Goal: Task Accomplishment & Management: Manage account settings

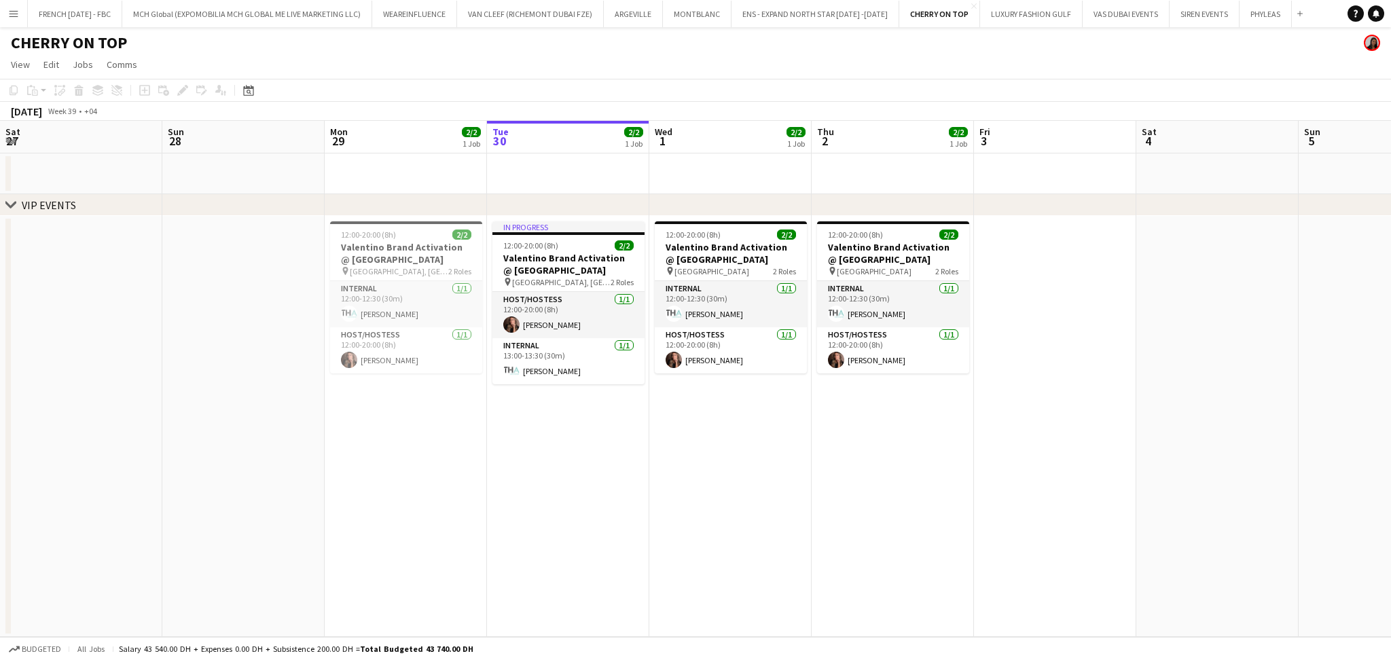
scroll to position [0, 324]
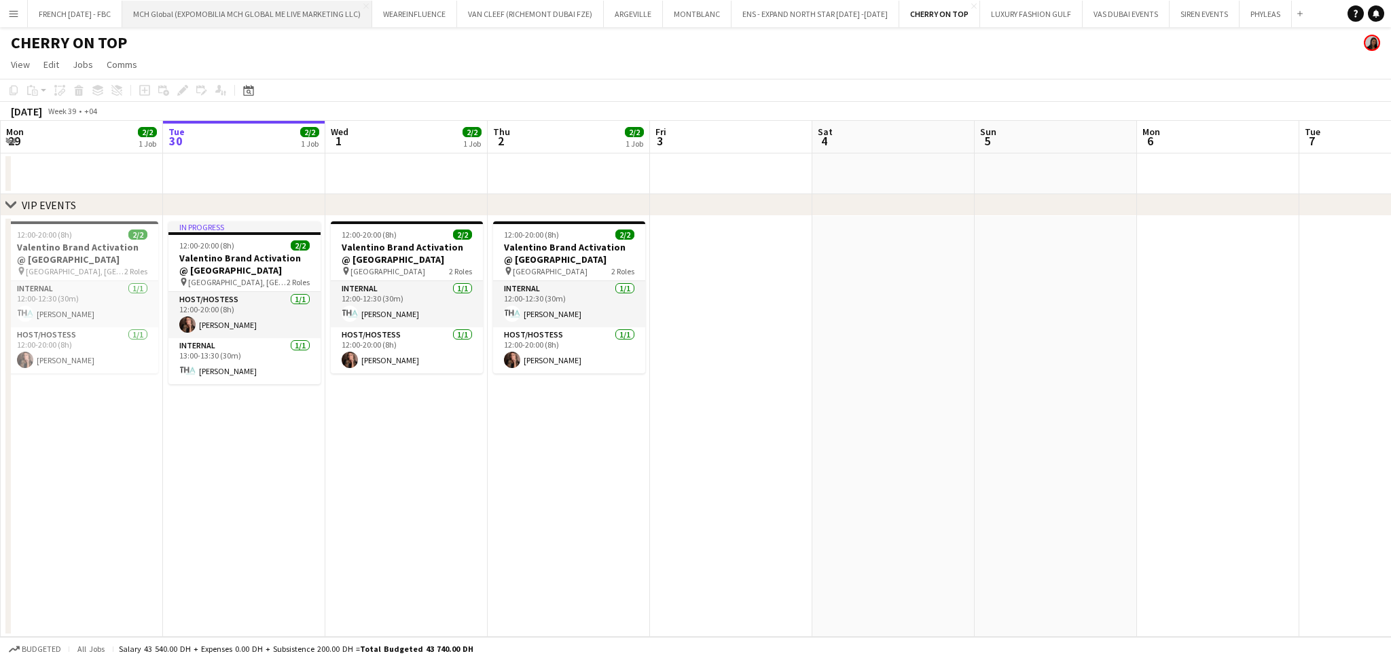
click at [309, 18] on button "MCH Global (EXPOMOBILIA MCH GLOBAL ME LIVE MARKETING LLC) Close" at bounding box center [247, 14] width 250 height 26
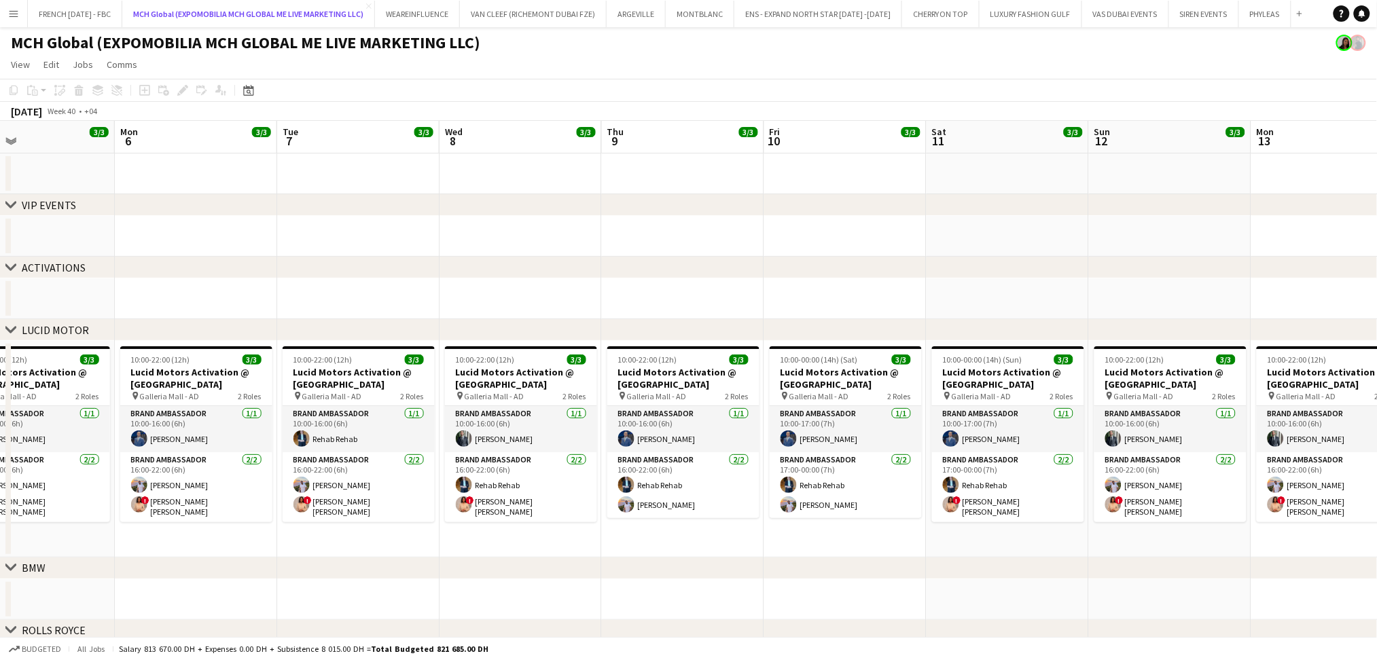
scroll to position [0, 372]
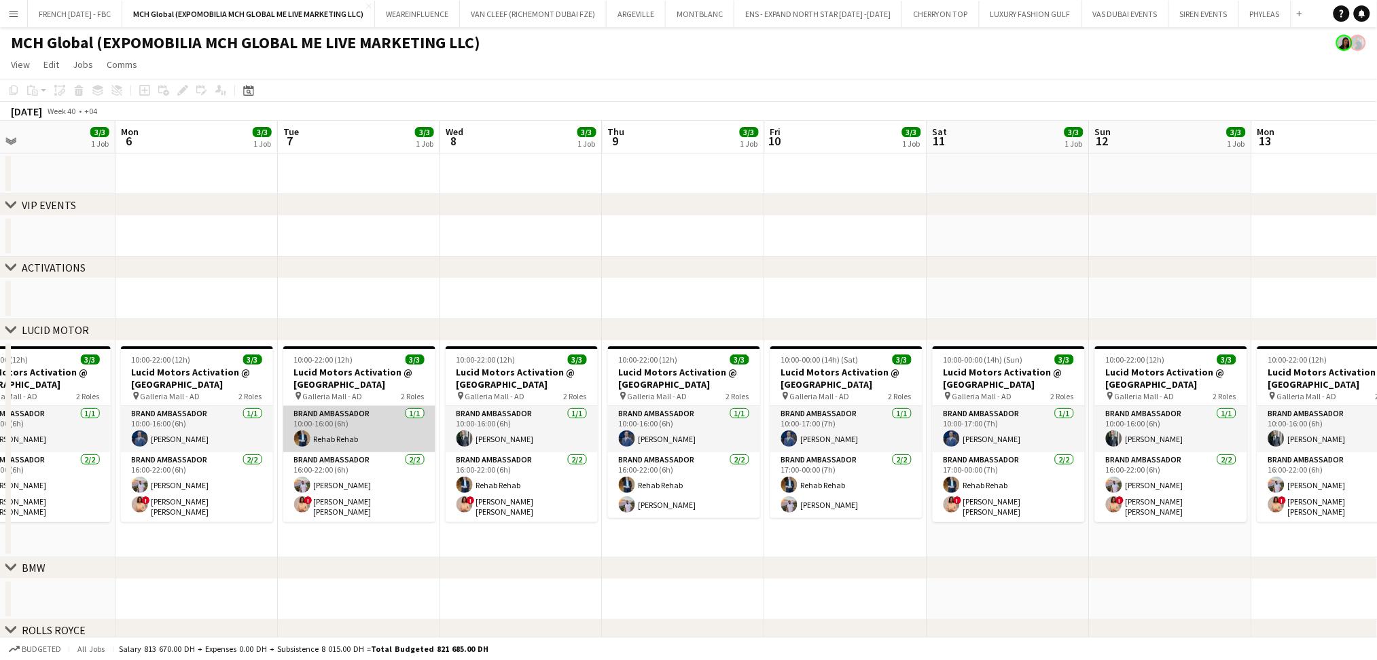
click at [384, 441] on app-card-role "Brand Ambassador [DATE] 10:00-16:00 (6h) Rehab Rehab" at bounding box center [359, 429] width 152 height 46
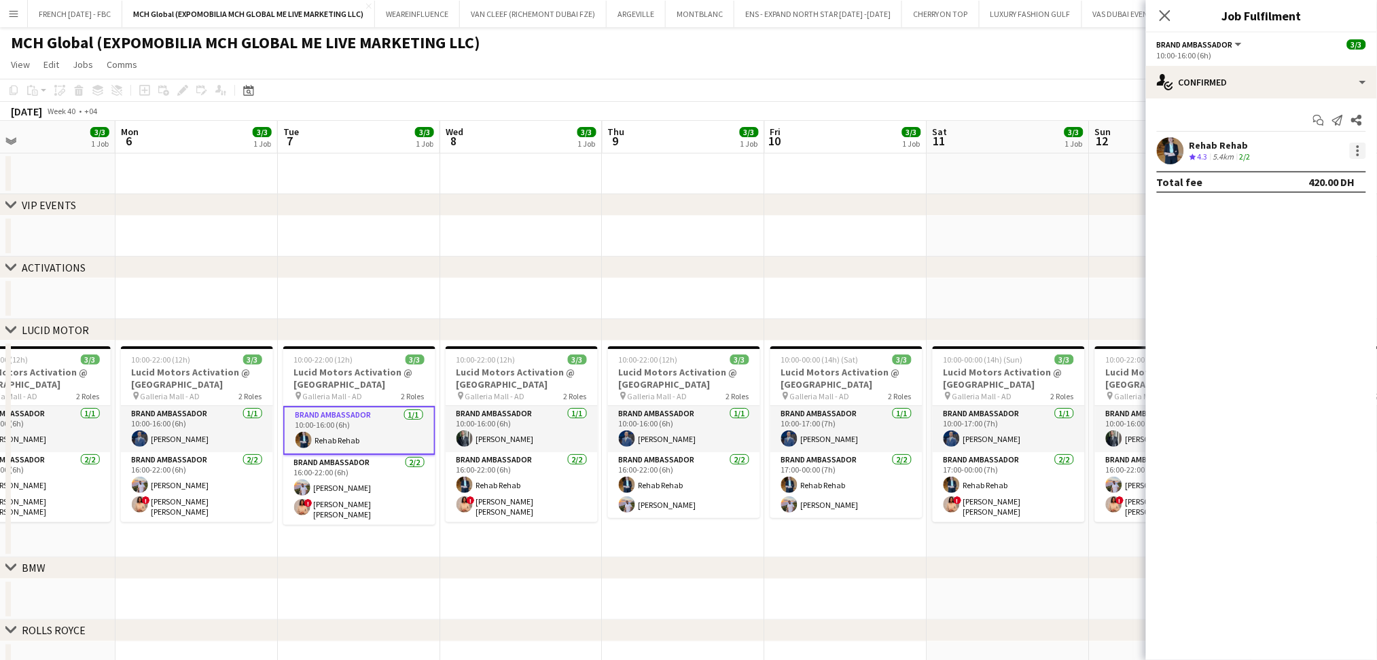
click at [1353, 153] on div at bounding box center [1358, 151] width 16 height 16
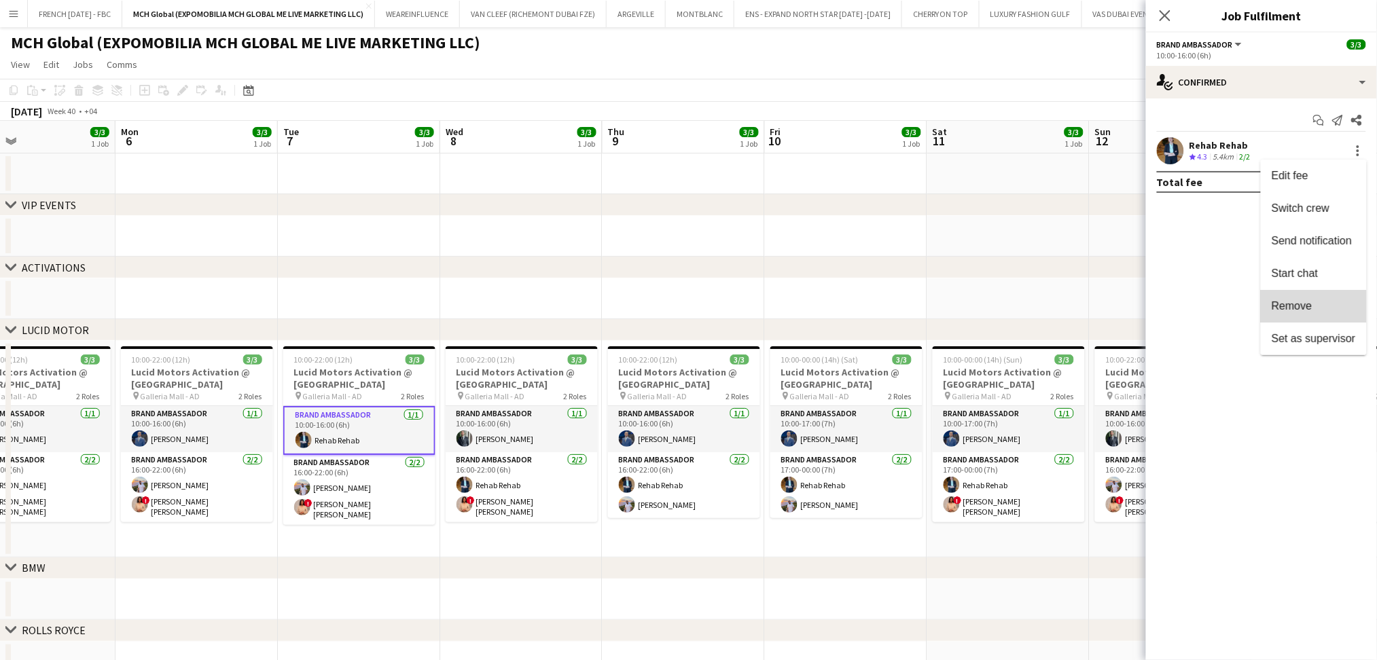
click at [1296, 319] on button "Remove" at bounding box center [1314, 306] width 106 height 33
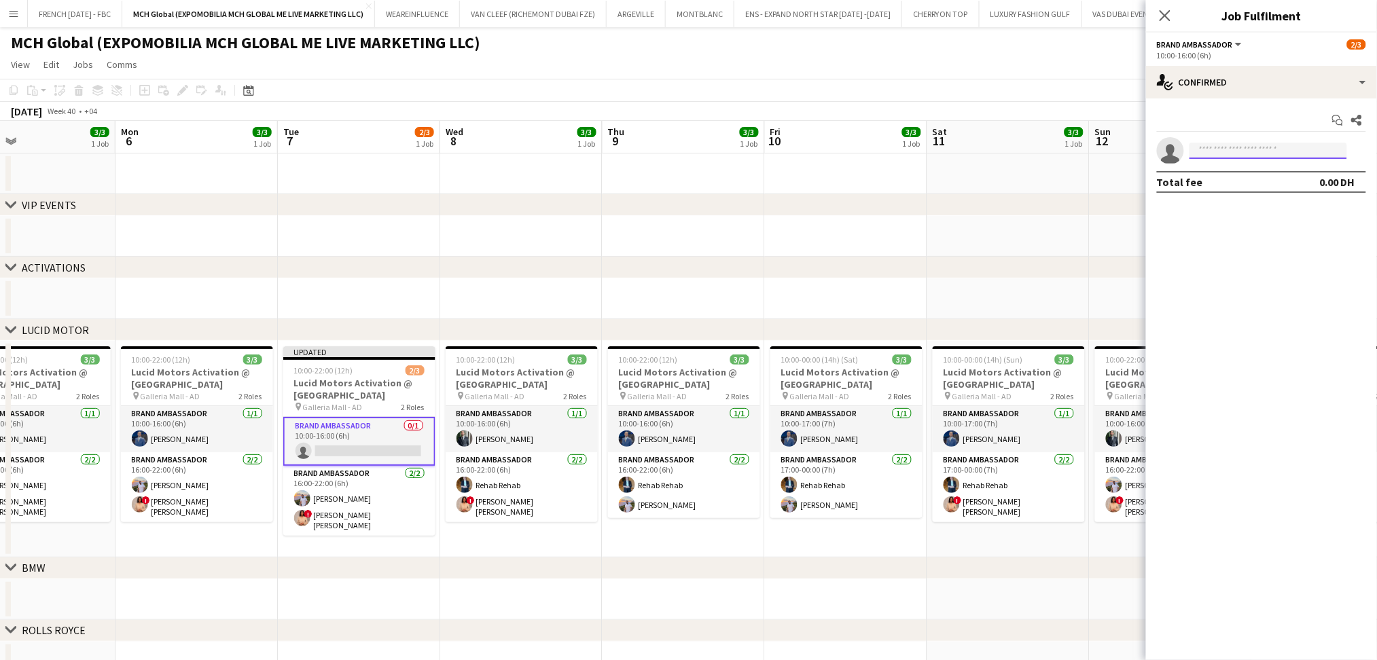
click at [1236, 147] on input at bounding box center [1269, 151] width 158 height 16
type input "*"
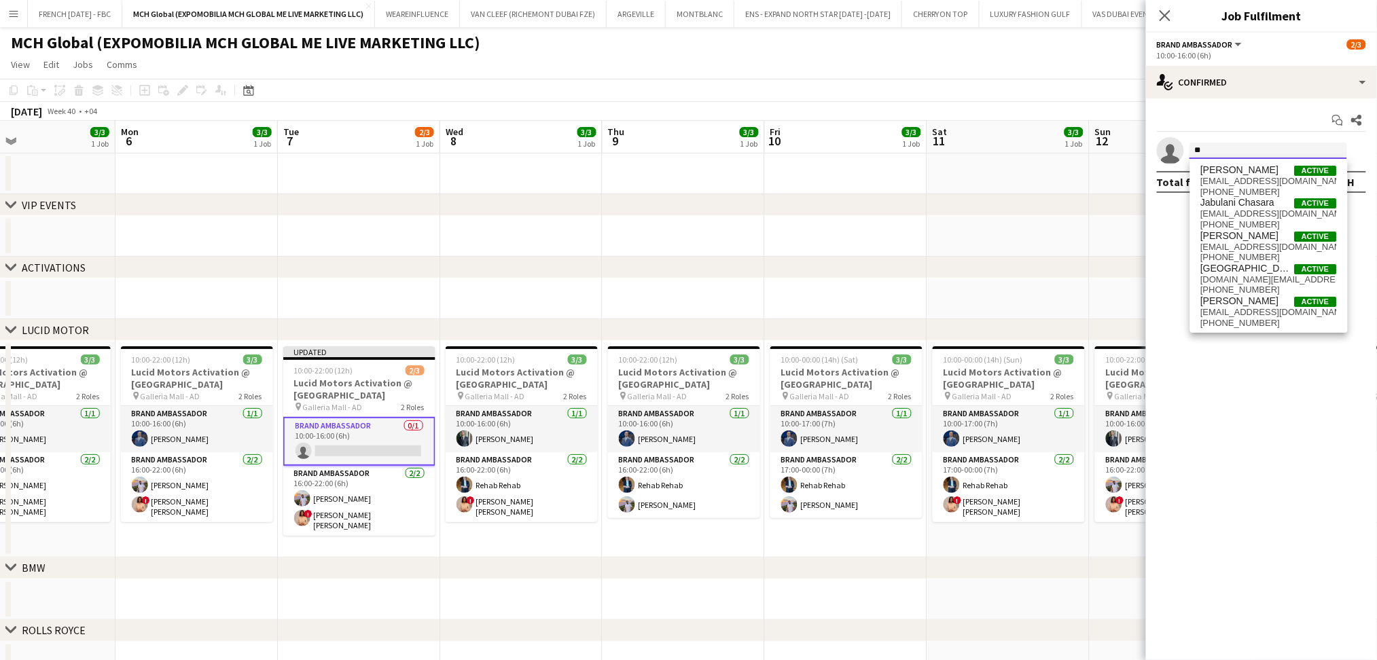
type input "*"
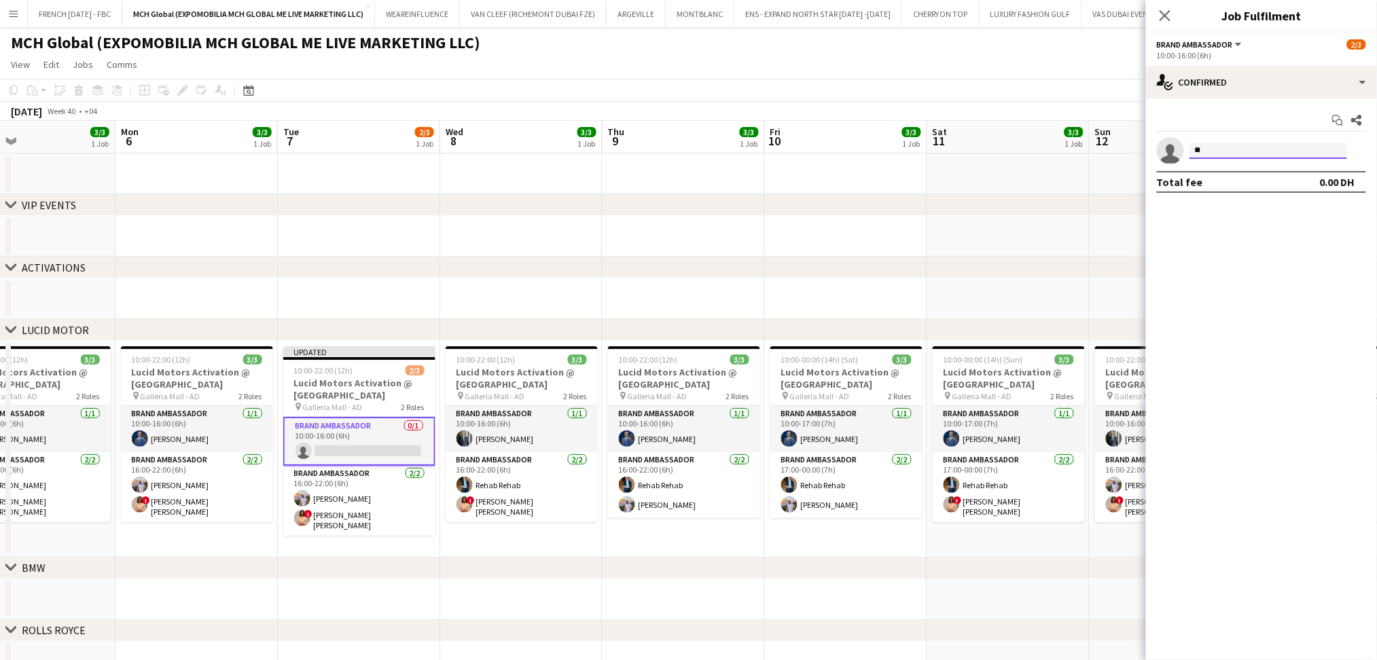
type input "*"
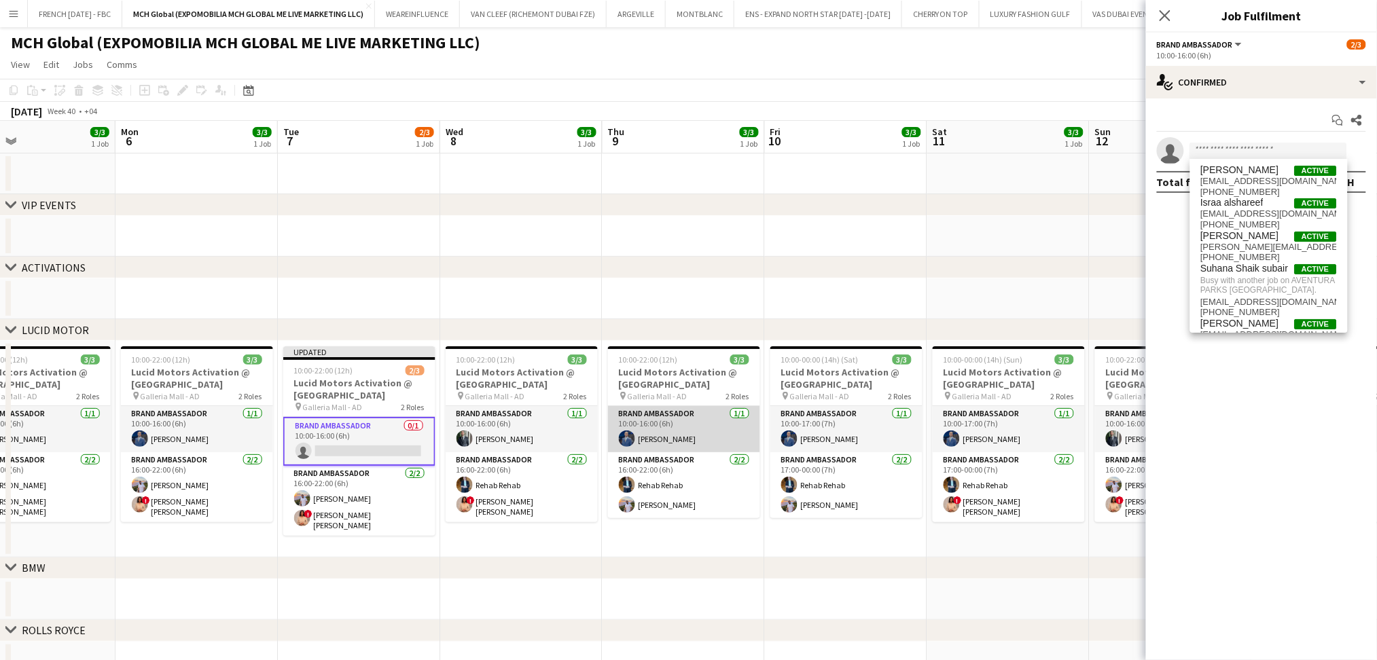
click at [681, 420] on app-card-role "Brand Ambassador [DATE] 10:00-16:00 (6h) [PERSON_NAME]" at bounding box center [684, 429] width 152 height 46
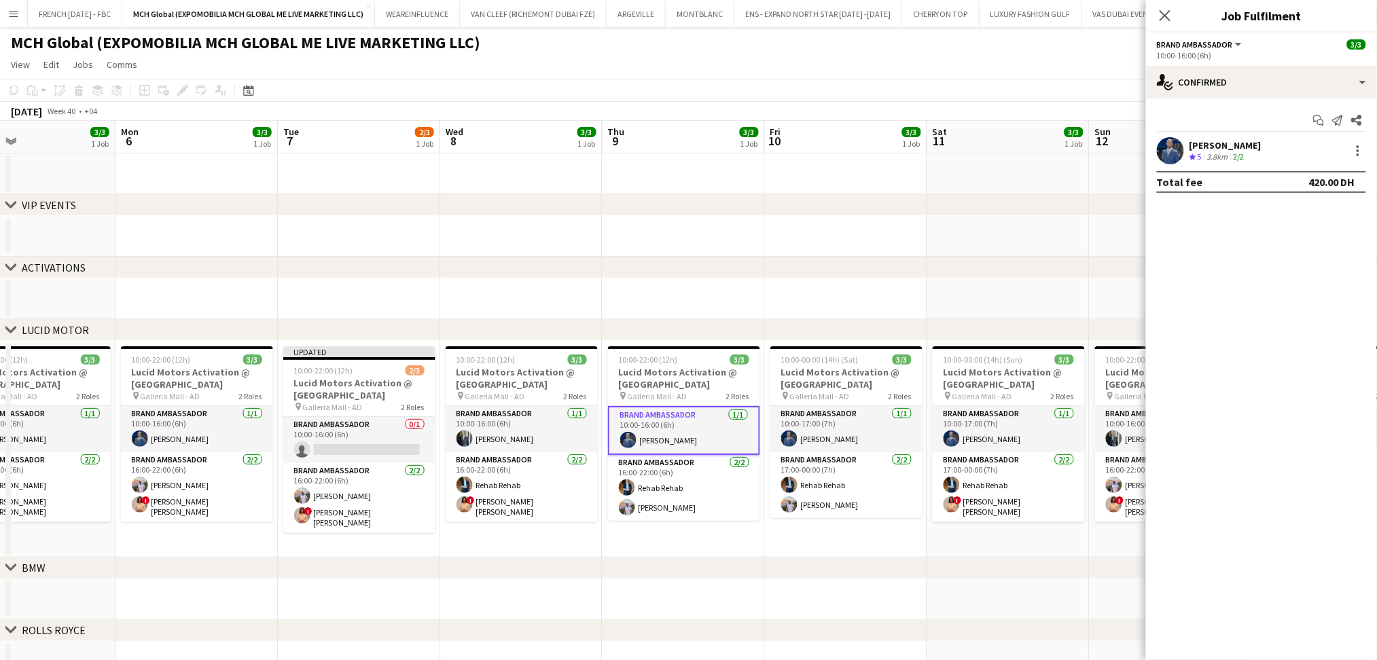
click at [1262, 148] on div "[PERSON_NAME]" at bounding box center [1226, 145] width 72 height 12
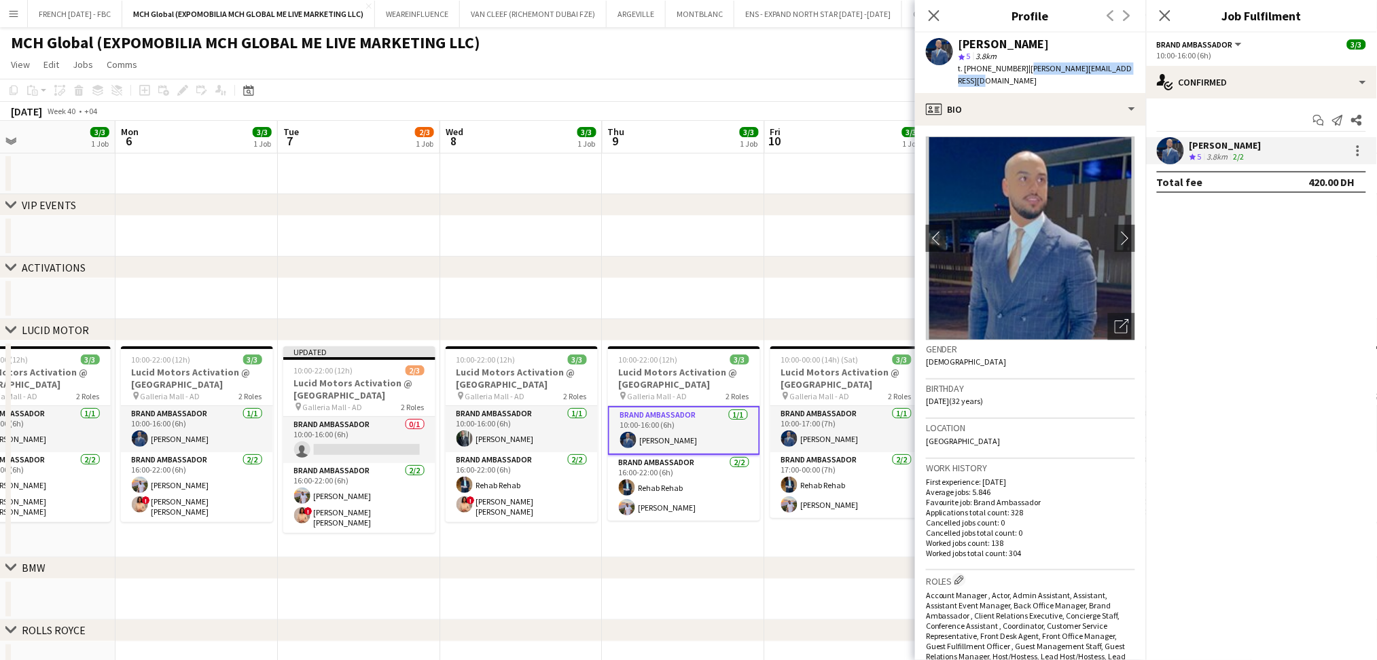
drag, startPoint x: 1023, startPoint y: 71, endPoint x: 1029, endPoint y: 77, distance: 8.7
click at [1029, 77] on div "t. [PHONE_NUMBER] | [PERSON_NAME][EMAIL_ADDRESS][DOMAIN_NAME]" at bounding box center [1047, 75] width 177 height 24
copy span "[PERSON_NAME][EMAIL_ADDRESS][DOMAIN_NAME]"
click at [360, 441] on app-card-role "Brand Ambassador 0/1 10:00-16:00 (6h) single-neutral-actions" at bounding box center [359, 440] width 152 height 46
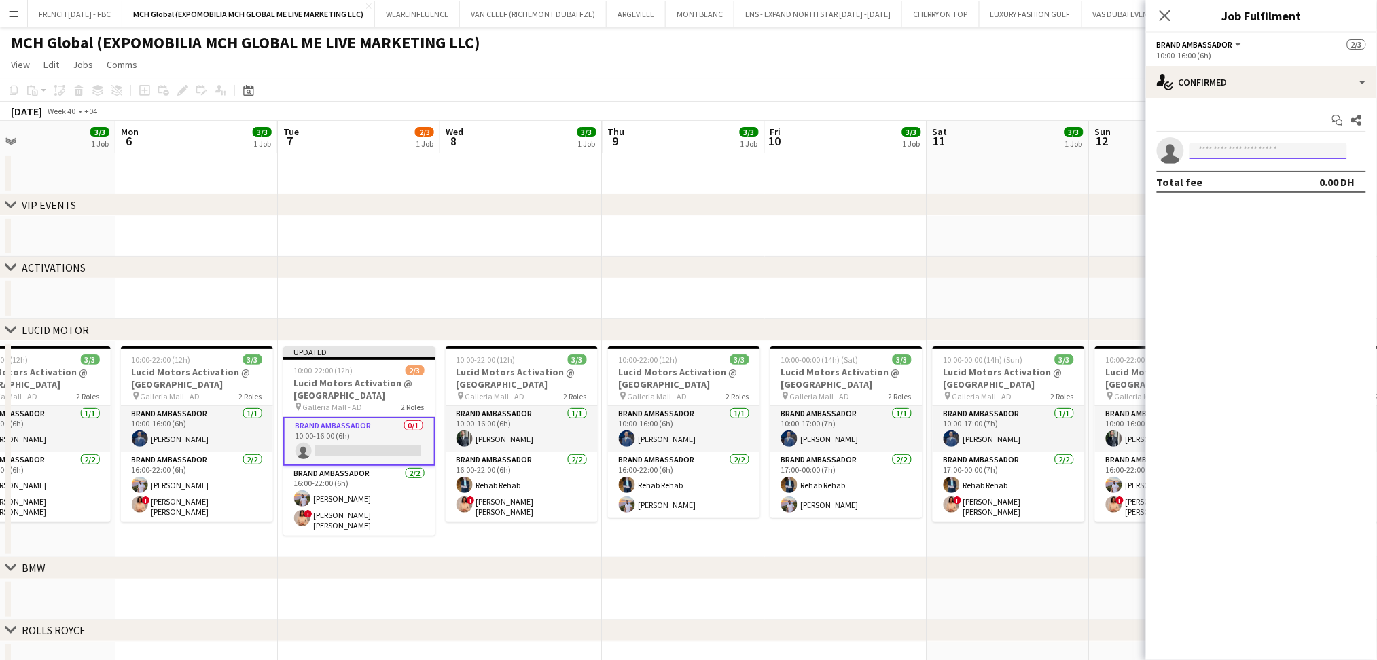
click at [1278, 152] on input at bounding box center [1269, 151] width 158 height 16
paste input "**********"
type input "**********"
click at [1268, 169] on span "[PERSON_NAME]" at bounding box center [1240, 170] width 78 height 12
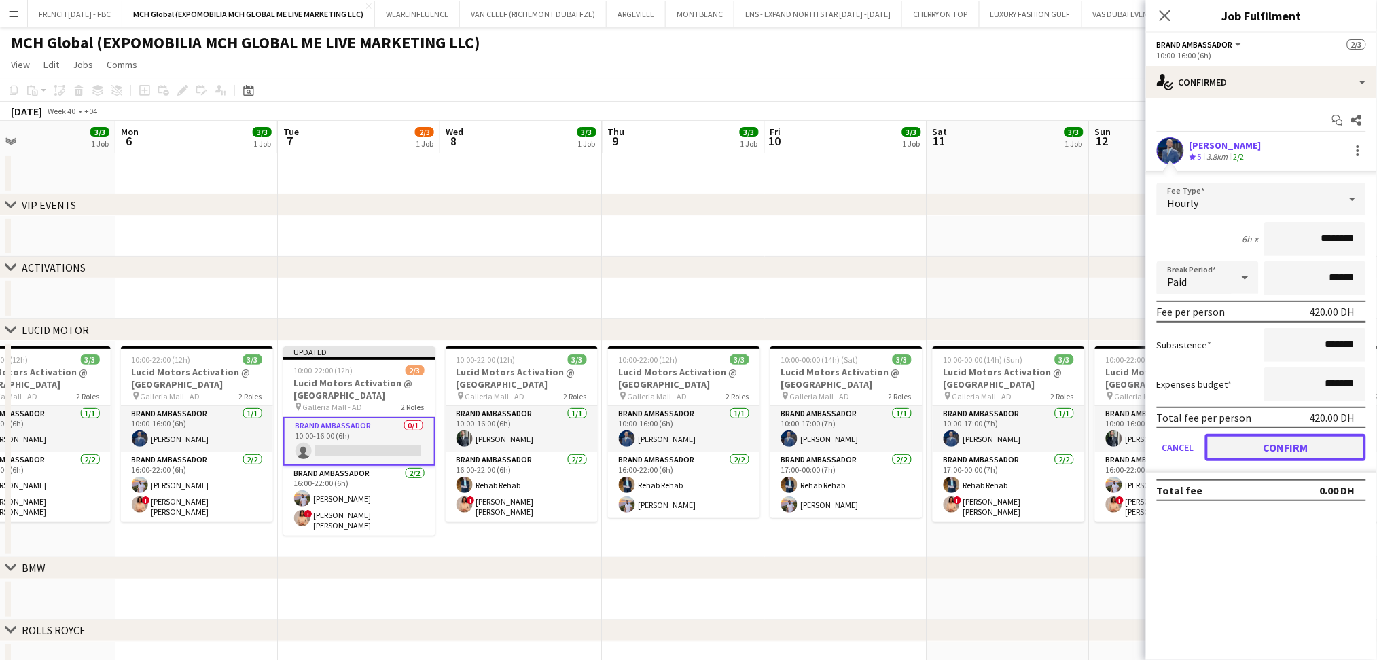
click at [1247, 455] on button "Confirm" at bounding box center [1285, 447] width 161 height 27
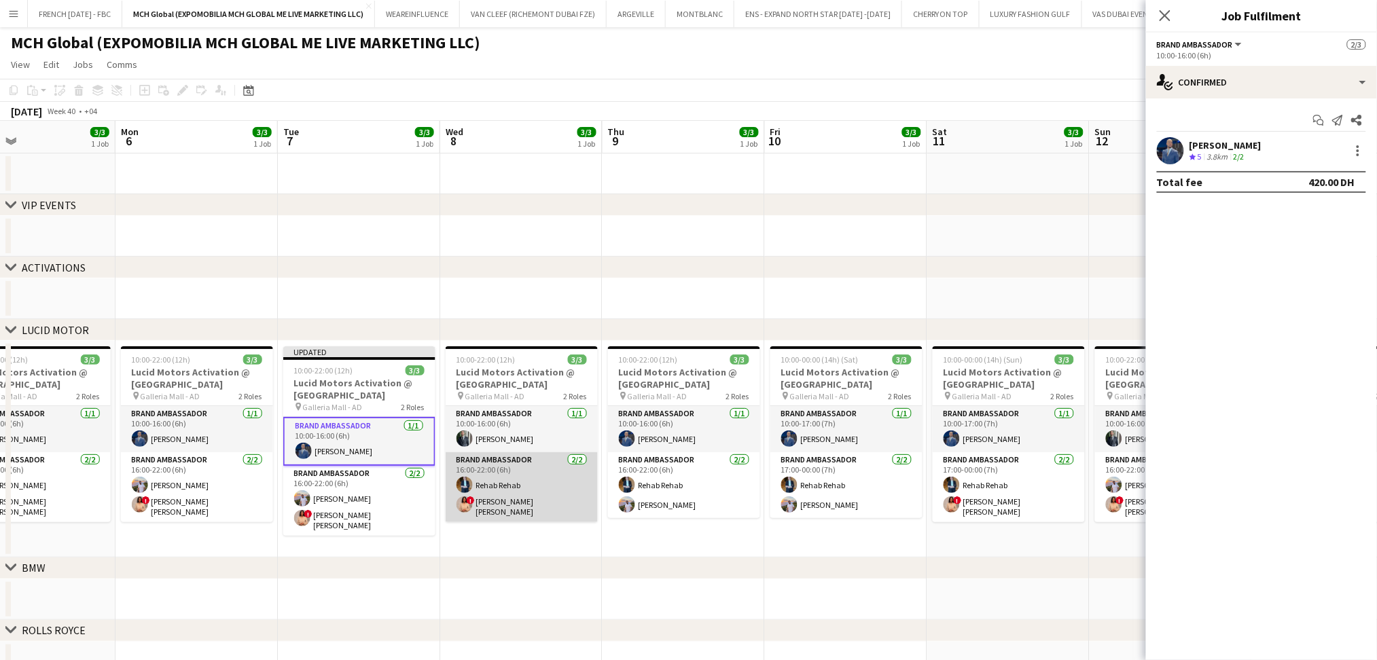
click at [548, 483] on app-card-role "Brand Ambassador [DATE] 16:00-22:00 (6h) Rehab Rehab ! [PERSON_NAME] [PERSON_NA…" at bounding box center [522, 487] width 152 height 70
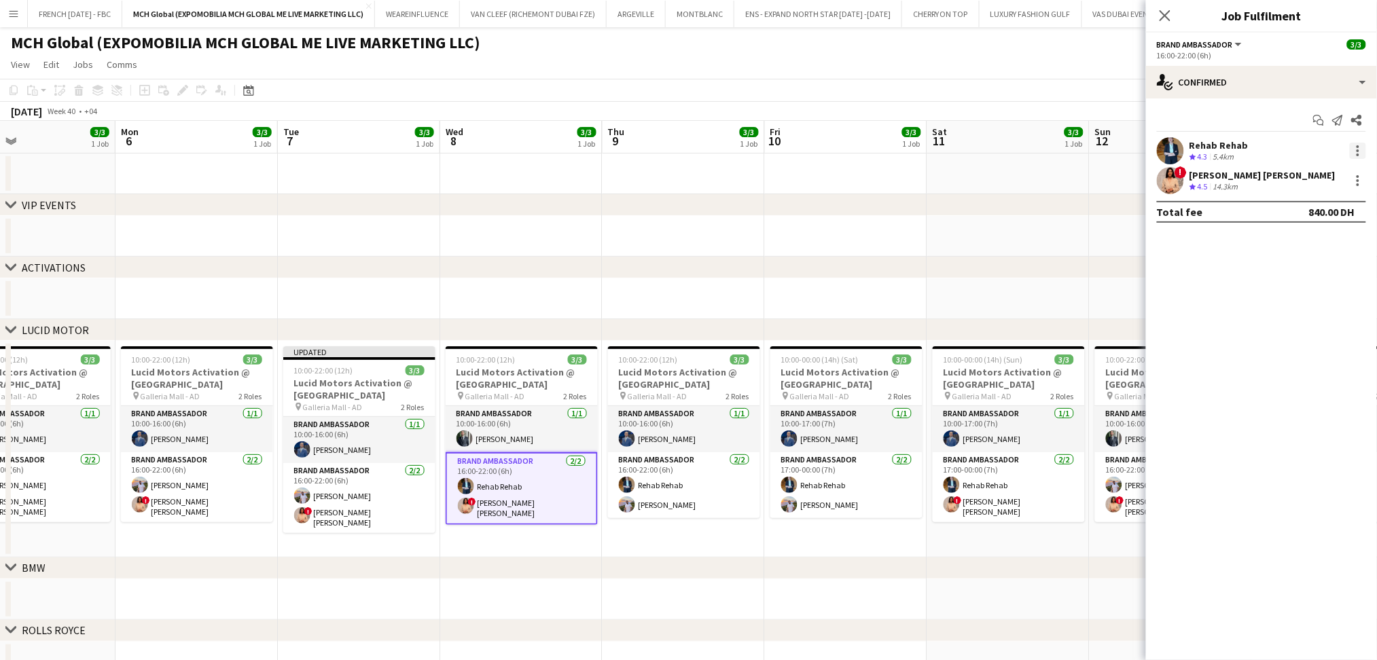
click at [1361, 148] on div at bounding box center [1358, 151] width 16 height 16
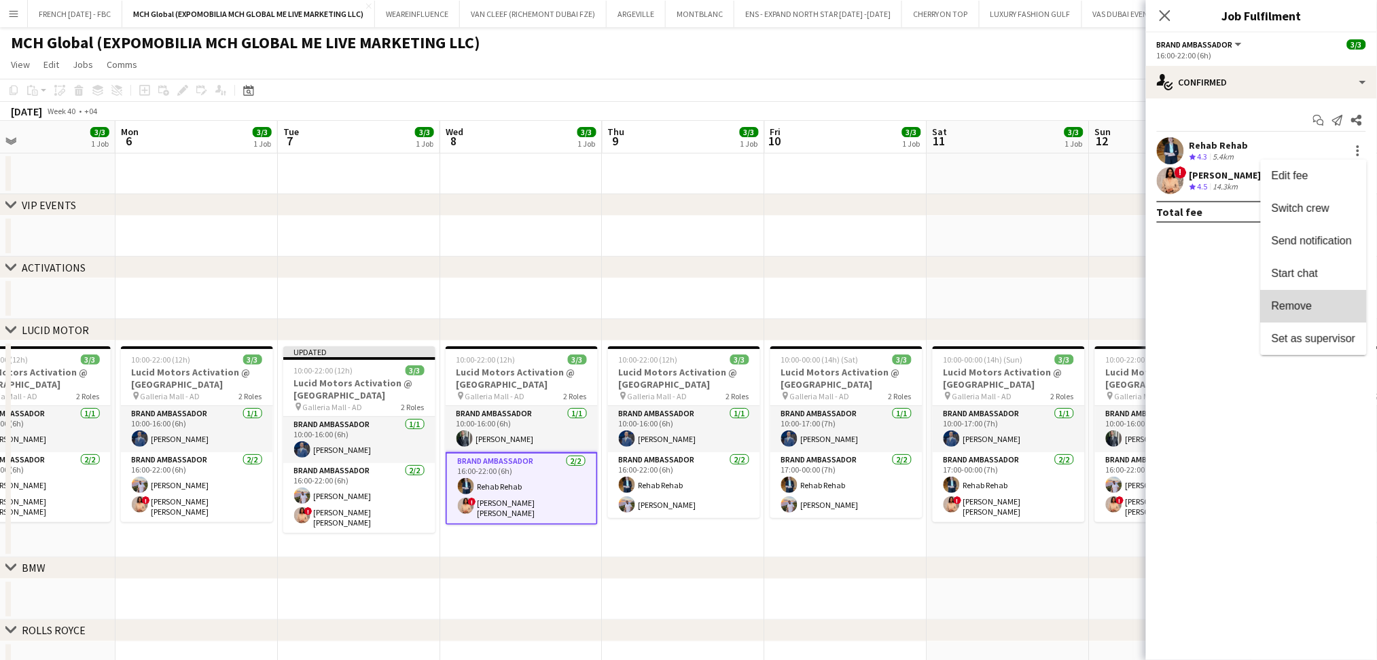
click at [1335, 307] on span "Remove" at bounding box center [1314, 306] width 84 height 12
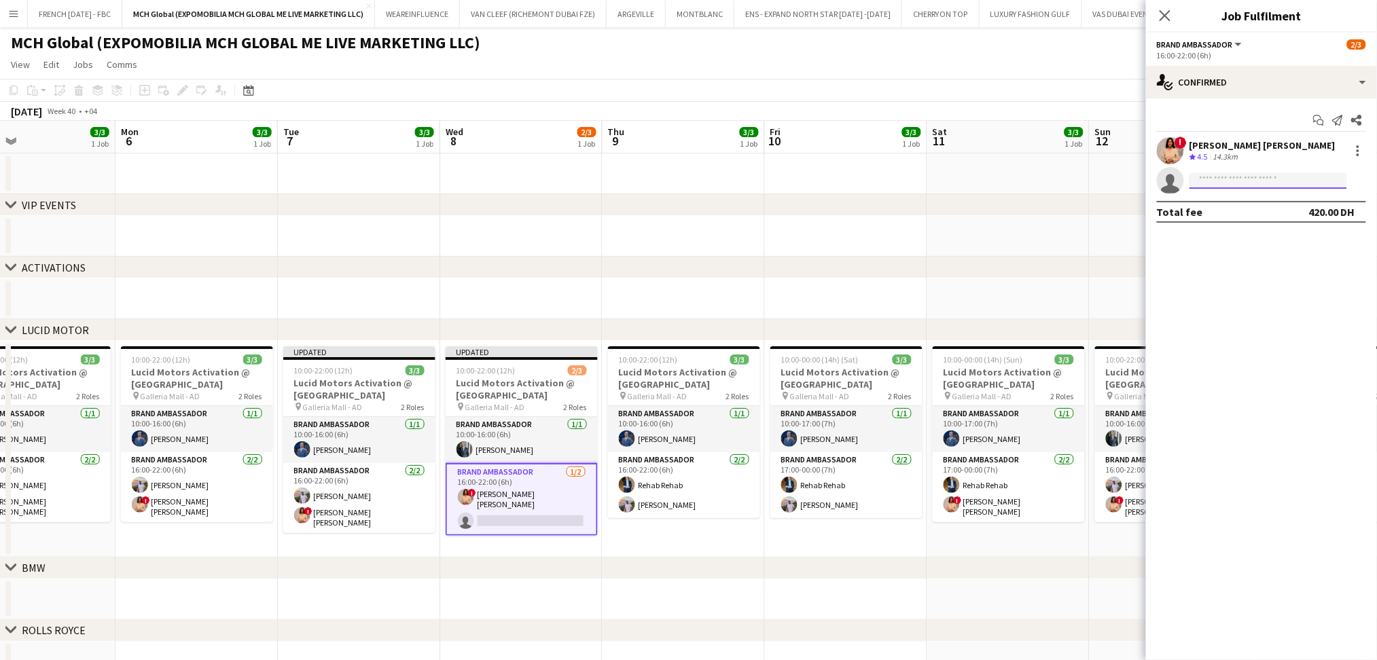
click at [1285, 176] on input at bounding box center [1269, 181] width 158 height 16
paste input "**********"
type input "**********"
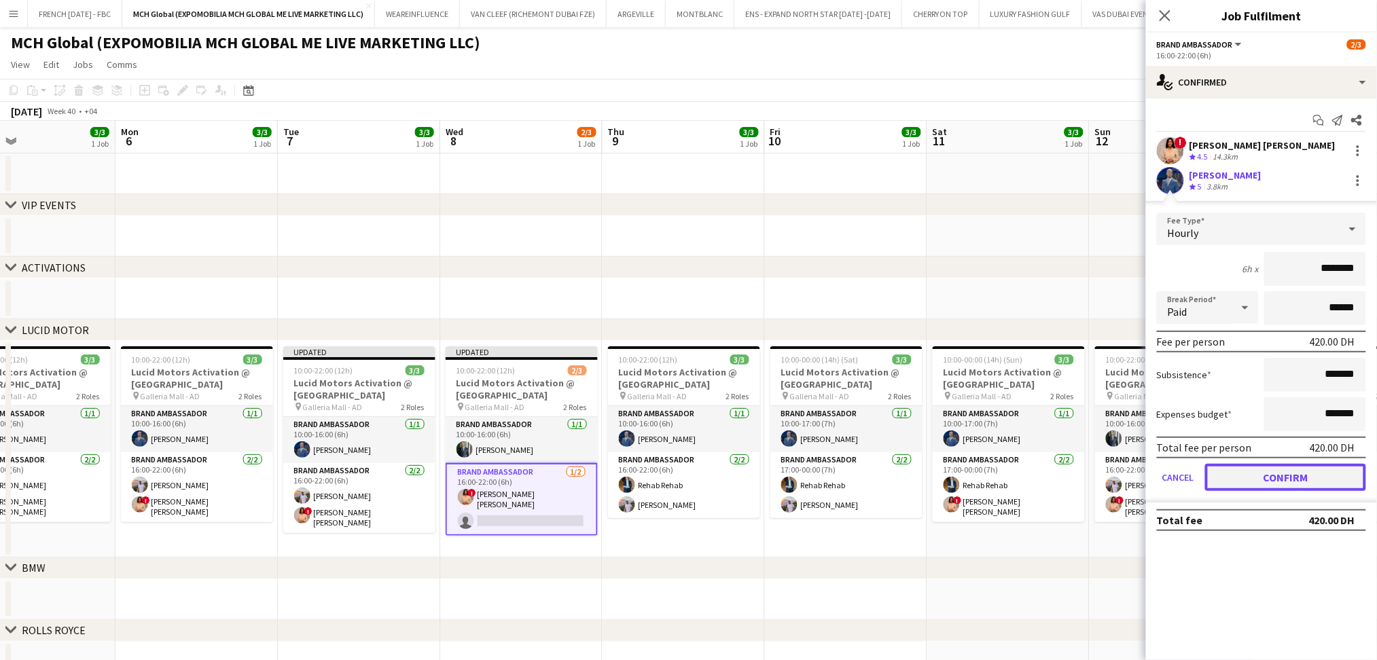
click at [1251, 479] on button "Confirm" at bounding box center [1285, 477] width 161 height 27
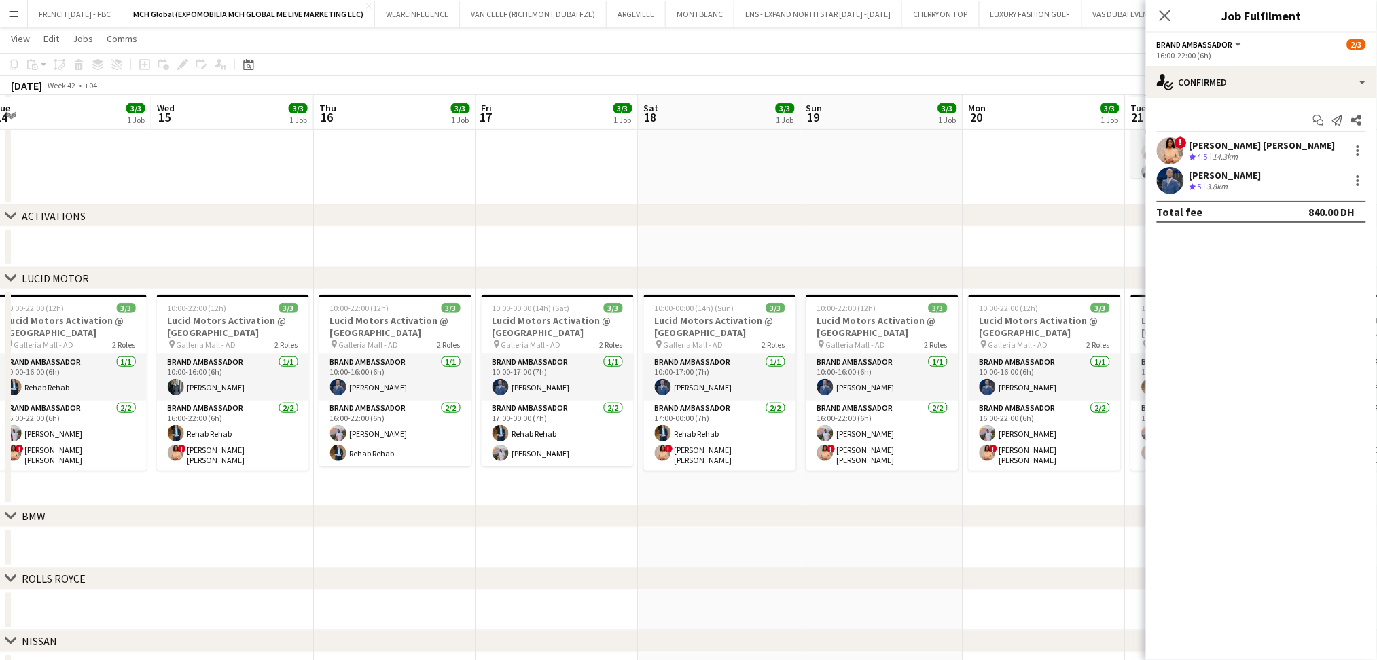
scroll to position [243, 0]
click at [899, 393] on app-card-role "Brand Ambassador [DATE] 10:00-16:00 (6h) [PERSON_NAME]" at bounding box center [882, 378] width 152 height 46
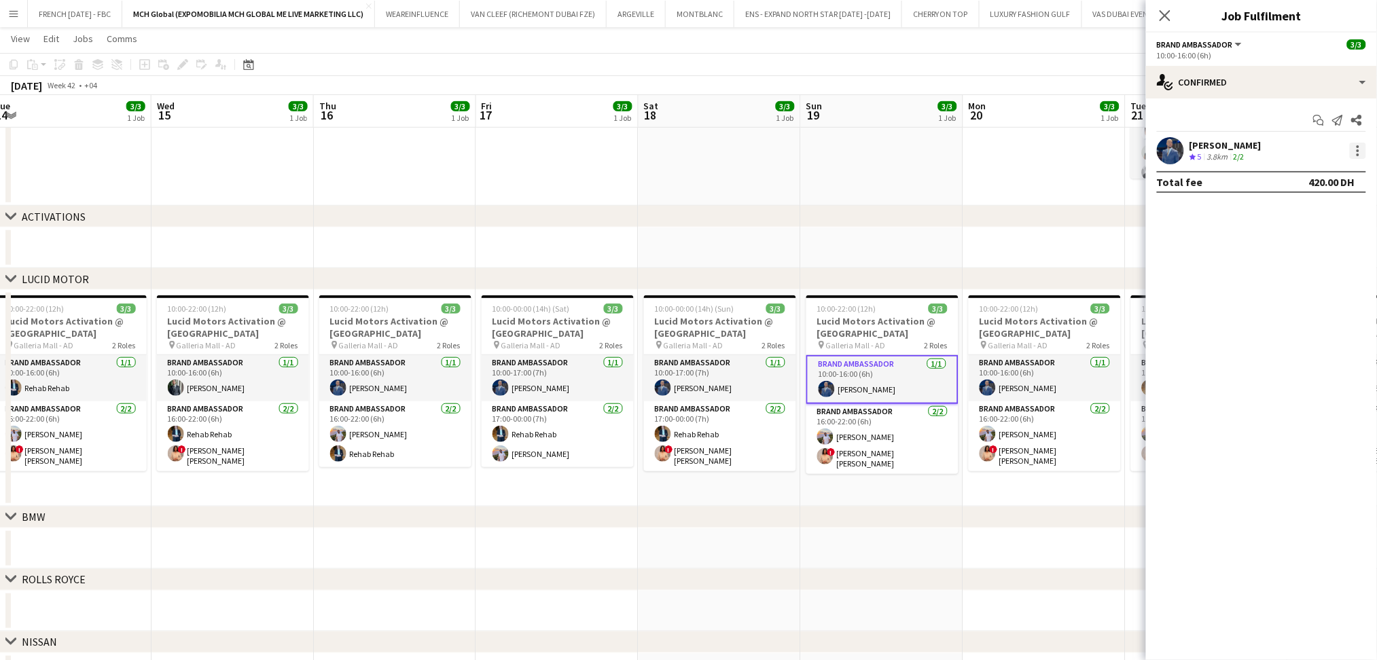
click at [1355, 147] on div at bounding box center [1358, 151] width 16 height 16
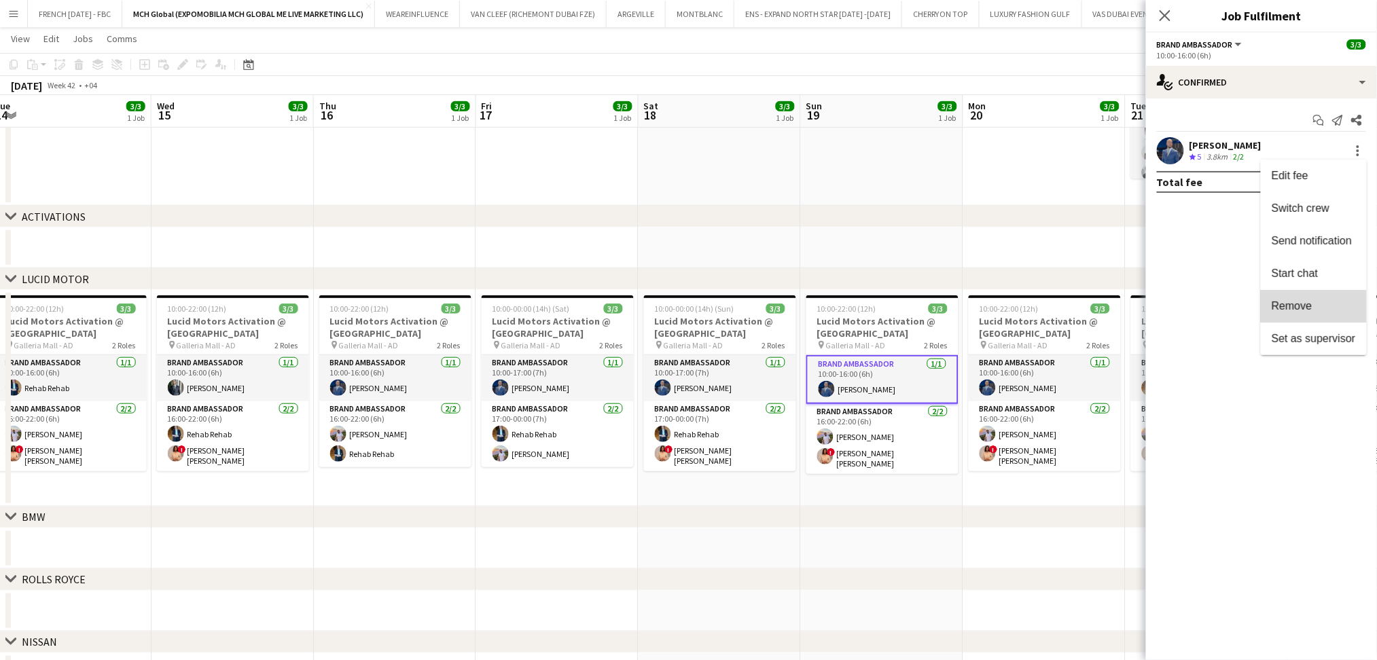
click at [1306, 314] on button "Remove" at bounding box center [1314, 306] width 106 height 33
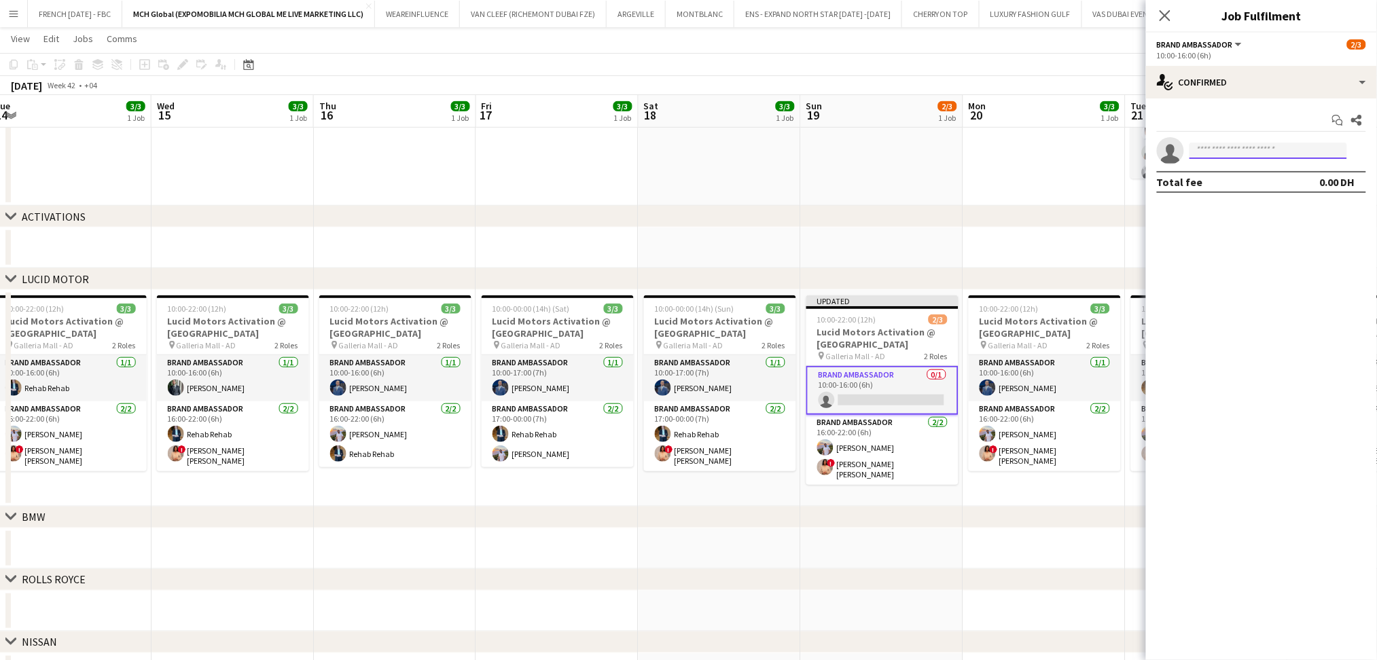
click at [1274, 156] on input at bounding box center [1269, 151] width 158 height 16
type input "*****"
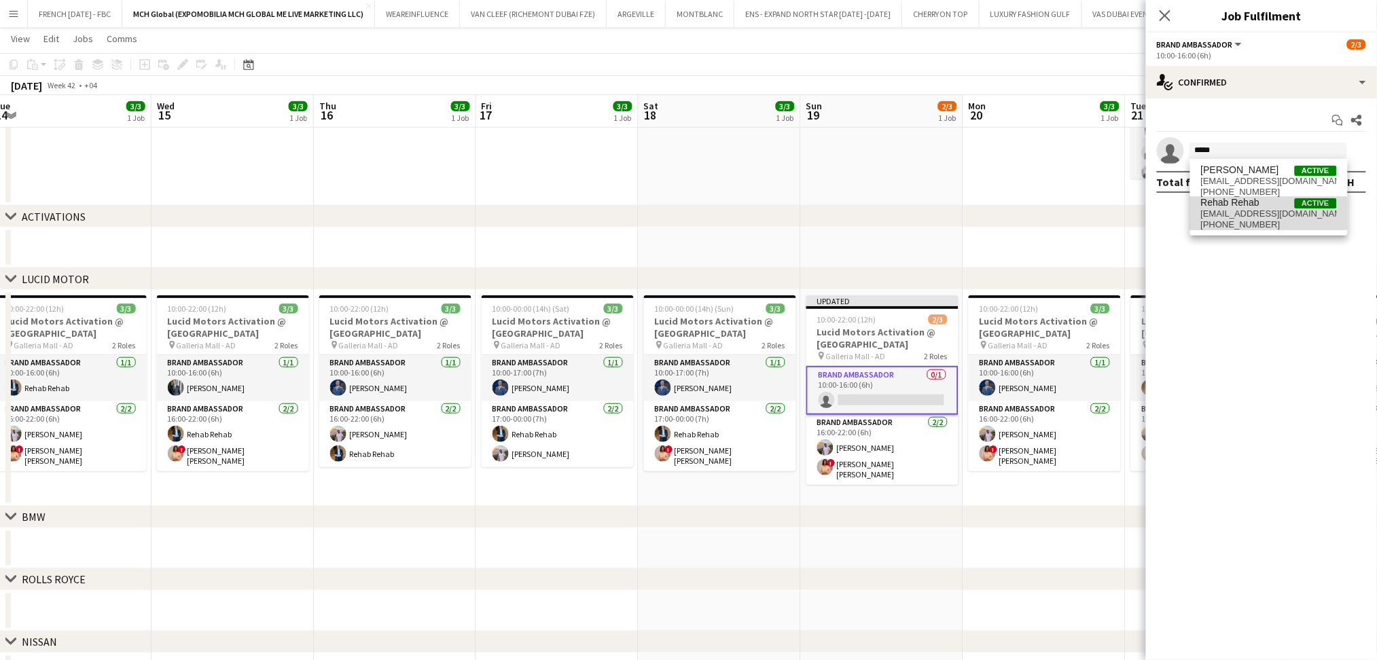
click at [1236, 202] on span "Rehab Rehab" at bounding box center [1230, 203] width 58 height 12
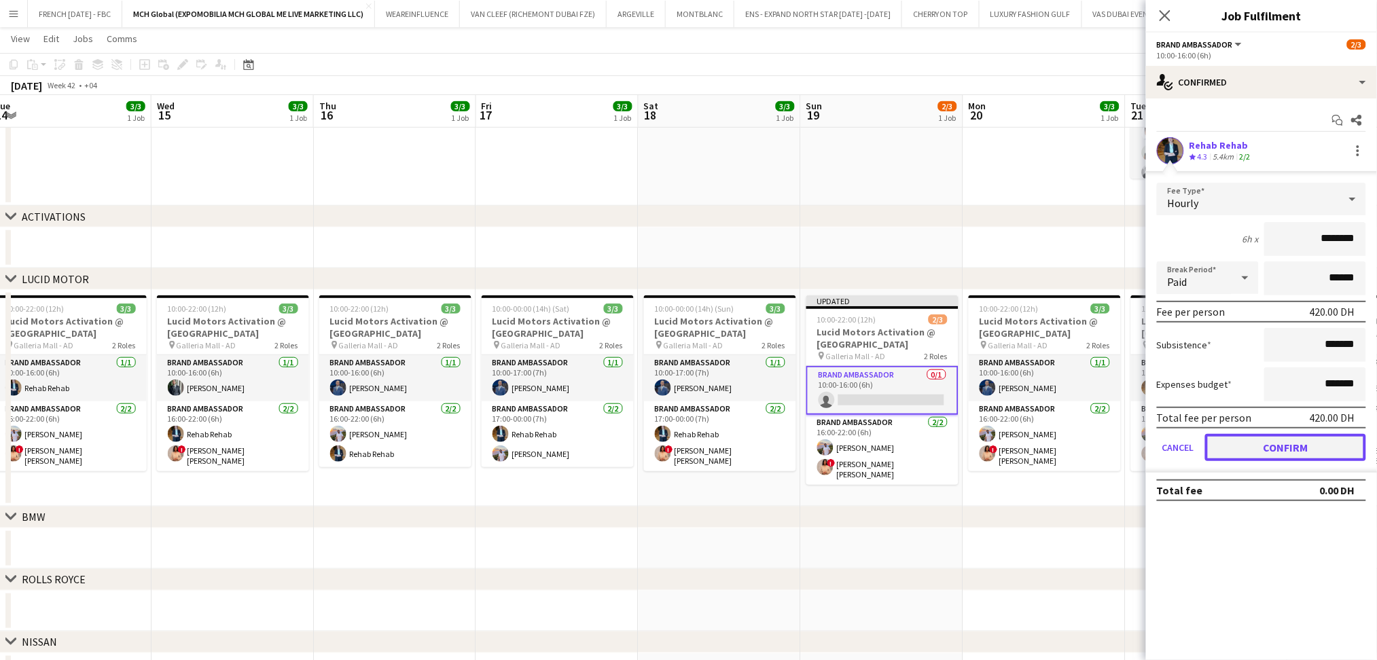
click at [1281, 438] on button "Confirm" at bounding box center [1285, 447] width 161 height 27
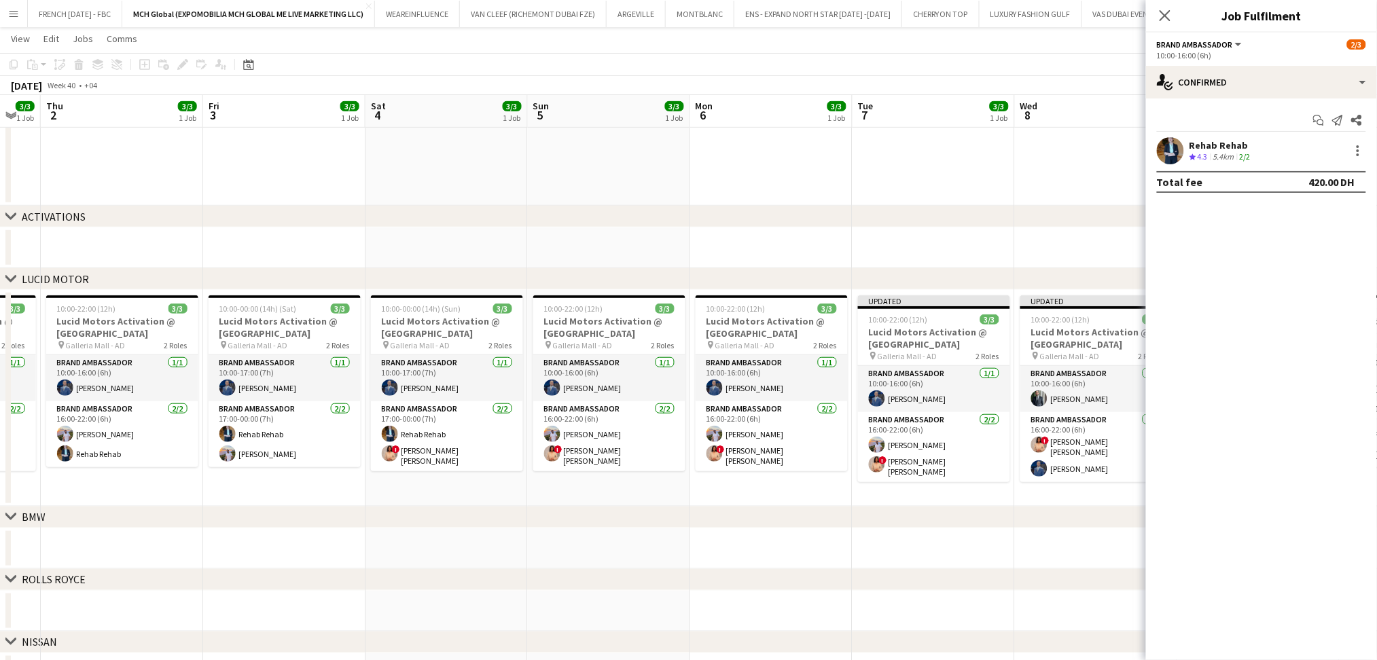
scroll to position [0, 447]
click at [435, 429] on app-card-role "Brand Ambassador [DATE] 17:00-00:00 (7h) Rehab Rehab ! [PERSON_NAME] [PERSON_NA…" at bounding box center [446, 437] width 152 height 70
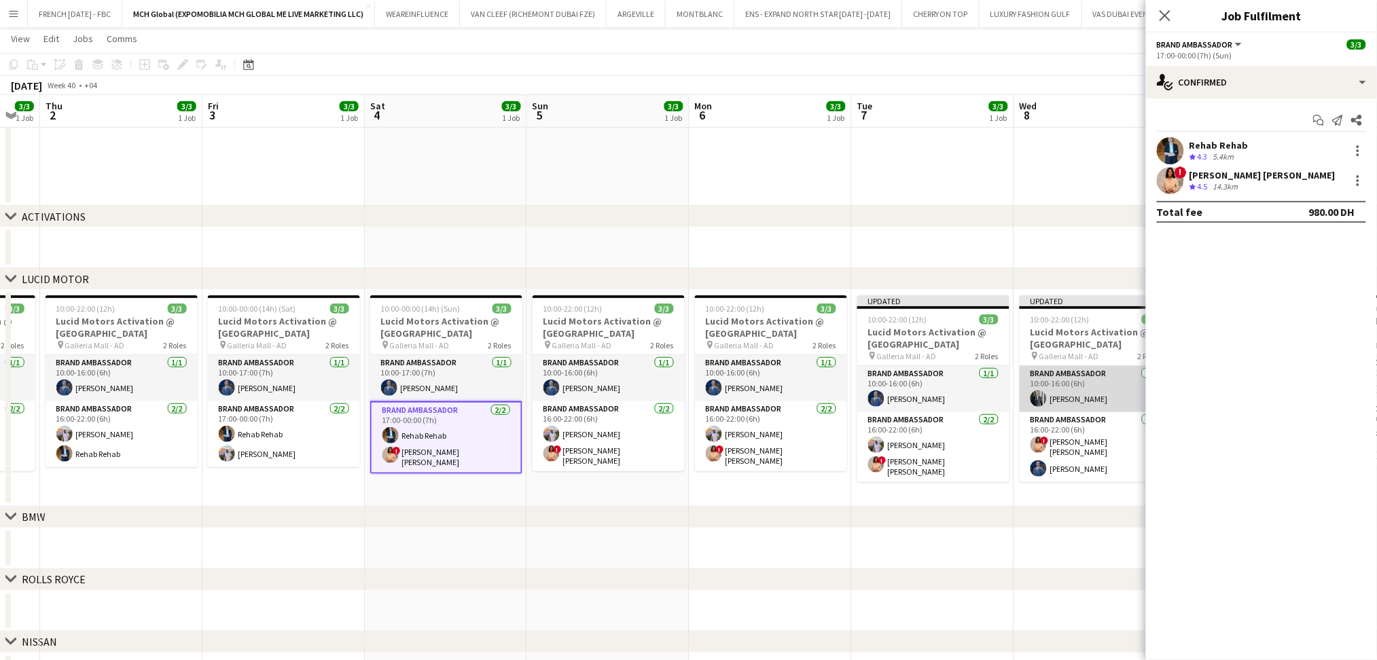
click at [1083, 400] on app-card-role "Brand Ambassador [DATE] 10:00-16:00 (6h) [PERSON_NAME]" at bounding box center [1096, 389] width 152 height 46
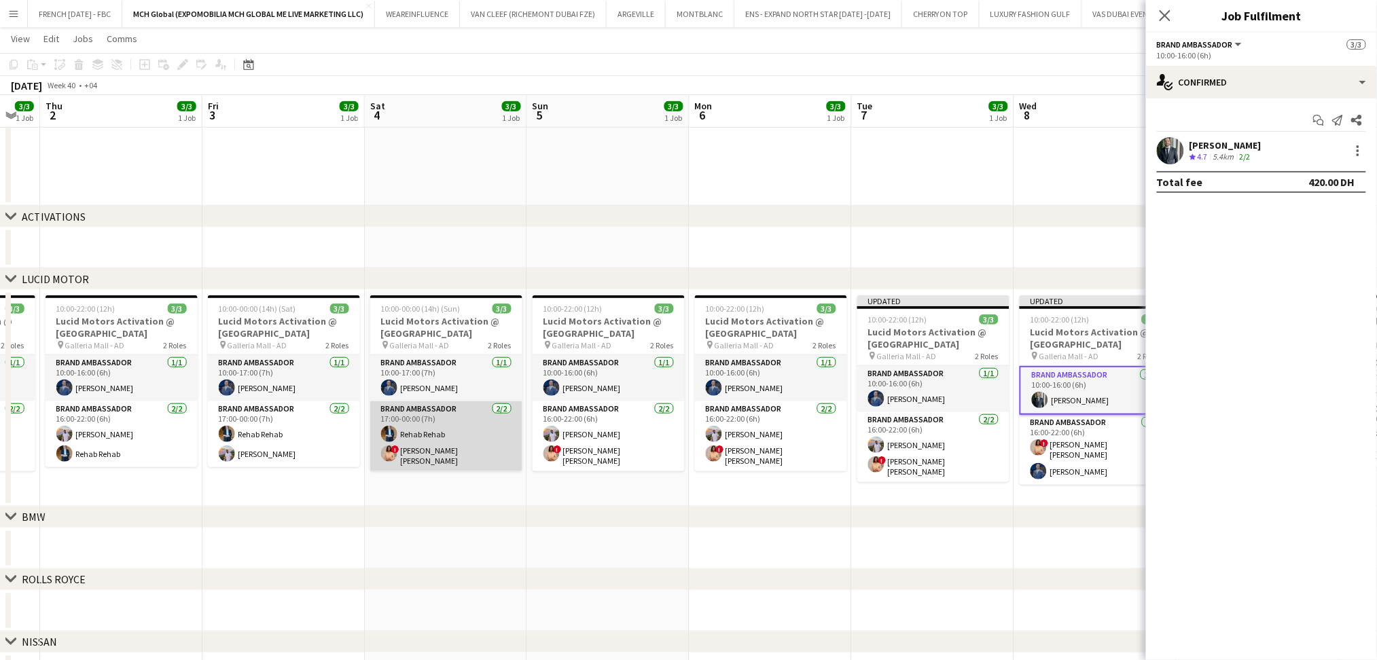
click at [468, 429] on app-card-role "Brand Ambassador [DATE] 17:00-00:00 (7h) Rehab Rehab ! [PERSON_NAME] [PERSON_NA…" at bounding box center [446, 437] width 152 height 70
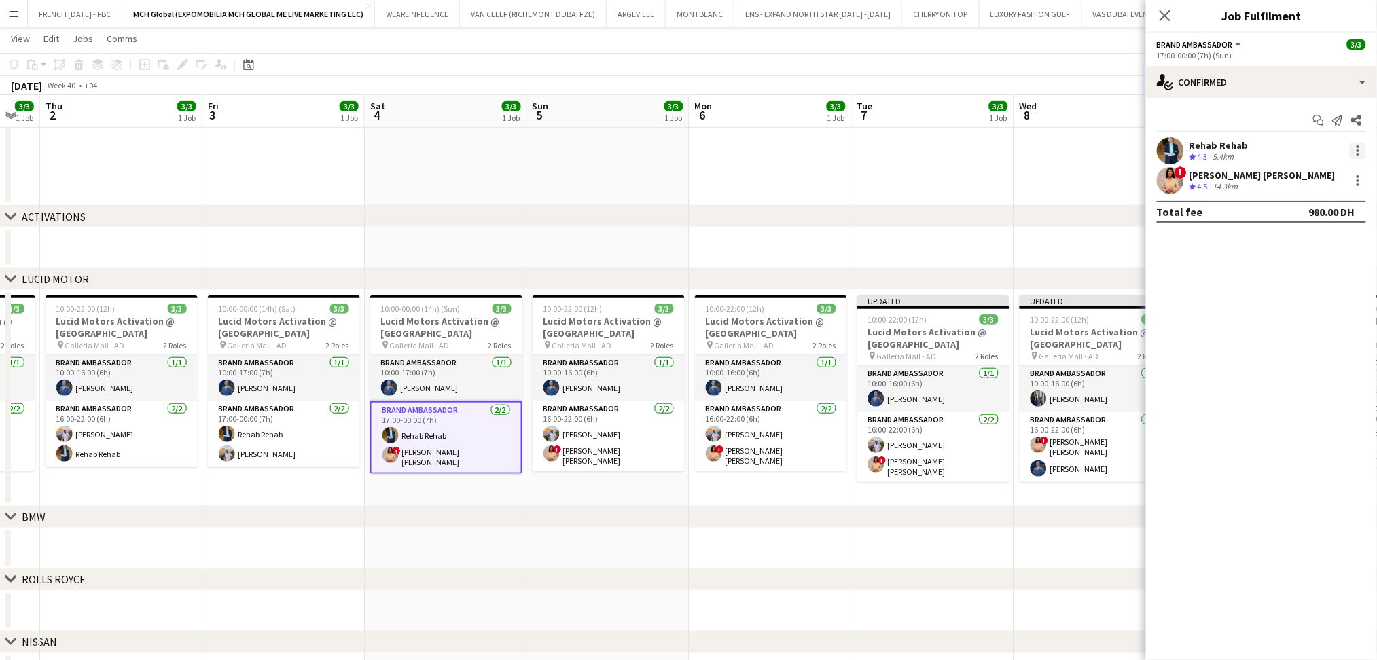
click at [1356, 148] on div at bounding box center [1358, 151] width 16 height 16
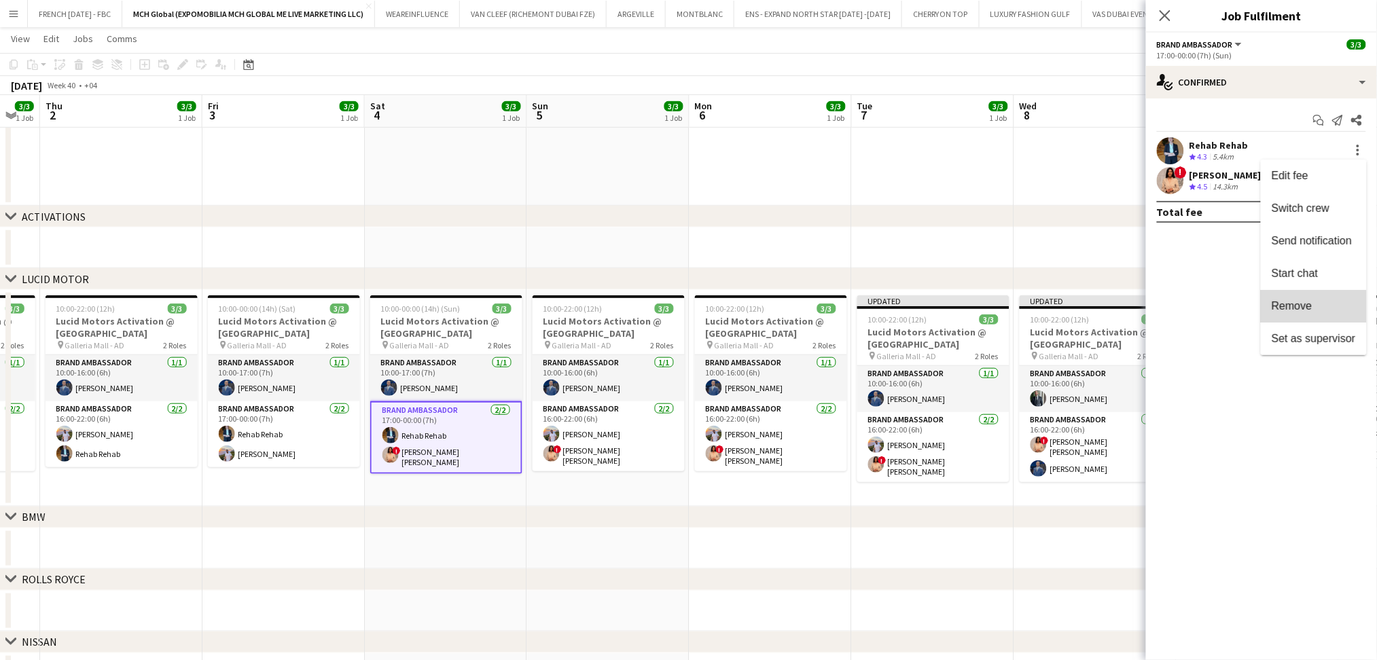
click at [1299, 310] on span "Remove" at bounding box center [1292, 306] width 41 height 12
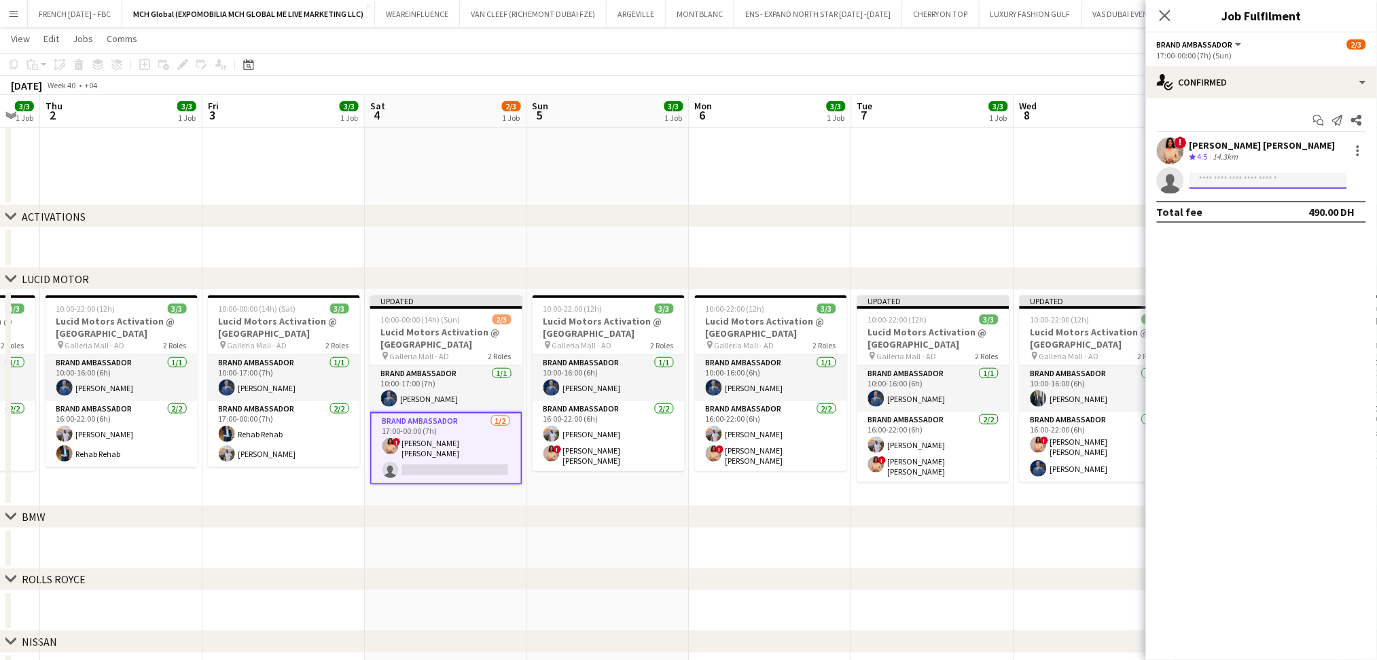
click at [1269, 173] on input at bounding box center [1269, 181] width 158 height 16
type input "*"
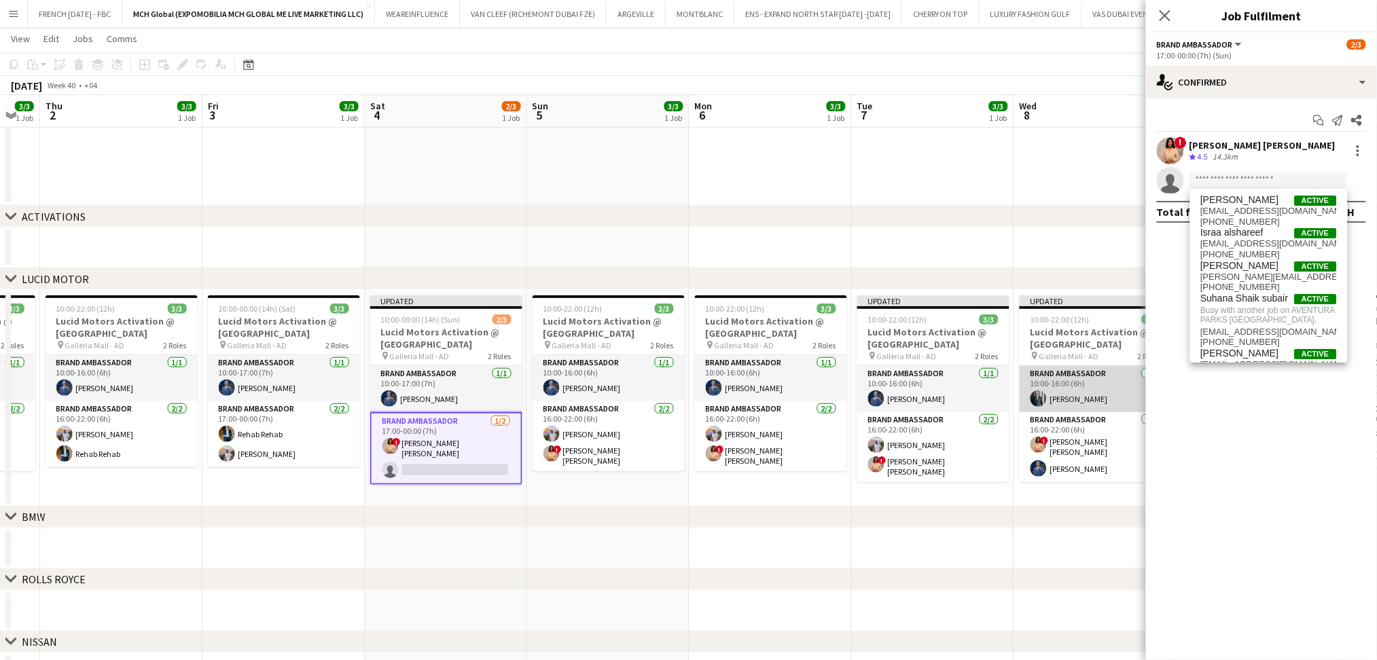
click at [1105, 378] on app-card-role "Brand Ambassador [DATE] 10:00-16:00 (6h) [PERSON_NAME]" at bounding box center [1096, 389] width 152 height 46
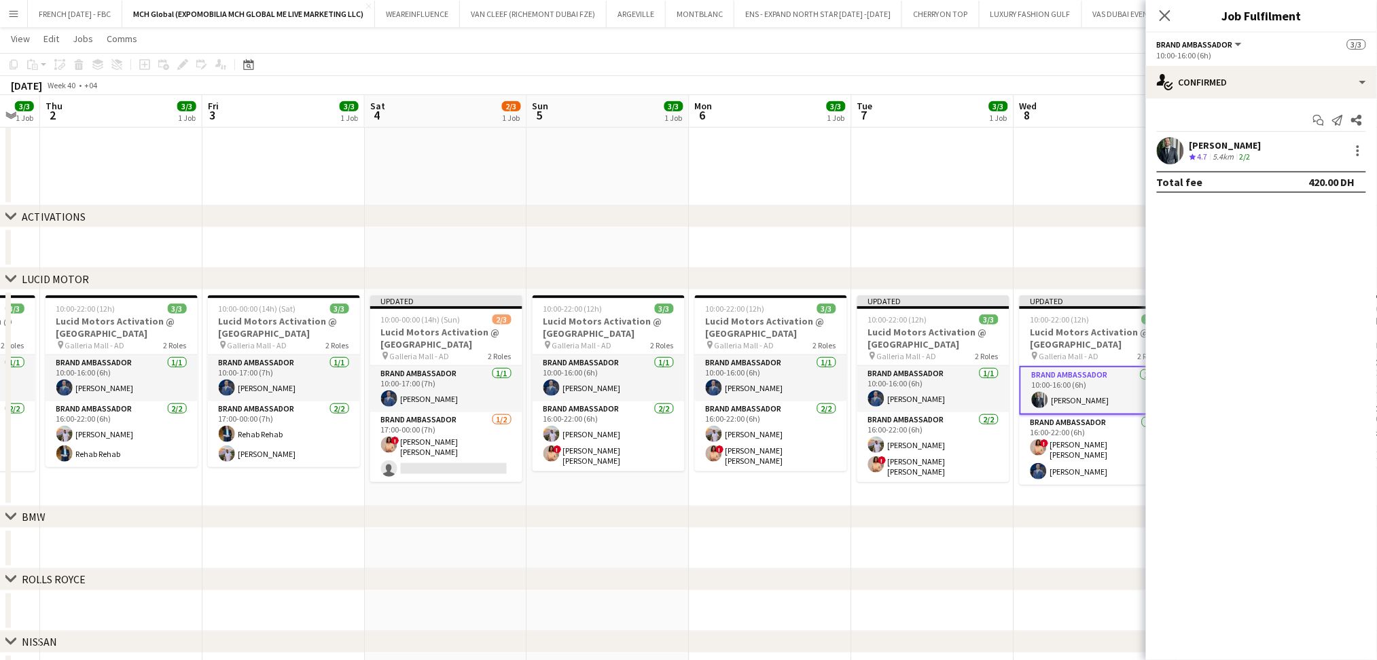
click at [1253, 156] on div "2/2" at bounding box center [1245, 158] width 16 height 12
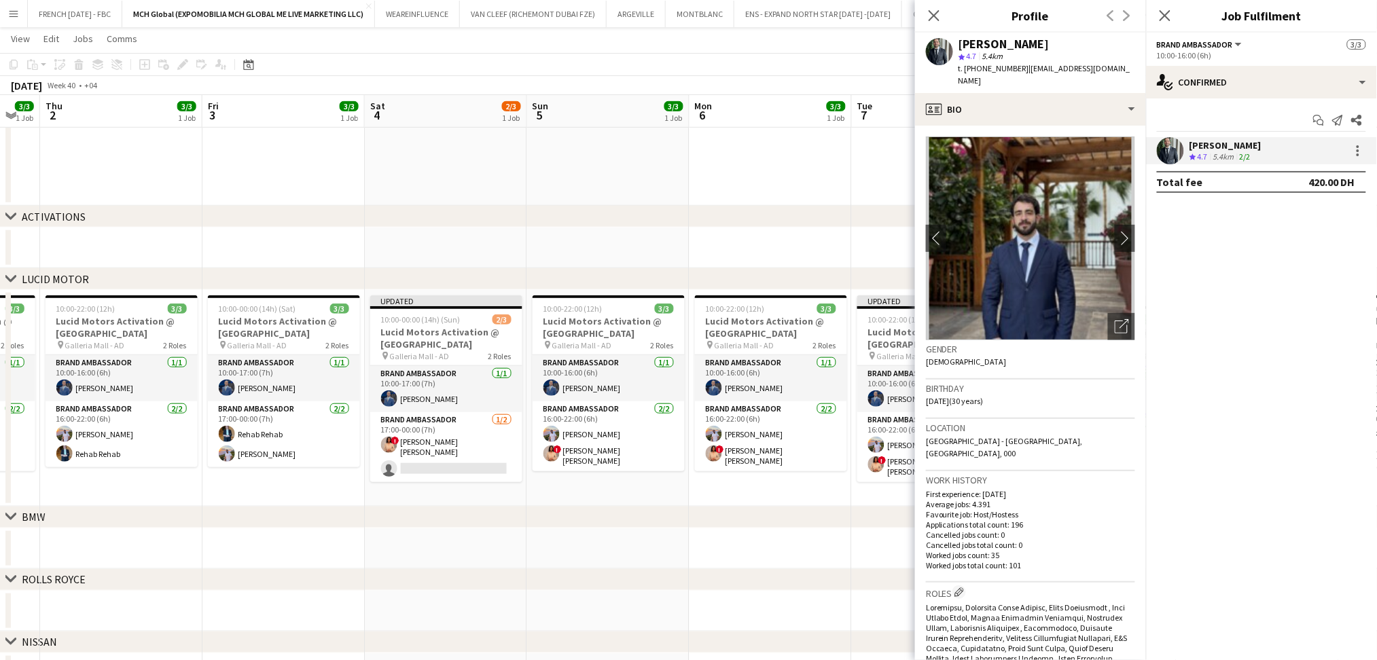
drag, startPoint x: 1023, startPoint y: 69, endPoint x: 1031, endPoint y: 91, distance: 23.6
click at [1031, 91] on div "[PERSON_NAME] star 4.7 5.4km t. [PHONE_NUMBER] | [EMAIL_ADDRESS][DOMAIN_NAME]" at bounding box center [1030, 63] width 231 height 60
copy span "[EMAIL_ADDRESS][DOMAIN_NAME]"
click at [421, 433] on app-card-role "Brand Ambassador [DATE] 17:00-00:00 (7h) ! [PERSON_NAME] [PERSON_NAME] single-n…" at bounding box center [446, 447] width 152 height 70
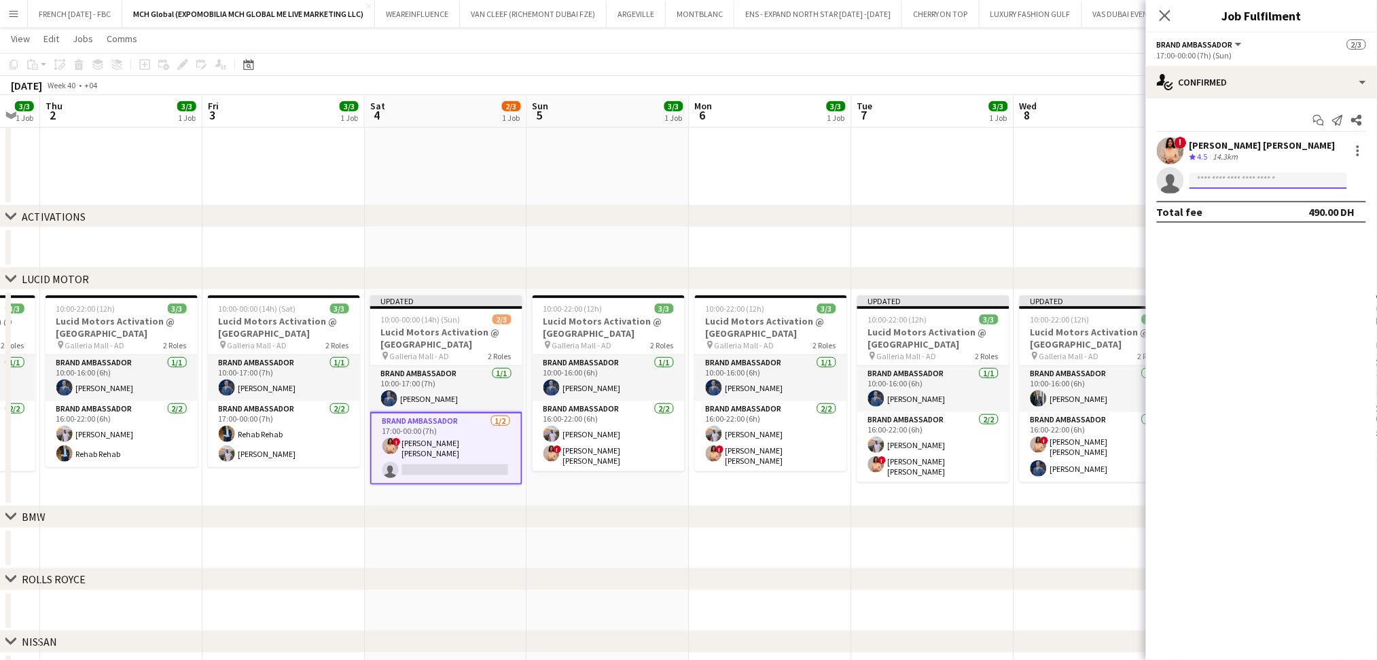
click at [1234, 182] on input at bounding box center [1269, 181] width 158 height 16
paste input "**********"
type input "**********"
click at [1250, 224] on span "[PHONE_NUMBER]" at bounding box center [1269, 222] width 136 height 11
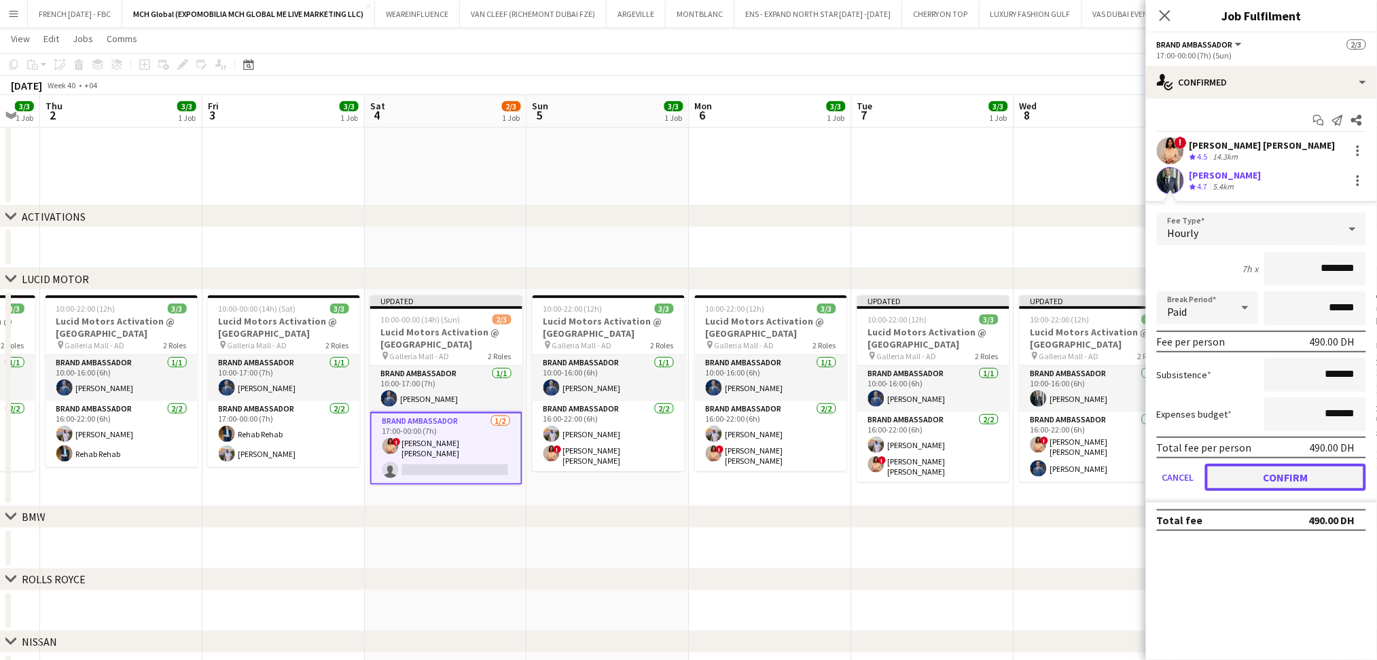
click at [1241, 474] on button "Confirm" at bounding box center [1285, 477] width 161 height 27
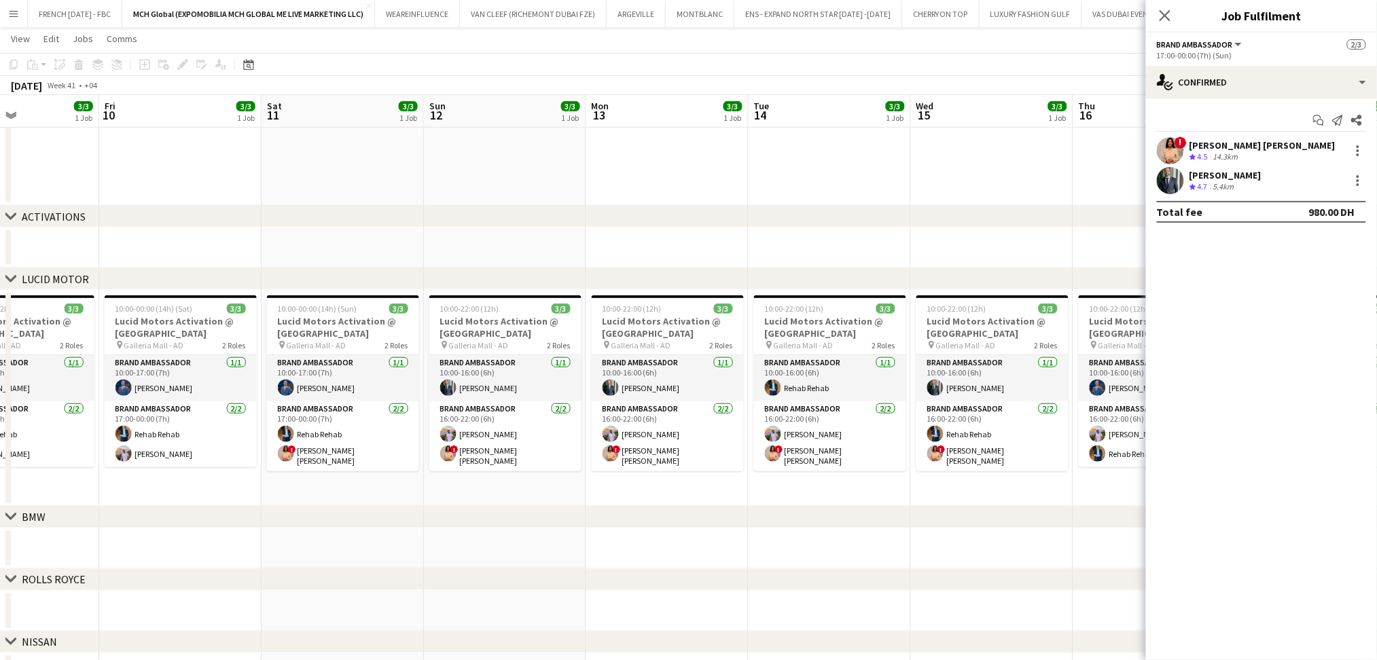
scroll to position [0, 499]
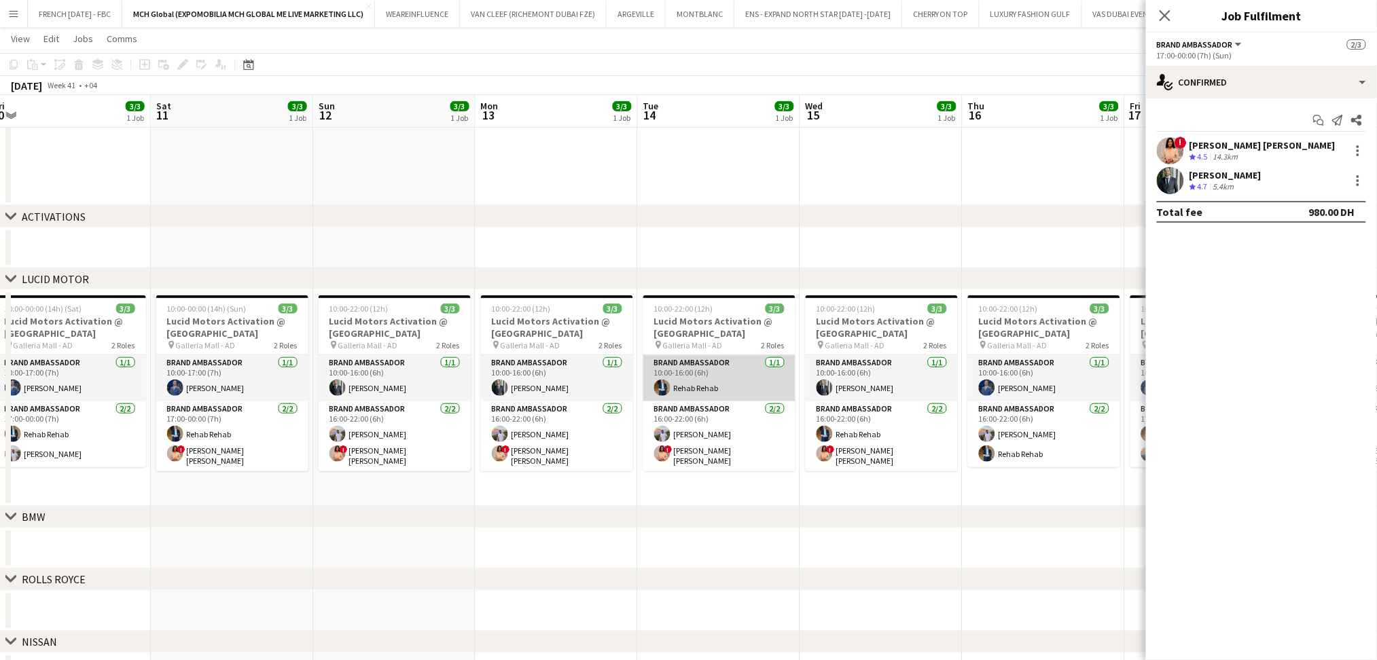
click at [734, 378] on app-card-role "Brand Ambassador [DATE] 10:00-16:00 (6h) Rehab Rehab" at bounding box center [719, 378] width 152 height 46
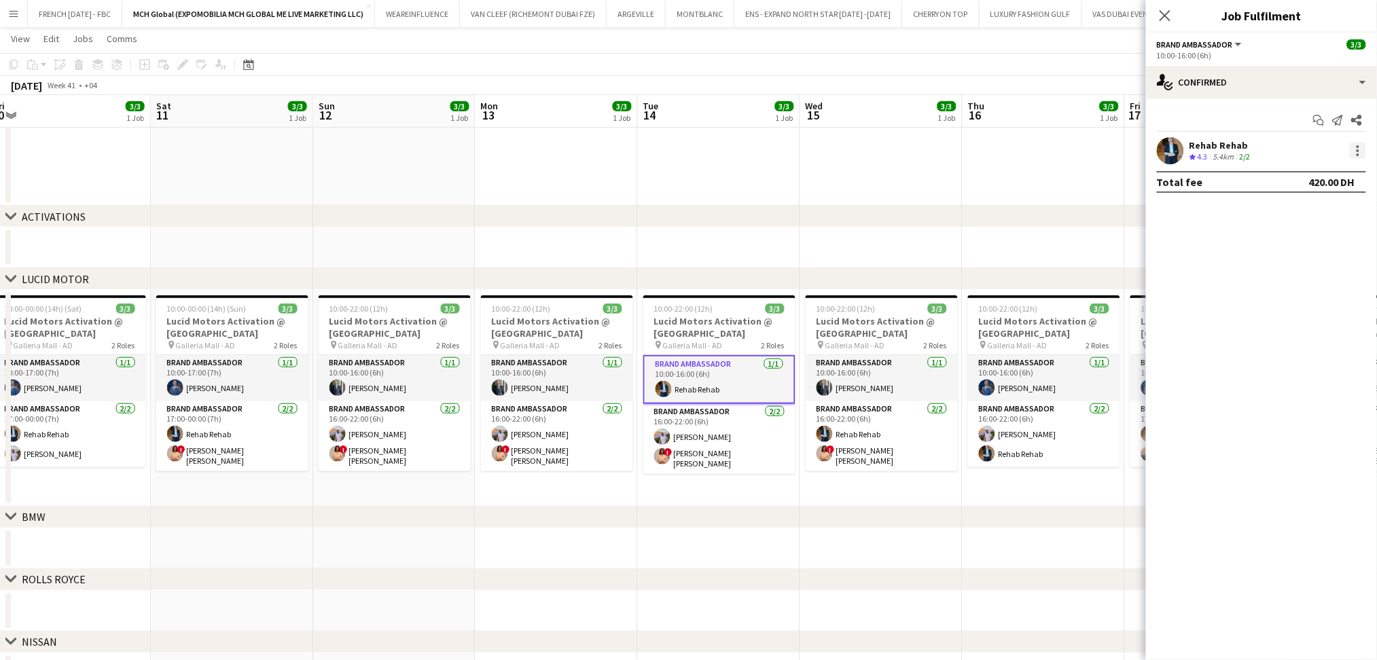
click at [1365, 150] on div at bounding box center [1358, 151] width 16 height 16
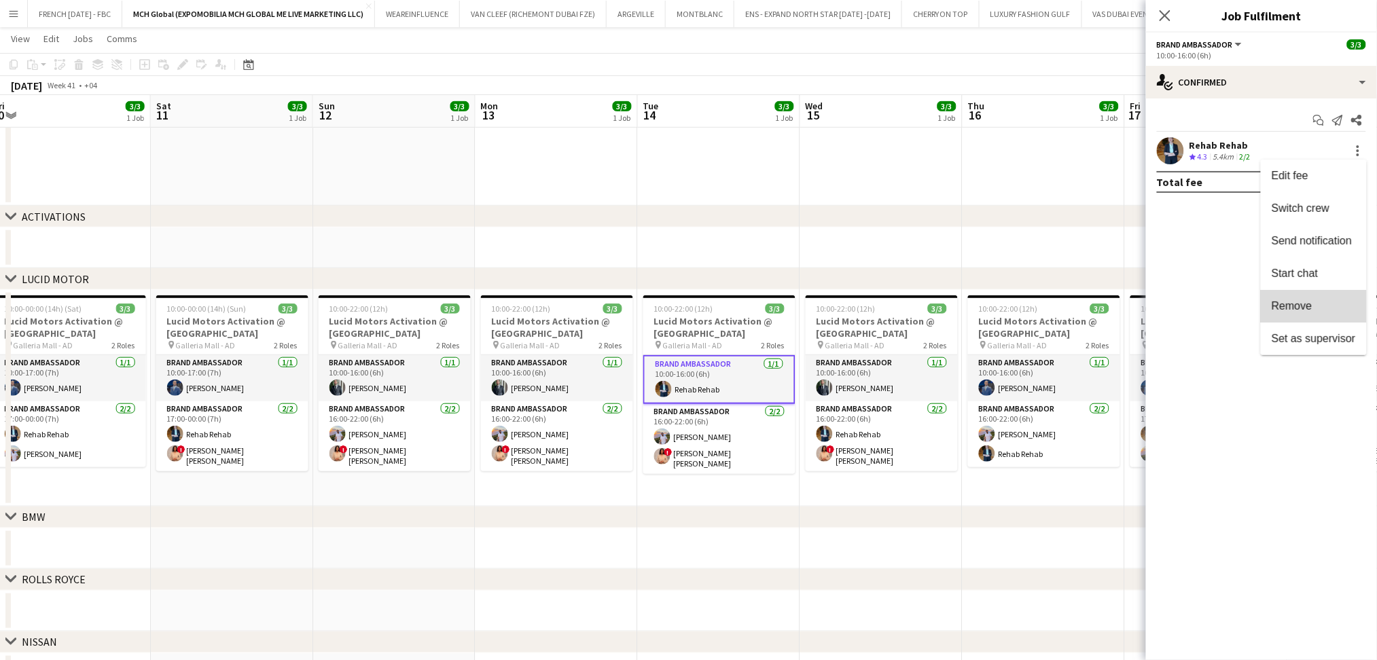
click at [1336, 294] on button "Remove" at bounding box center [1314, 306] width 106 height 33
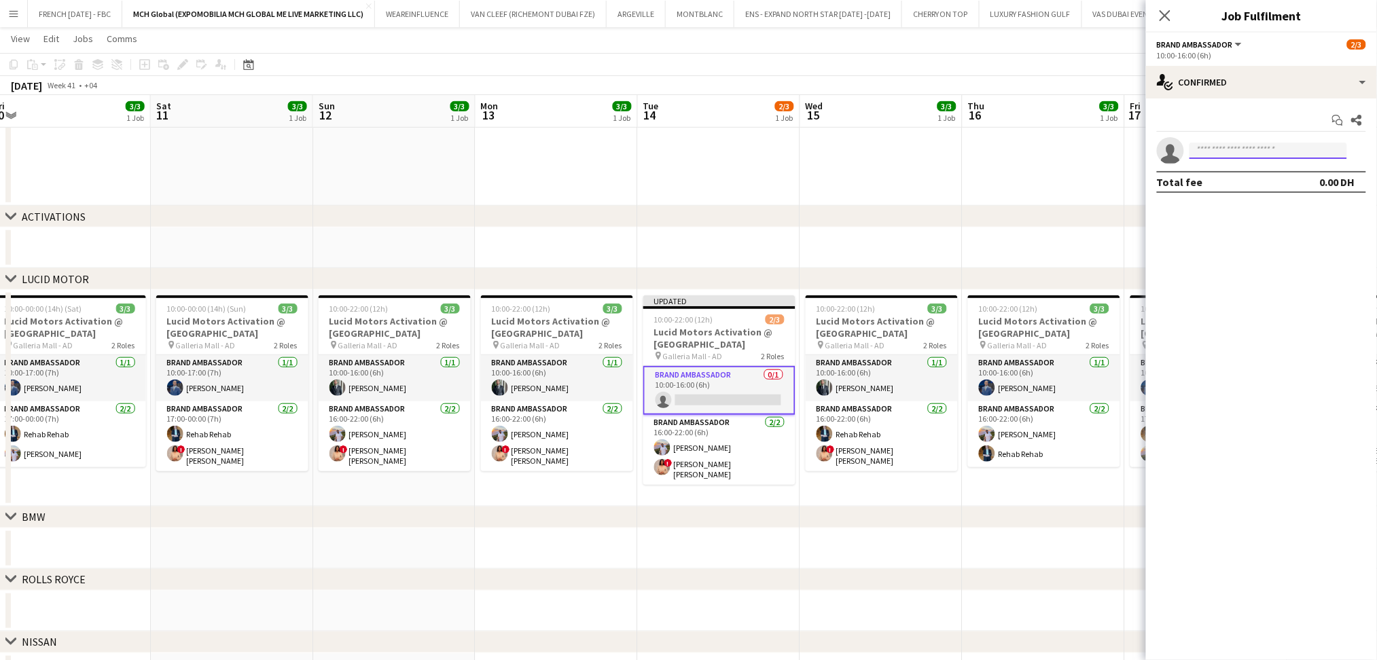
click at [1260, 150] on input at bounding box center [1269, 151] width 158 height 16
paste input "**********"
type input "**********"
click at [1253, 177] on span "[EMAIL_ADDRESS][DOMAIN_NAME]" at bounding box center [1269, 181] width 136 height 11
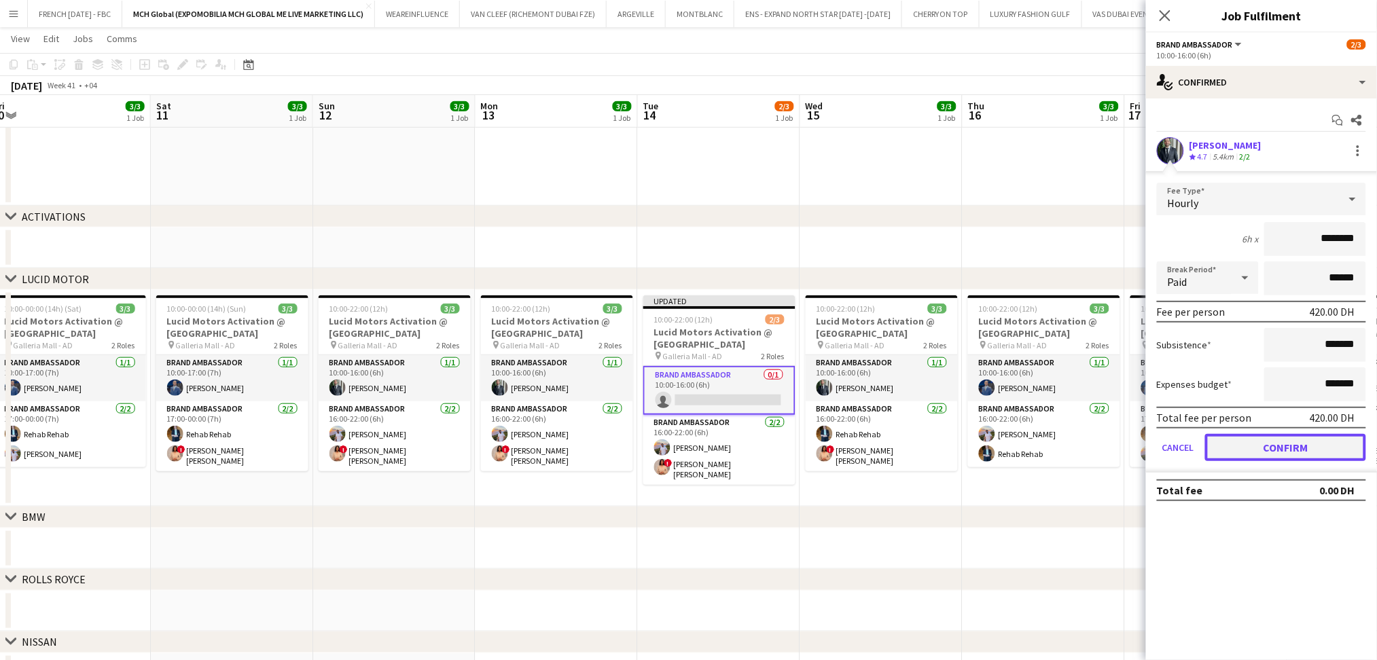
click at [1234, 443] on button "Confirm" at bounding box center [1285, 447] width 161 height 27
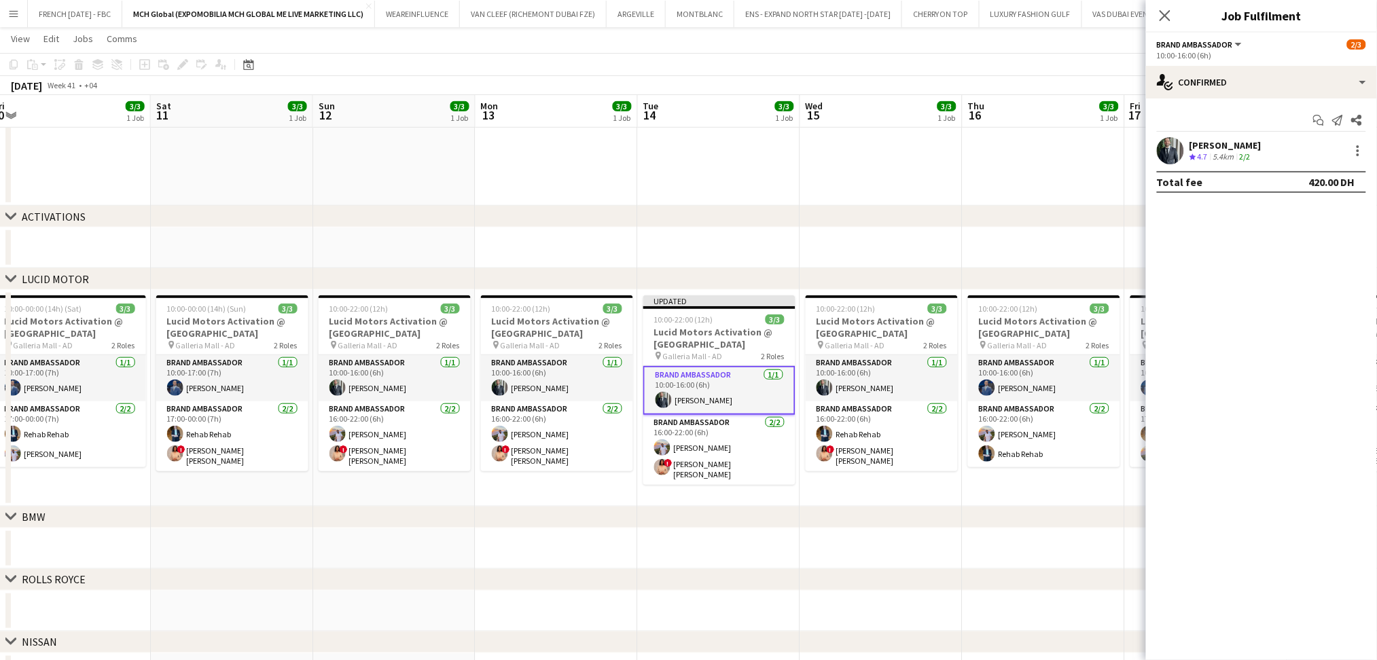
click at [916, 211] on div "chevron-right ACTIVATIONS" at bounding box center [688, 217] width 1377 height 22
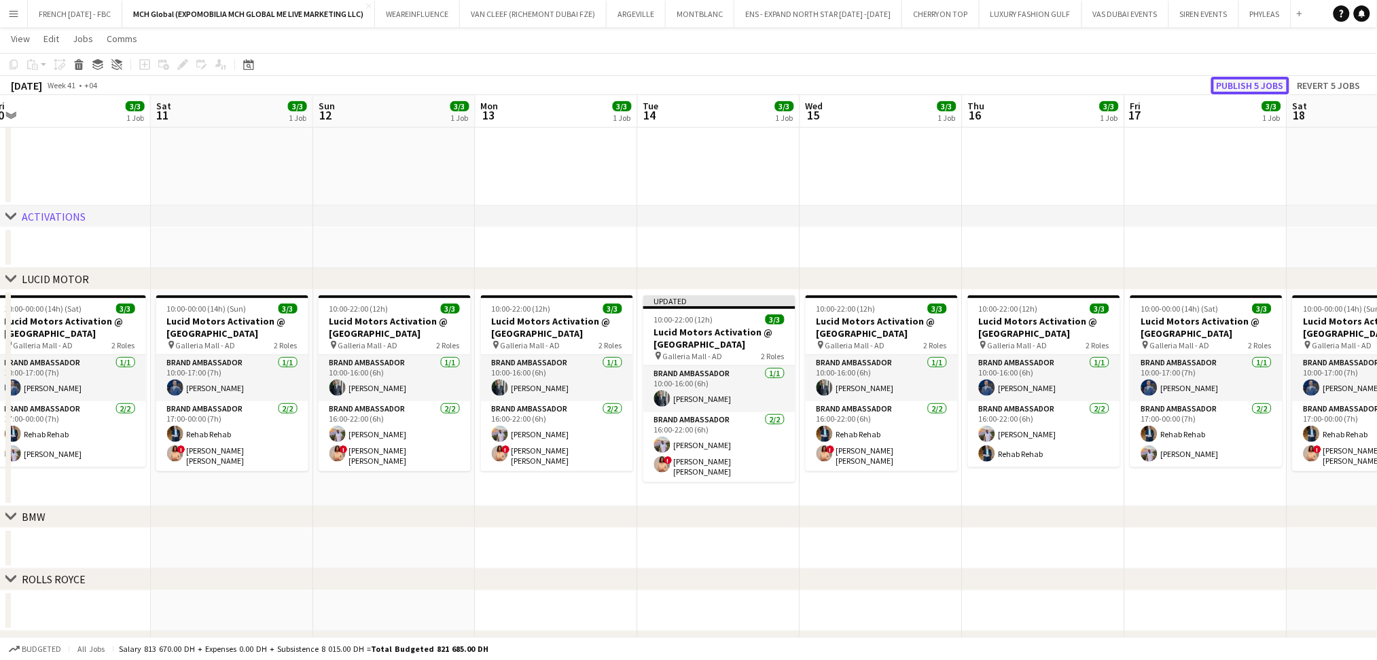
click at [1249, 84] on button "Publish 5 jobs" at bounding box center [1250, 86] width 78 height 18
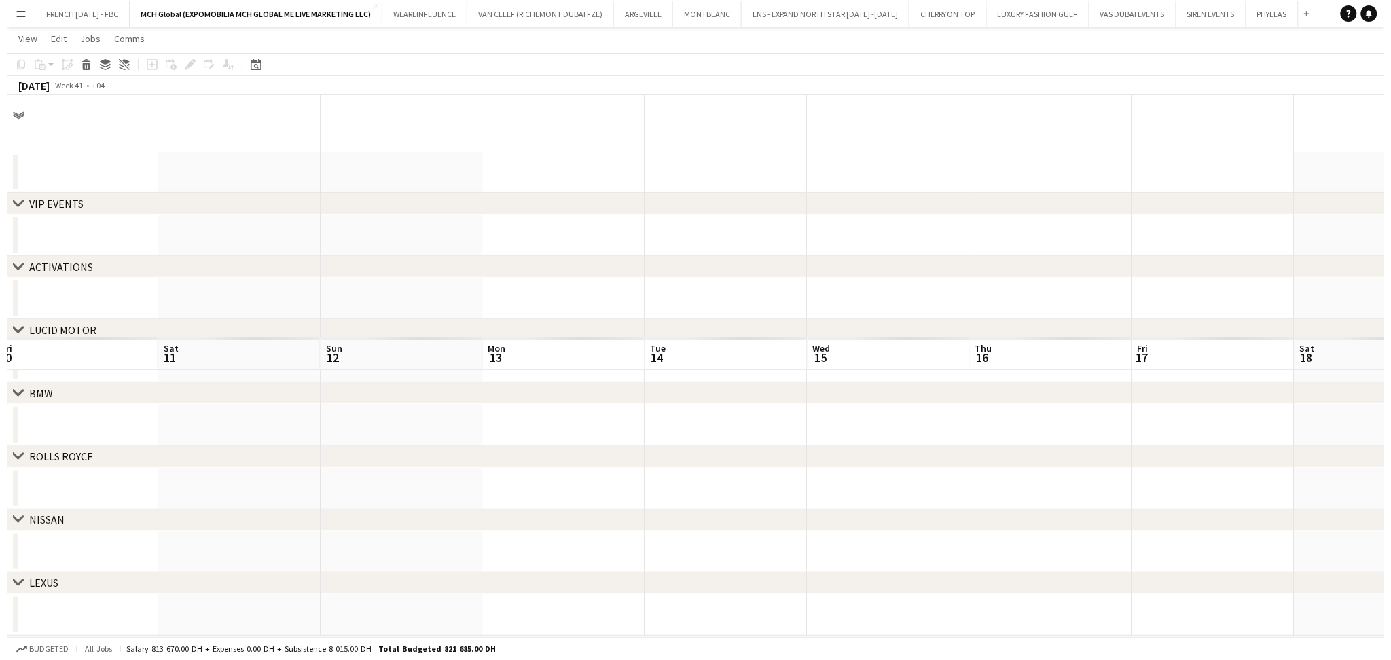
scroll to position [0, 0]
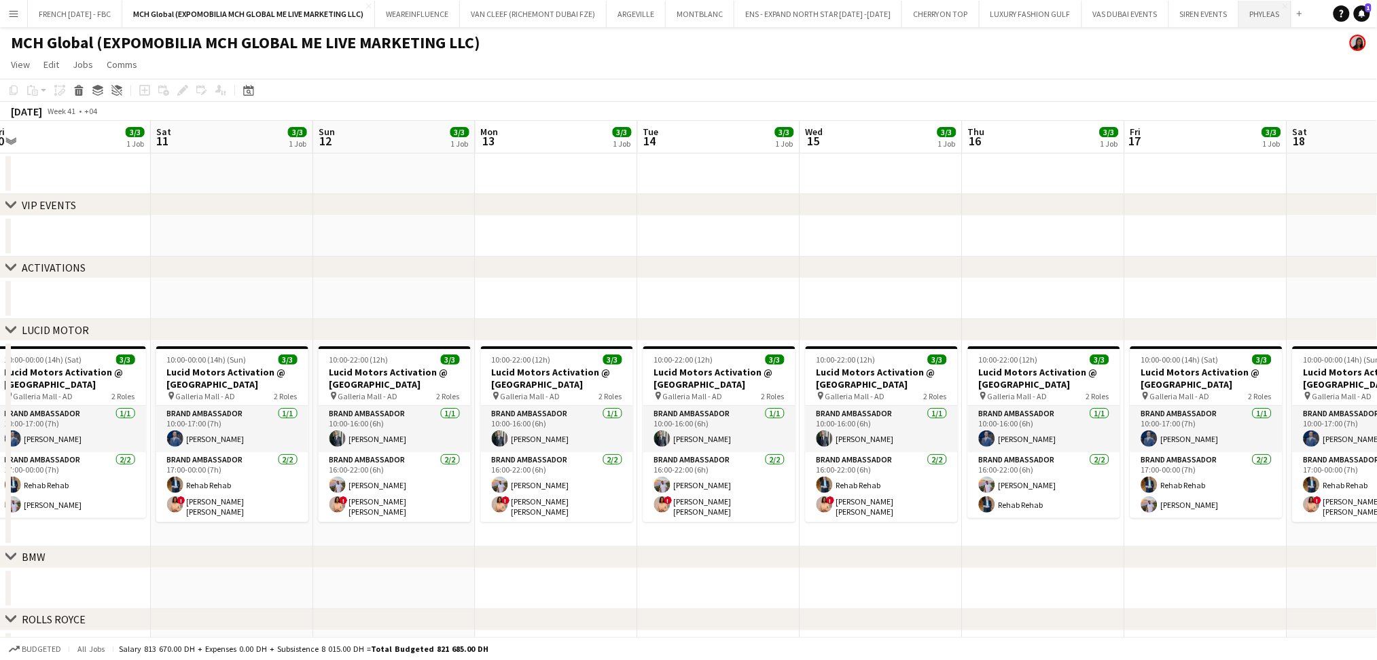
click at [1246, 13] on button "PHYLEAS Close" at bounding box center [1265, 14] width 52 height 26
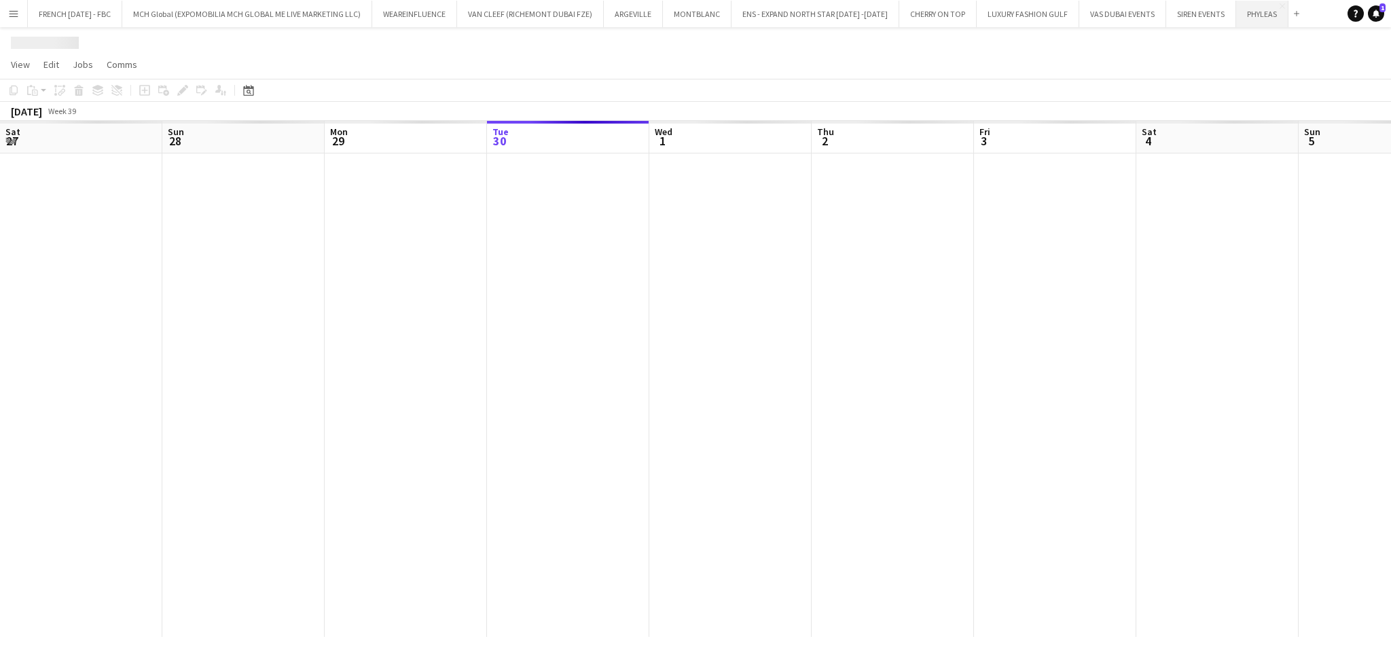
scroll to position [0, 324]
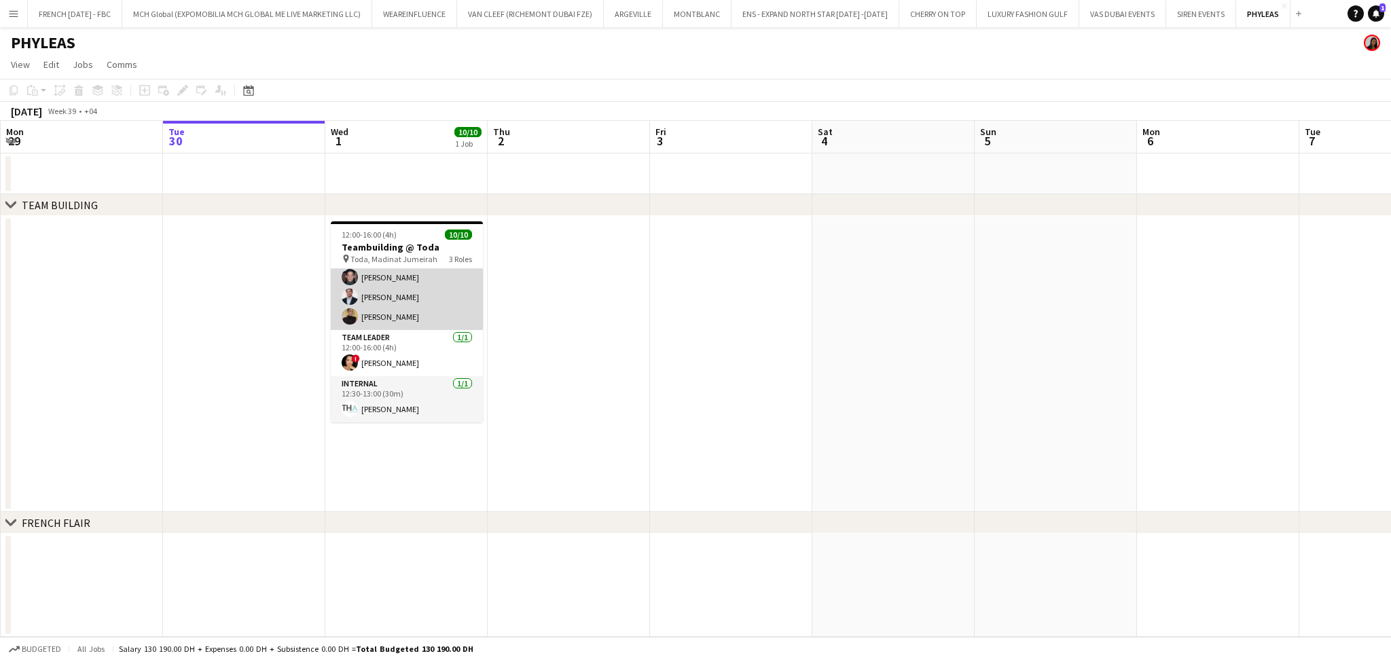
click at [437, 303] on app-card-role "Facilitator [DATE] 12:00-16:00 (4h) [PERSON_NAME] ! [PERSON_NAME] [PERSON_NAME]…" at bounding box center [407, 238] width 152 height 184
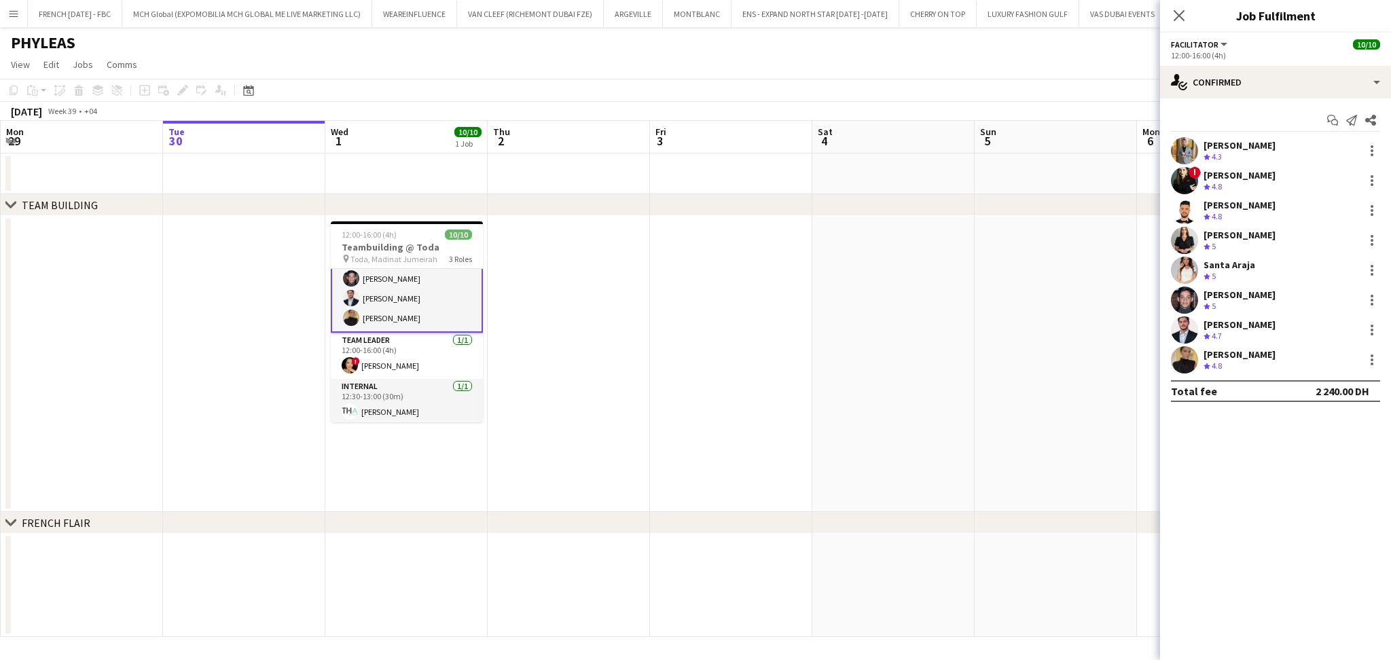
scroll to position [124, 0]
drag, startPoint x: 884, startPoint y: 389, endPoint x: 1139, endPoint y: 263, distance: 284.7
click at [885, 387] on app-date-cell at bounding box center [894, 364] width 162 height 296
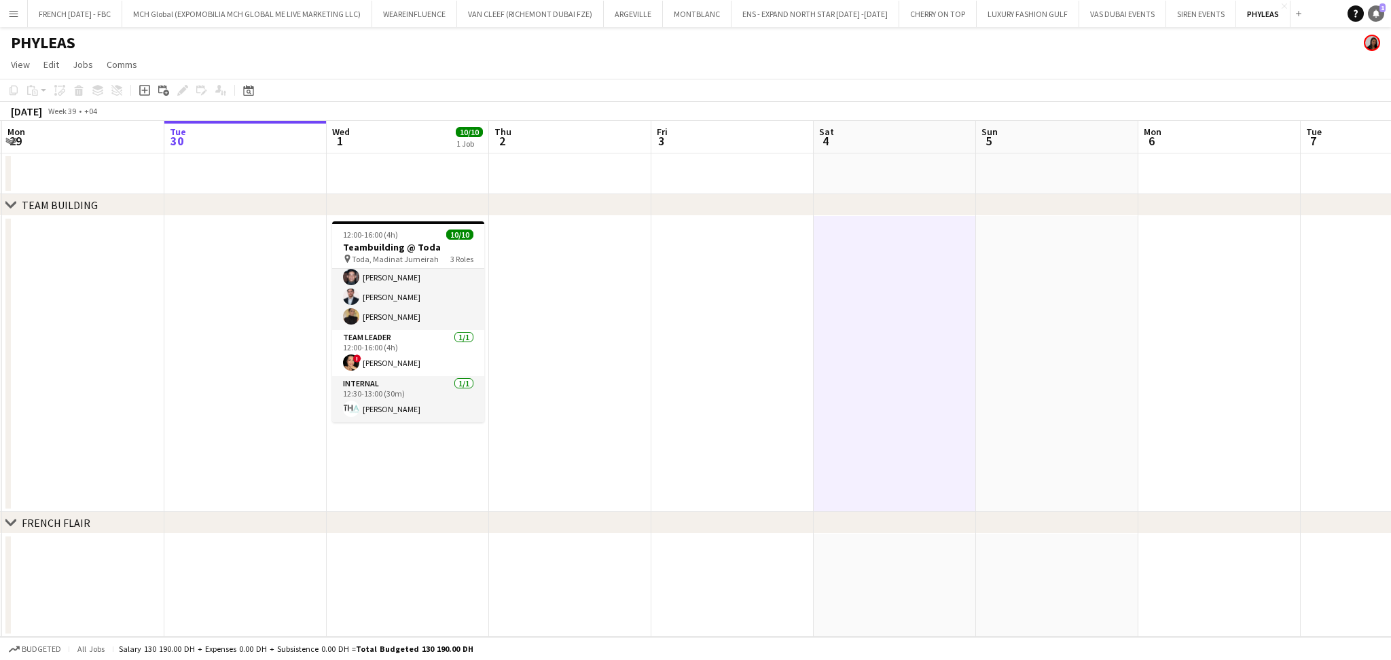
click at [1383, 14] on link "Notifications 1" at bounding box center [1376, 13] width 16 height 16
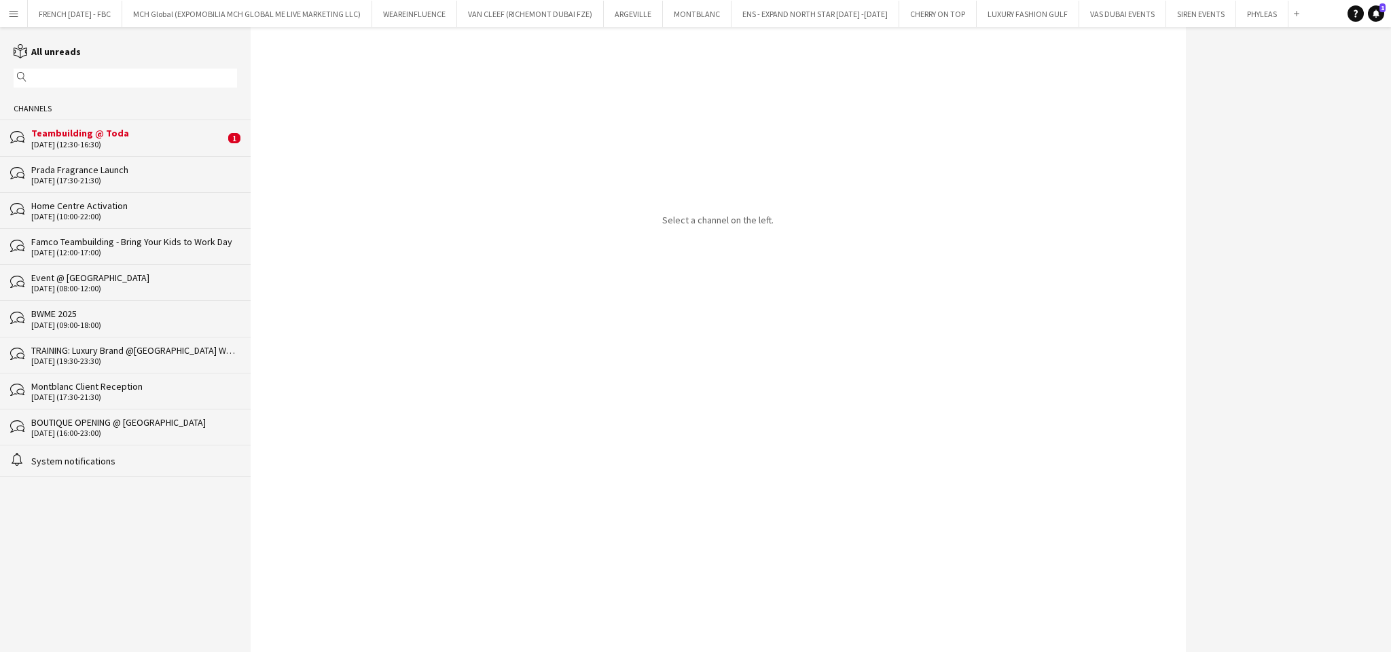
click at [180, 135] on div "Teambuilding @ Toda" at bounding box center [128, 133] width 194 height 12
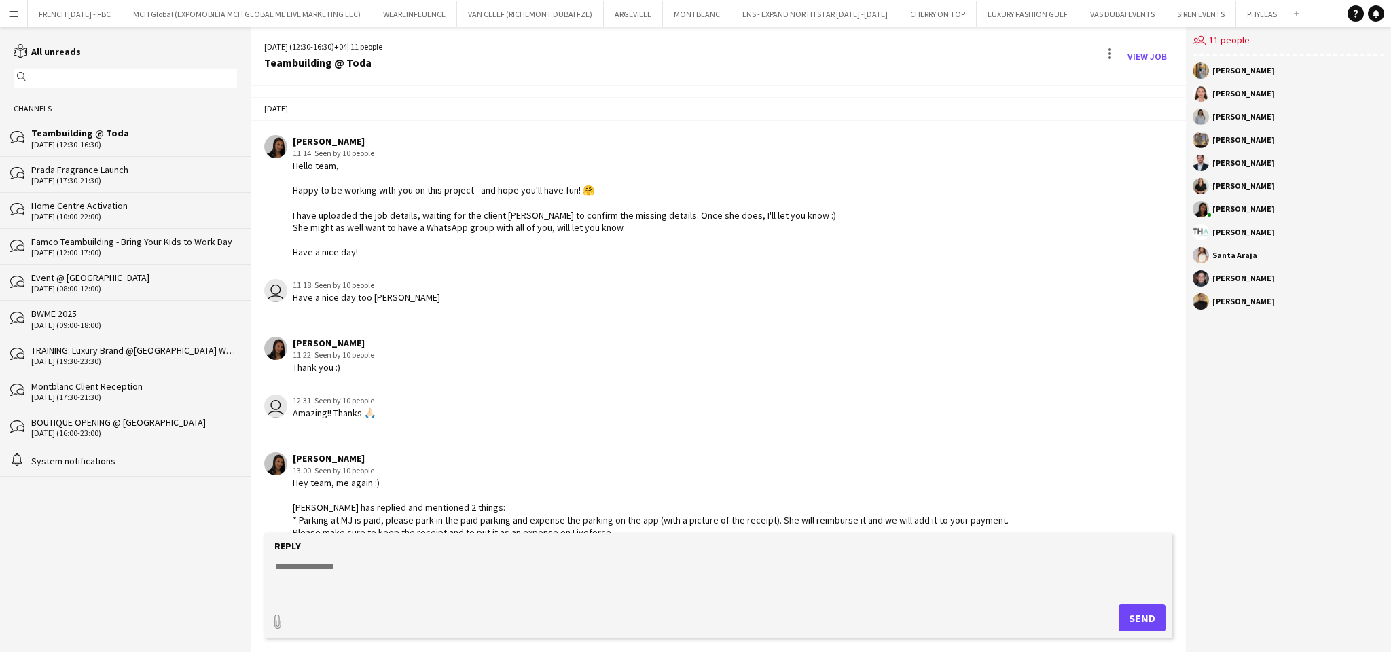
scroll to position [471, 0]
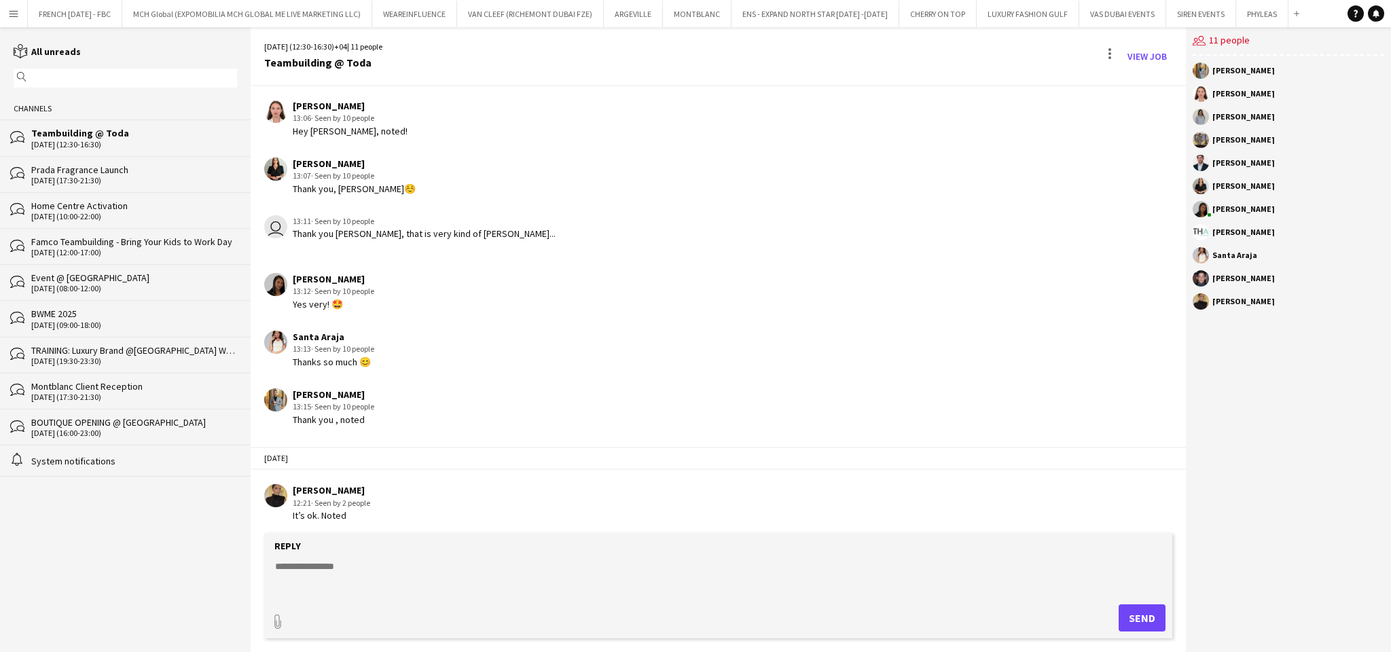
click at [555, 570] on textarea at bounding box center [721, 577] width 895 height 35
paste textarea "**********"
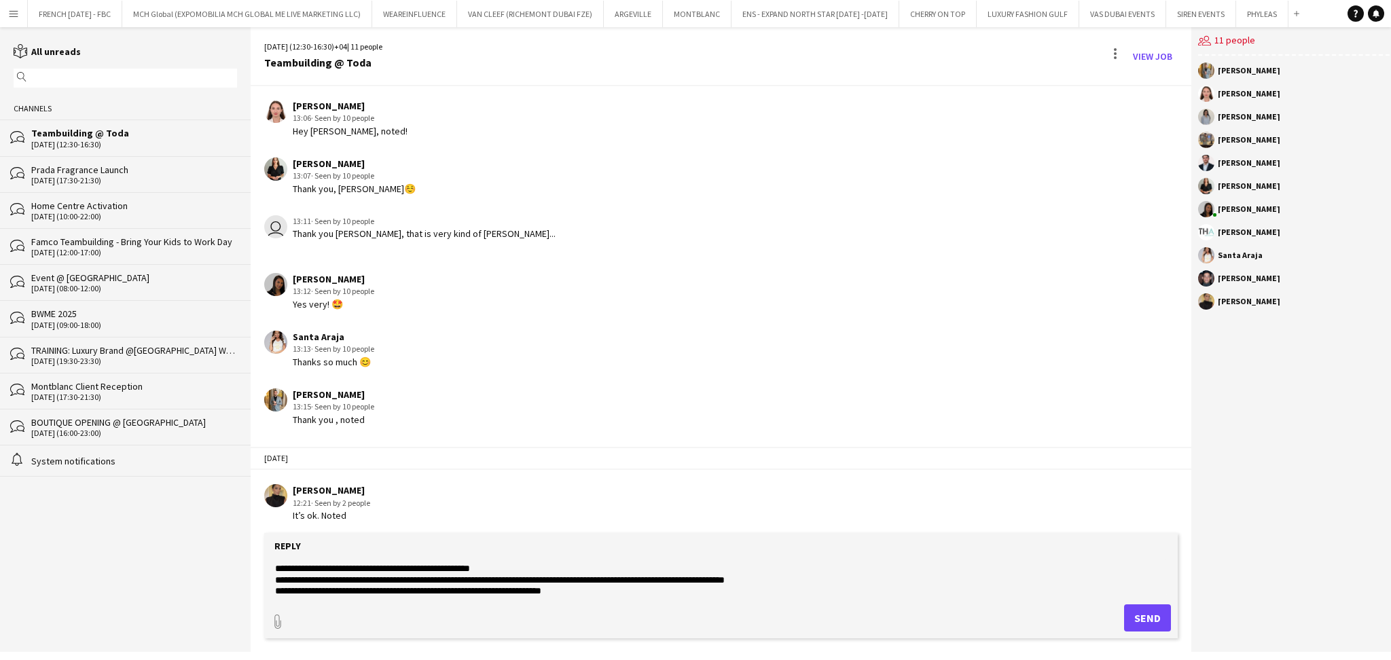
scroll to position [109, 0]
click at [332, 583] on textarea "**********" at bounding box center [721, 577] width 895 height 35
click at [346, 579] on textarea "**********" at bounding box center [721, 577] width 895 height 35
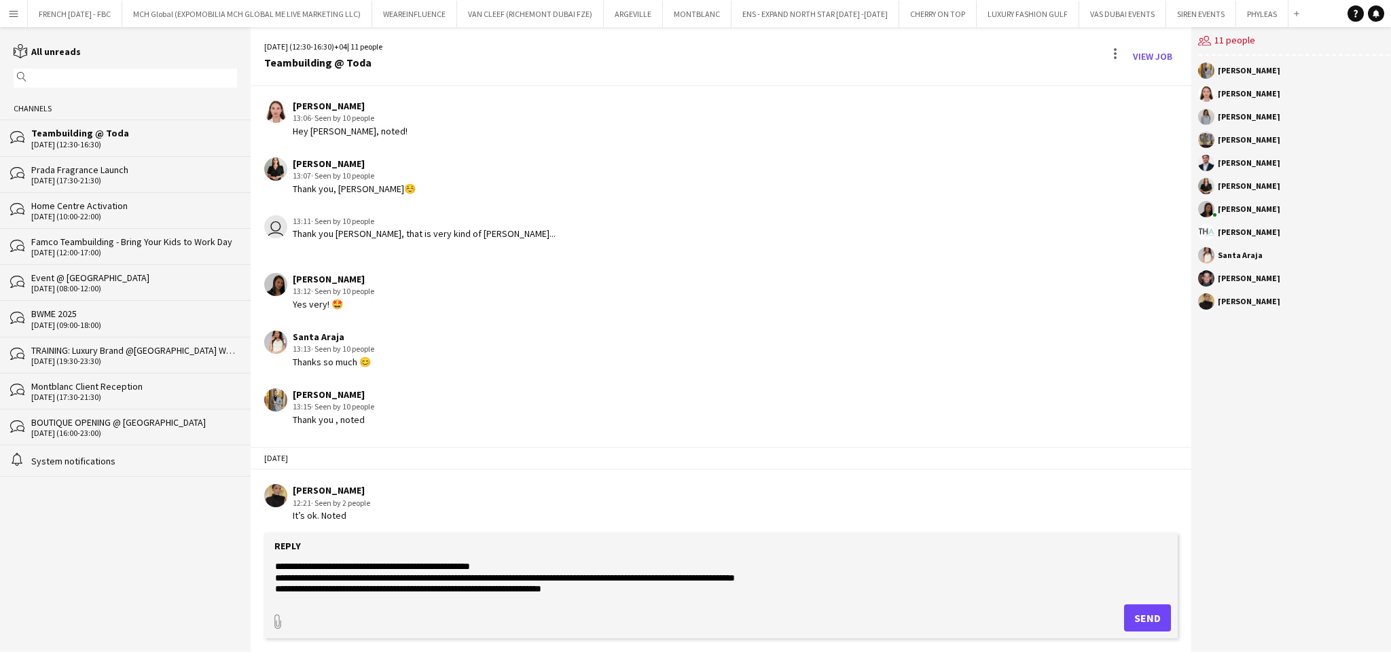
click at [699, 577] on textarea "**********" at bounding box center [721, 577] width 895 height 35
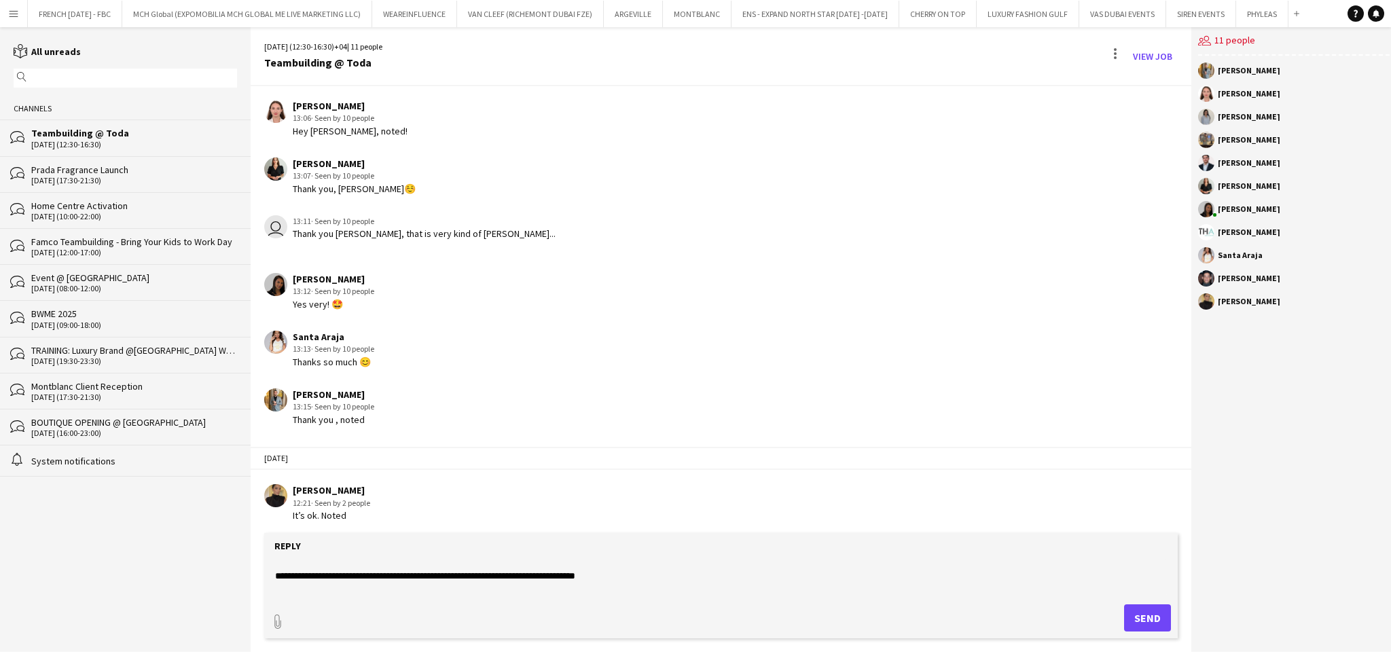
scroll to position [175, 0]
type textarea "**********"
click at [1147, 617] on button "Send" at bounding box center [1147, 618] width 47 height 27
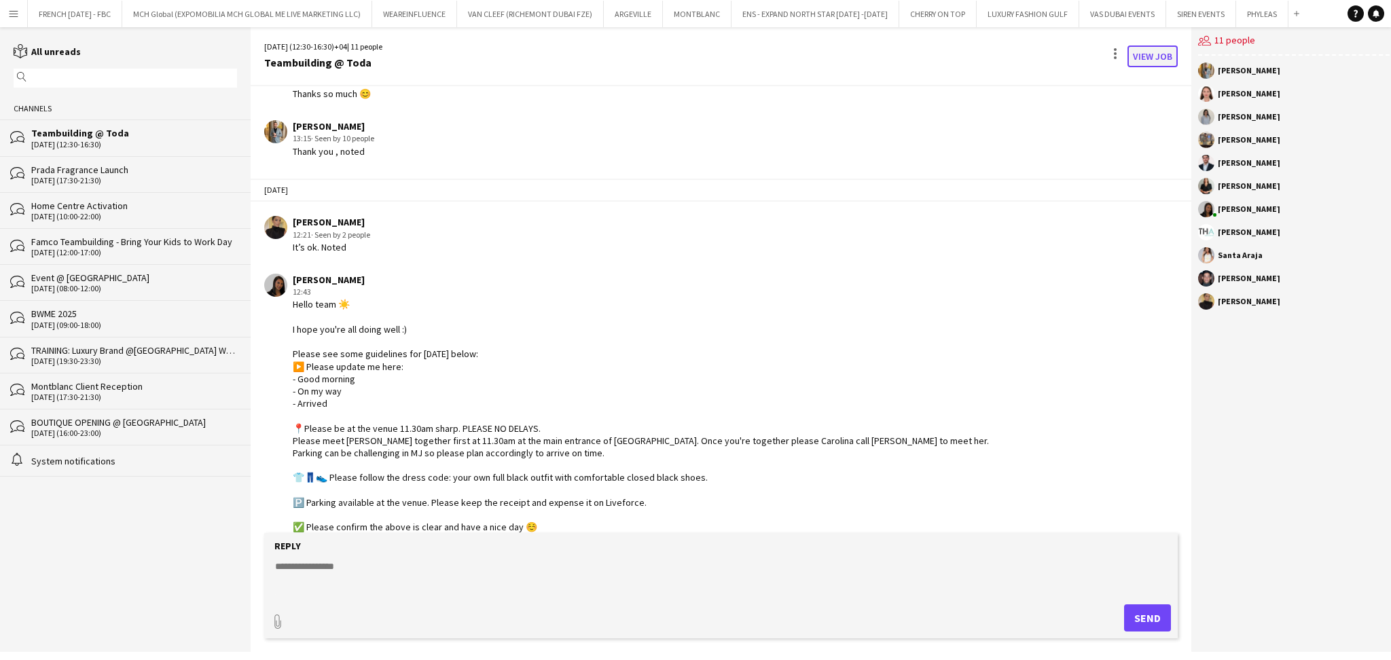
click at [1150, 54] on link "View Job" at bounding box center [1153, 57] width 50 height 22
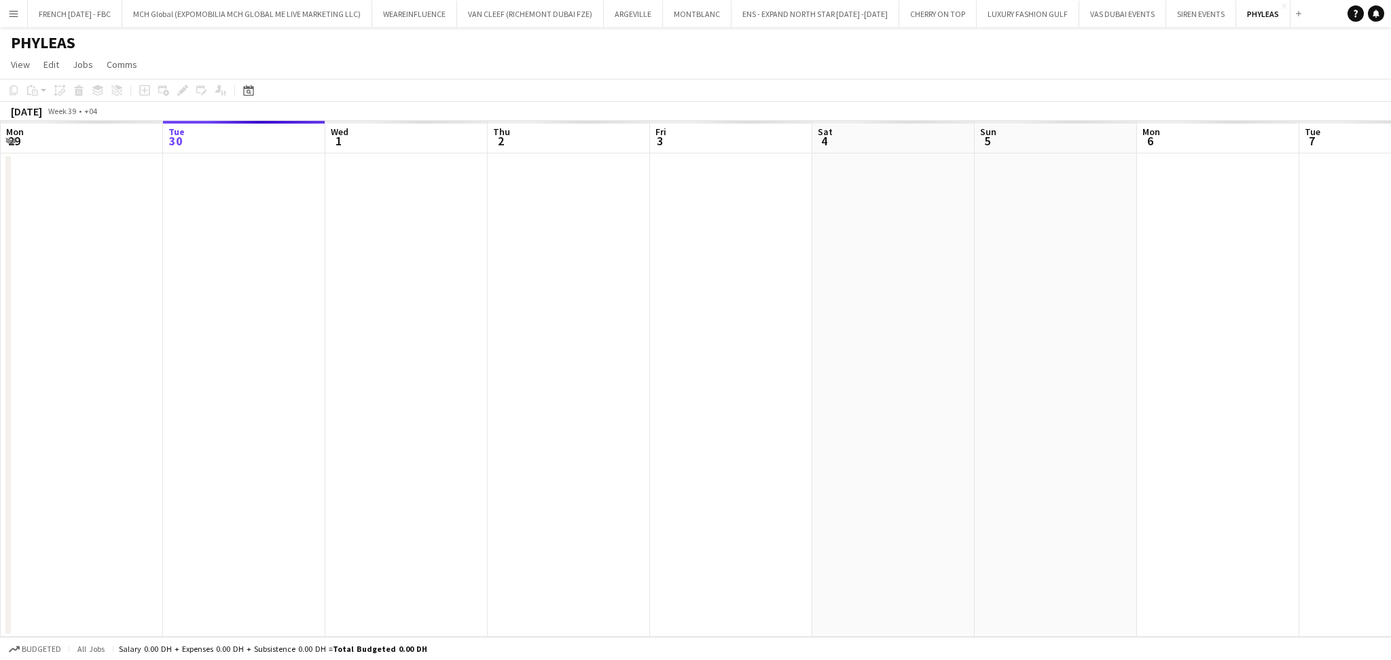
scroll to position [0, 467]
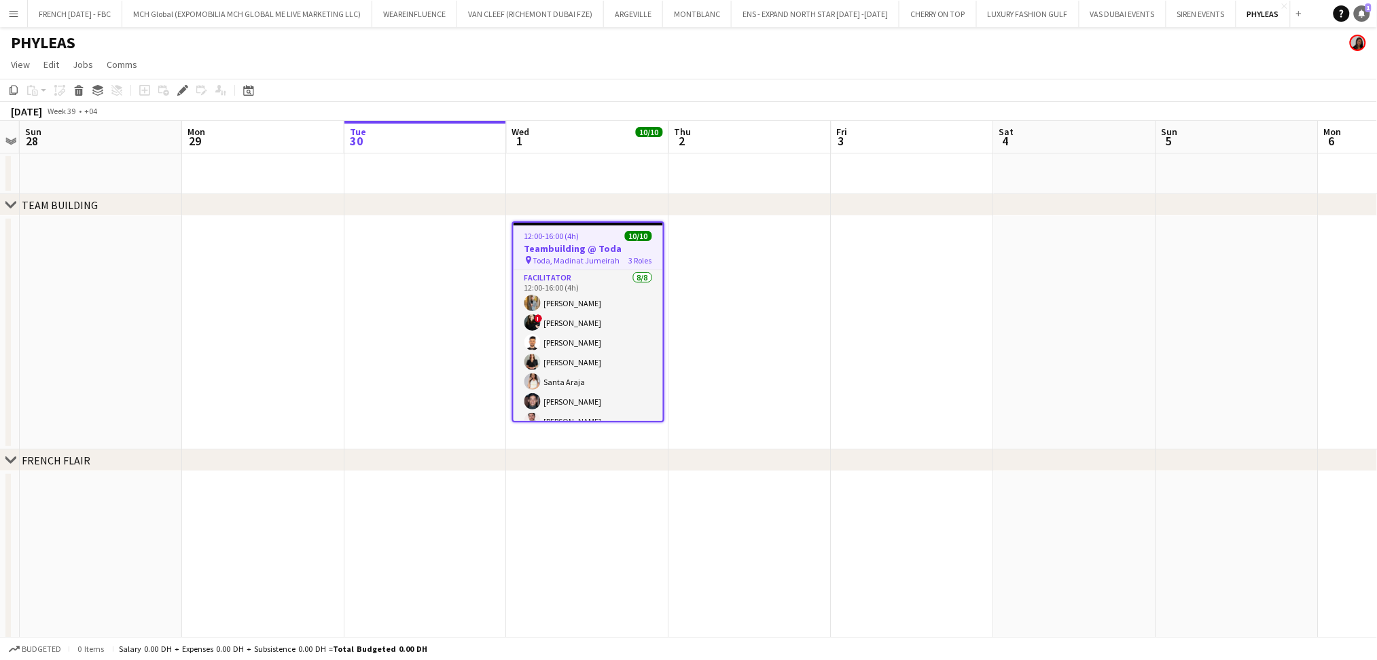
click at [1359, 16] on icon "Notifications" at bounding box center [1362, 14] width 8 height 8
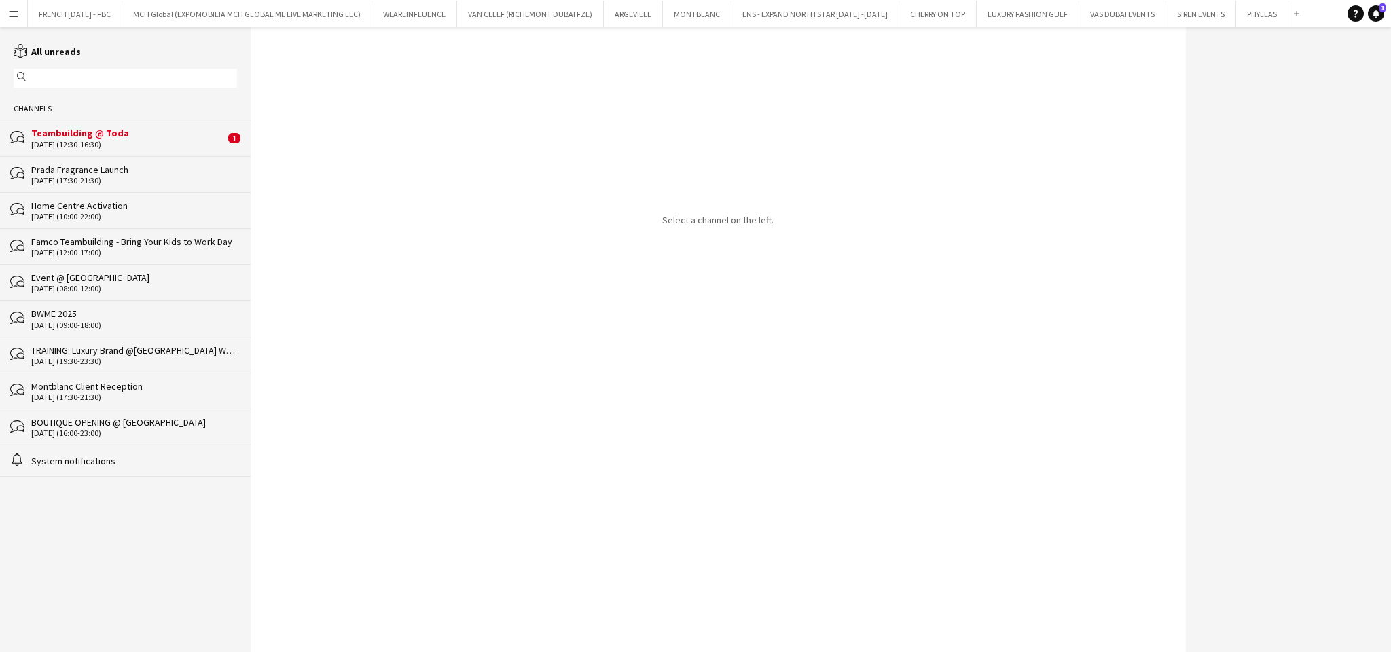
click at [163, 130] on div "Teambuilding @ Toda" at bounding box center [128, 133] width 194 height 12
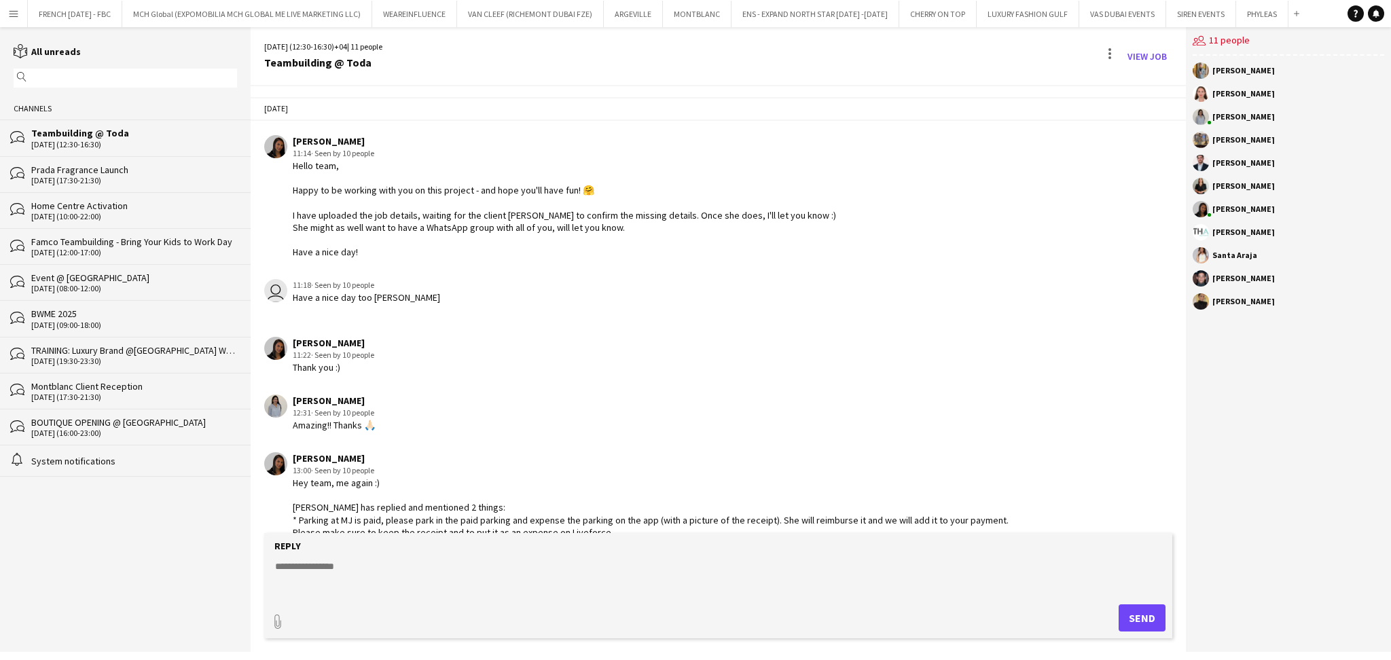
scroll to position [809, 0]
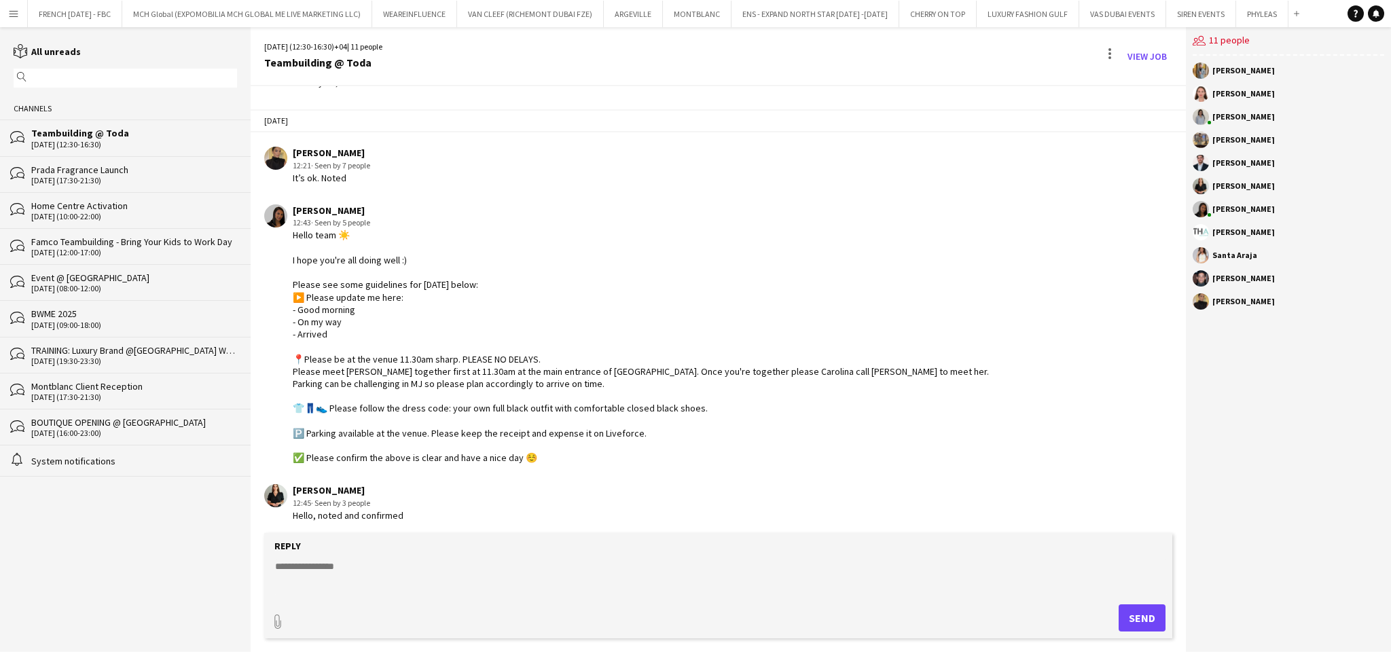
click at [1140, 36] on div "[DATE] (12:30-16:30) +04 | 11 people Teambuilding @ Toda View Job" at bounding box center [719, 56] width 936 height 59
click at [1154, 53] on link "View Job" at bounding box center [1147, 57] width 50 height 22
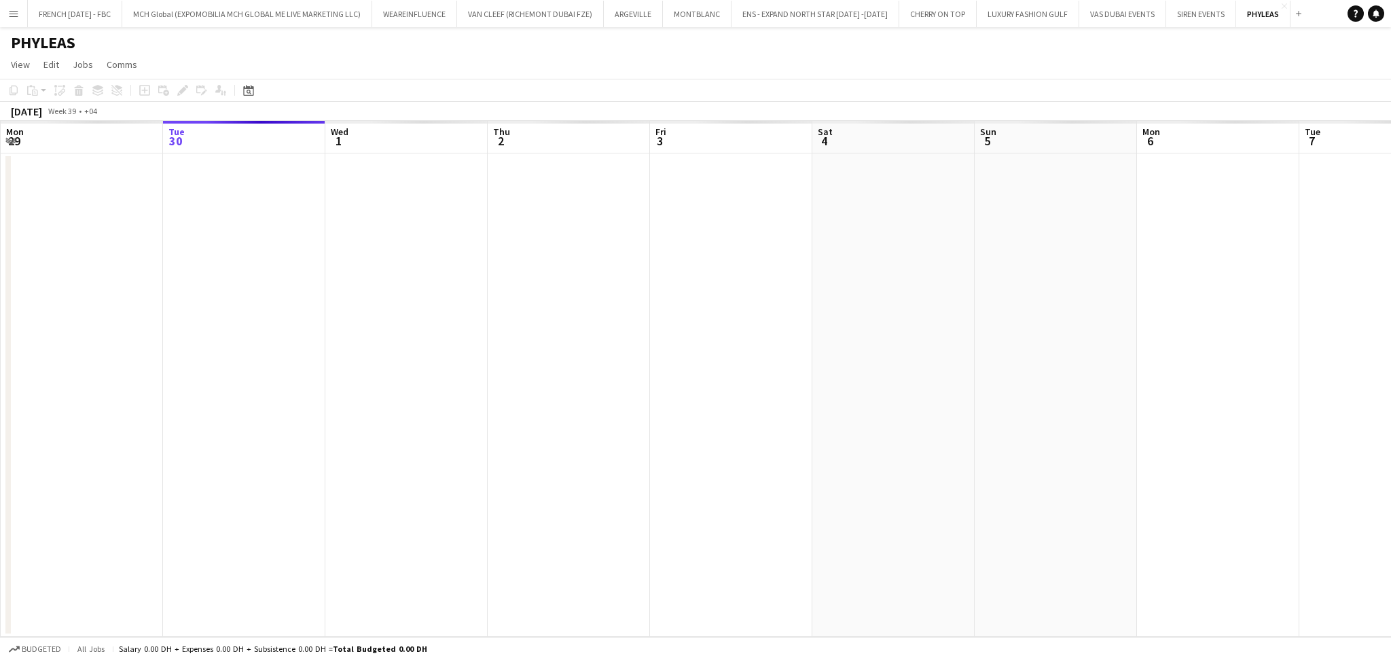
scroll to position [0, 467]
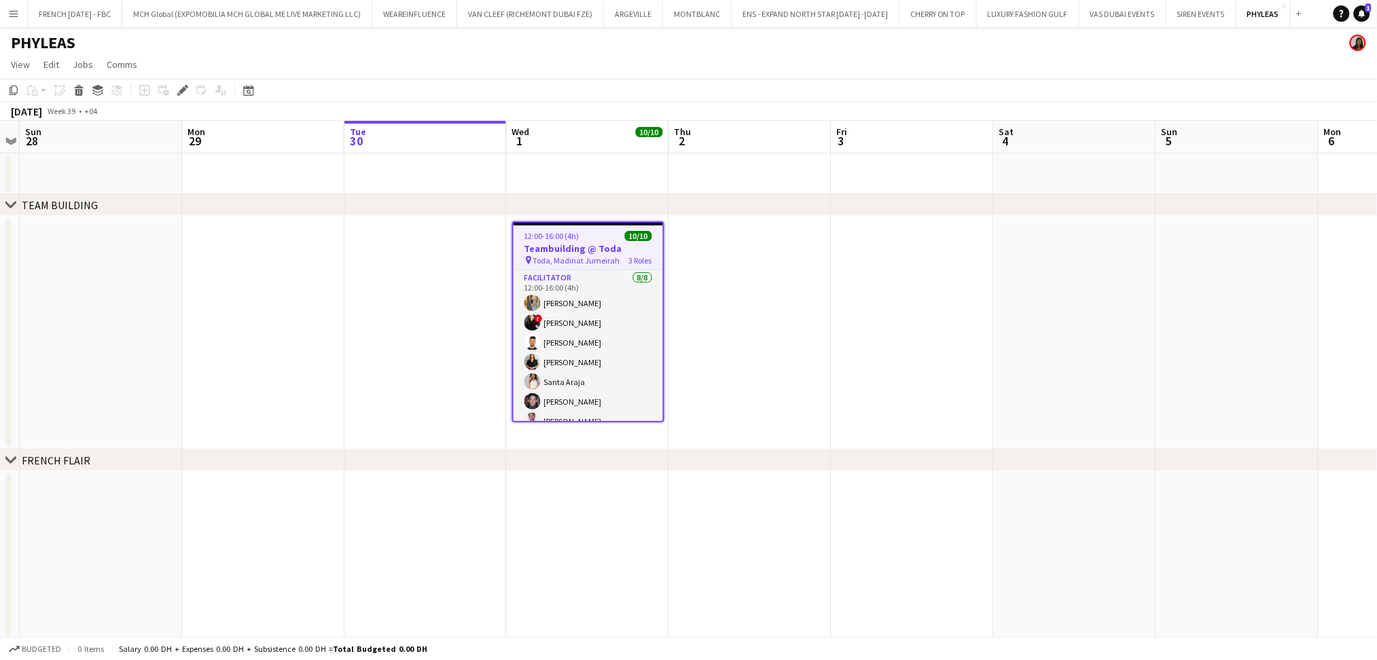
click at [1371, 17] on div "Help Notifications 1" at bounding box center [1355, 13] width 43 height 16
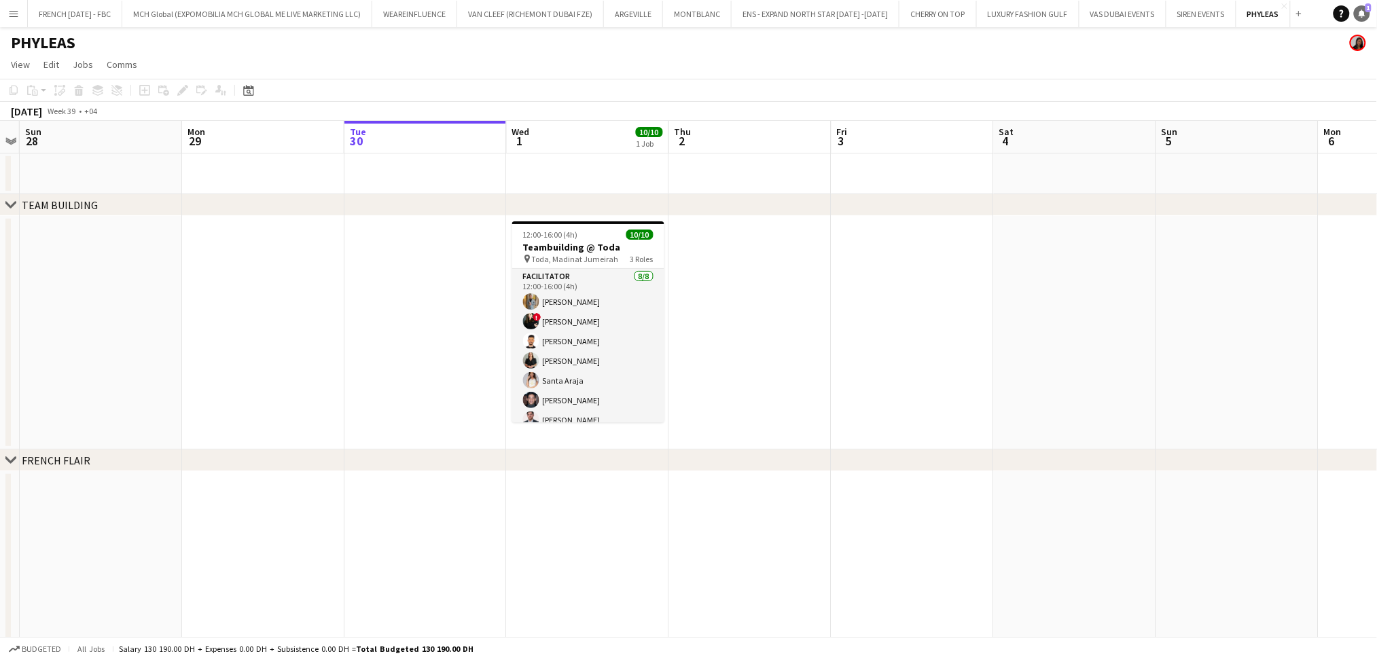
click at [1368, 9] on span "1" at bounding box center [1369, 7] width 6 height 9
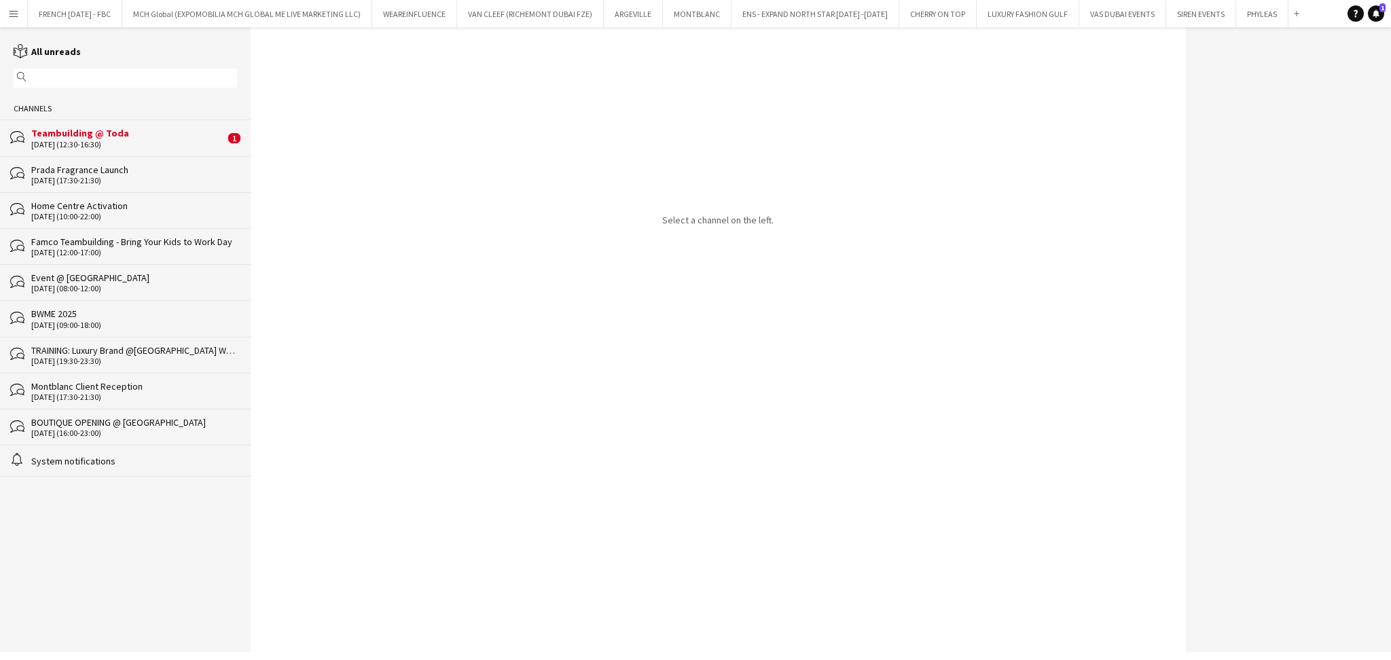
click at [138, 132] on div "Teambuilding @ Toda" at bounding box center [128, 133] width 194 height 12
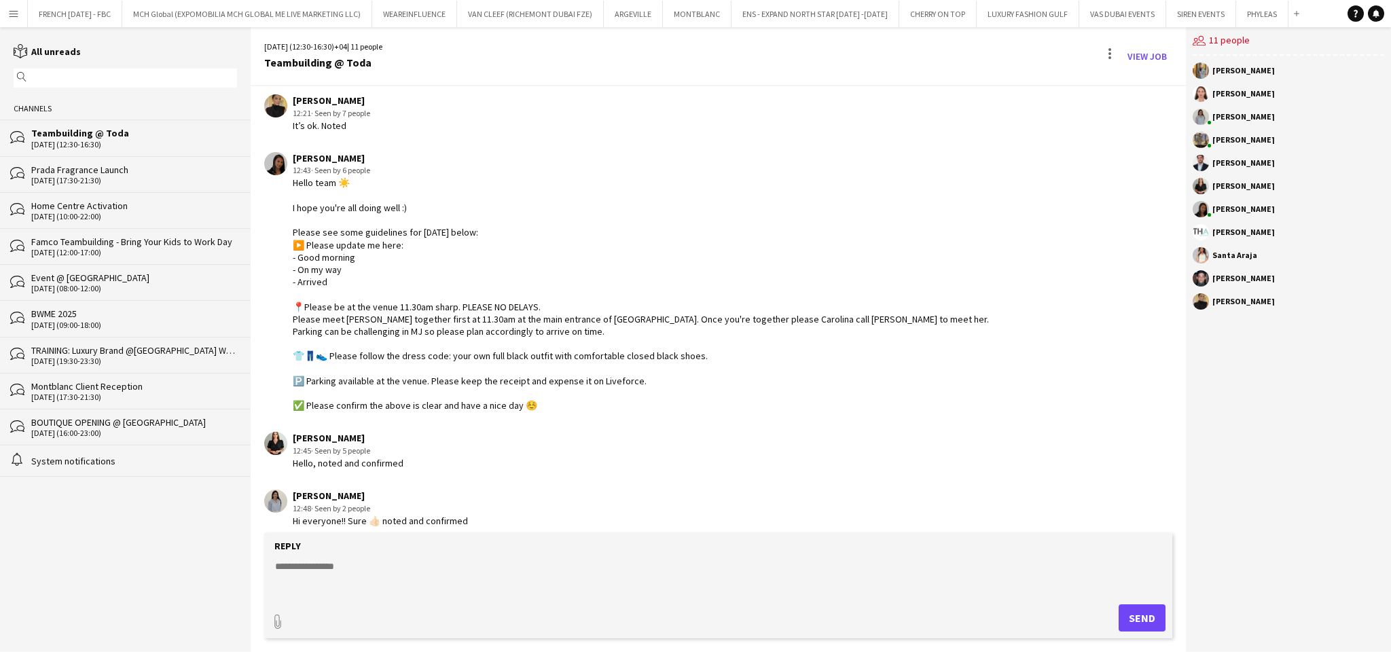
scroll to position [867, 0]
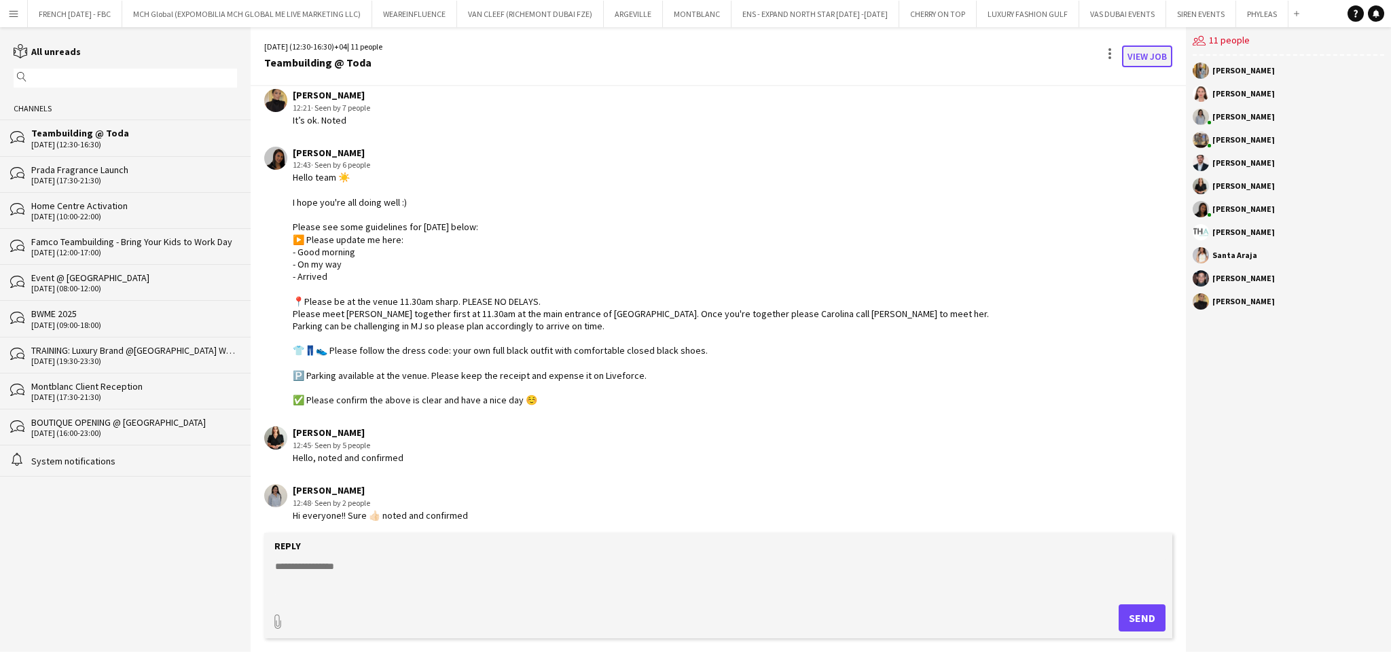
click at [1136, 56] on link "View Job" at bounding box center [1147, 57] width 50 height 22
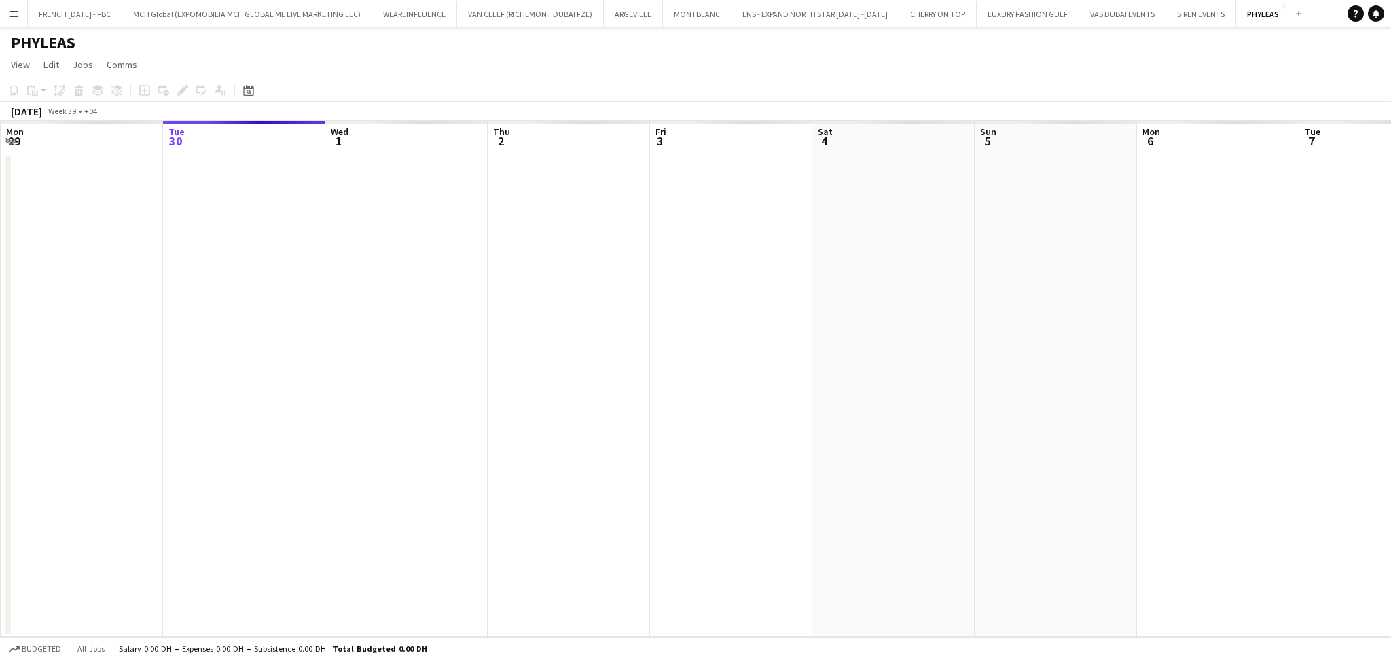
scroll to position [0, 467]
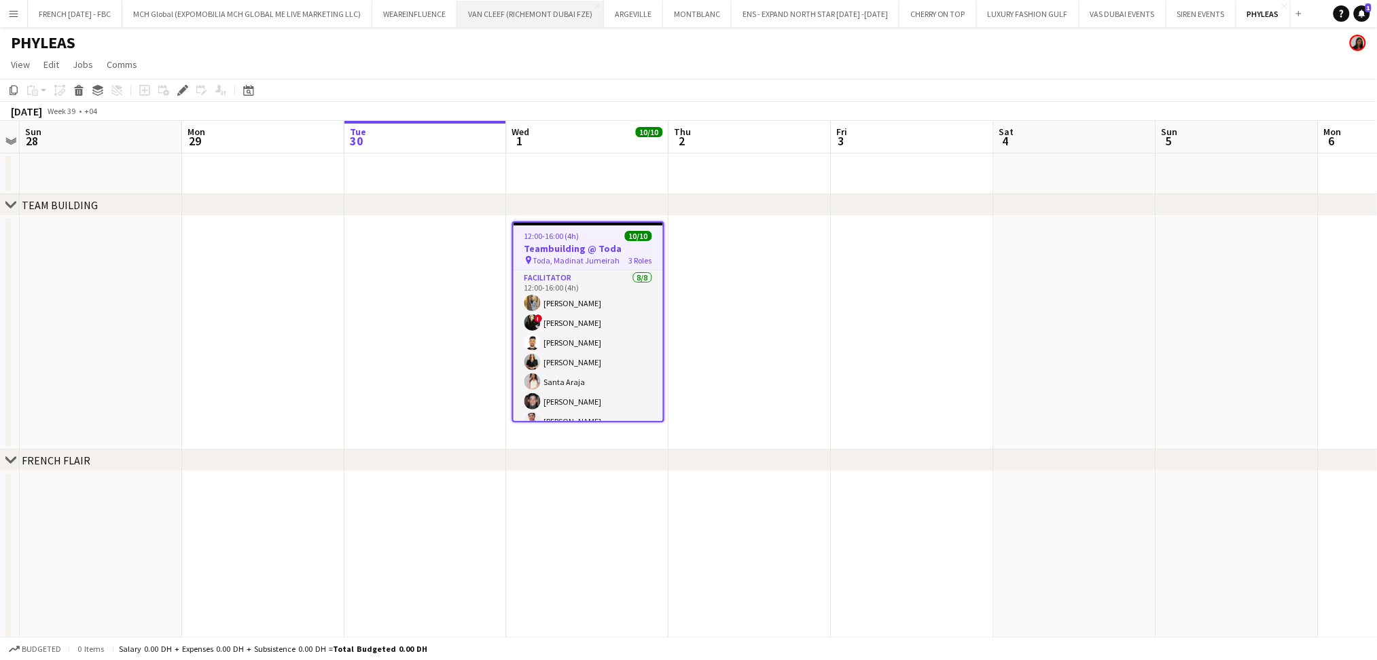
click at [516, 20] on button "VAN CLEEF (RICHEMONT DUBAI FZE) Close" at bounding box center [530, 14] width 147 height 26
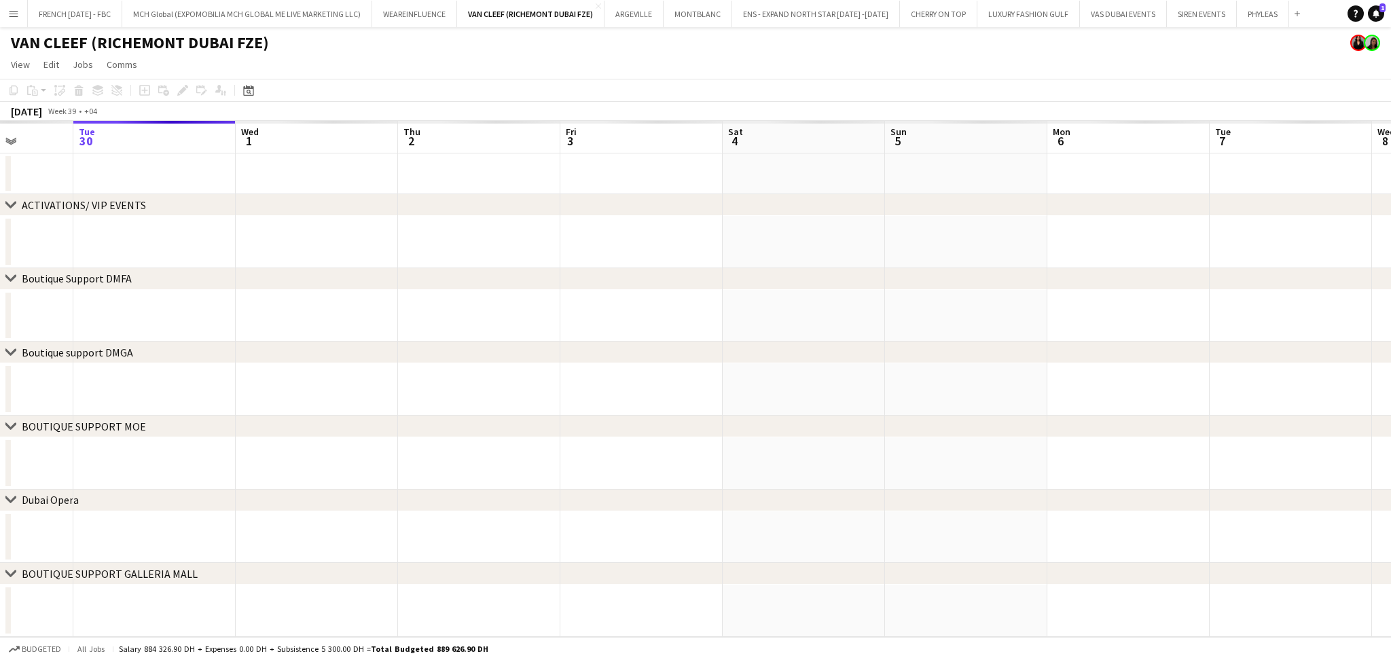
drag, startPoint x: 1020, startPoint y: 402, endPoint x: 825, endPoint y: 394, distance: 195.8
click at [1083, 402] on app-calendar-viewport "Sat 27 Sun 28 Mon 29 Tue 30 Wed 1 Thu 2 Fri 3 Sat 4 Sun 5 Mon 6 Tue 7 Wed 8 Thu…" at bounding box center [695, 379] width 1391 height 516
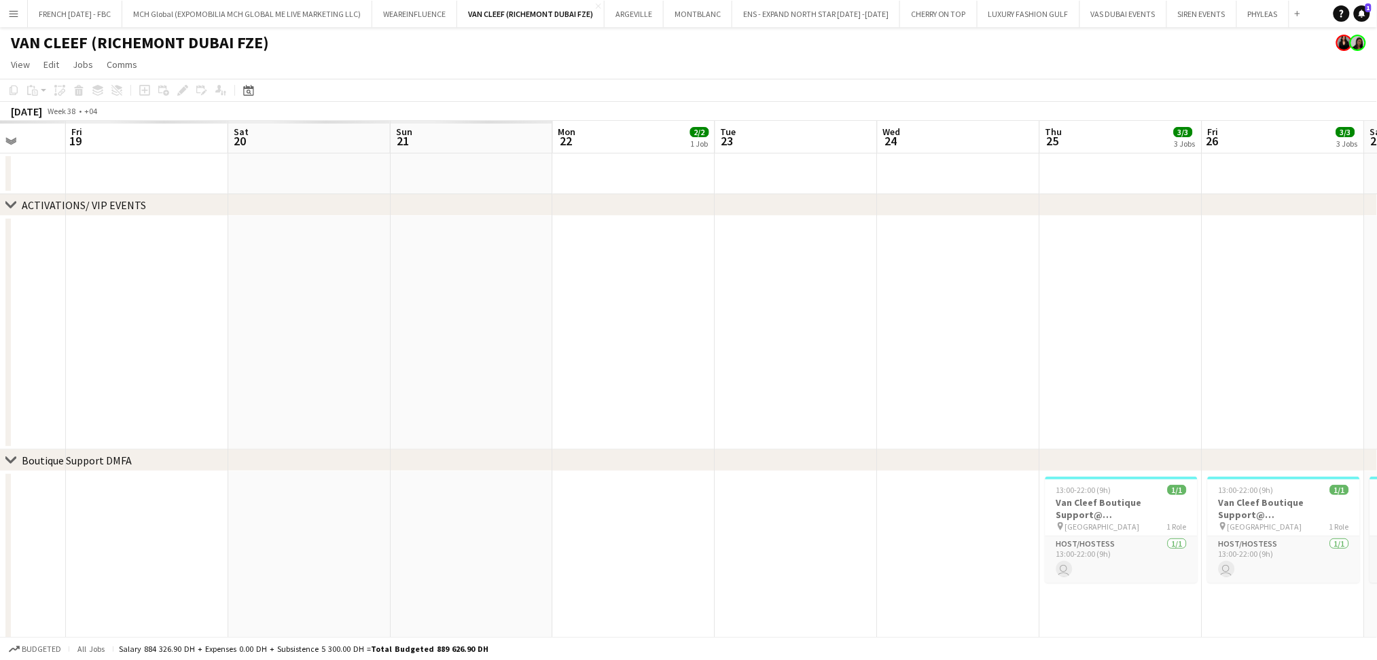
drag, startPoint x: 353, startPoint y: 385, endPoint x: 1167, endPoint y: 376, distance: 813.3
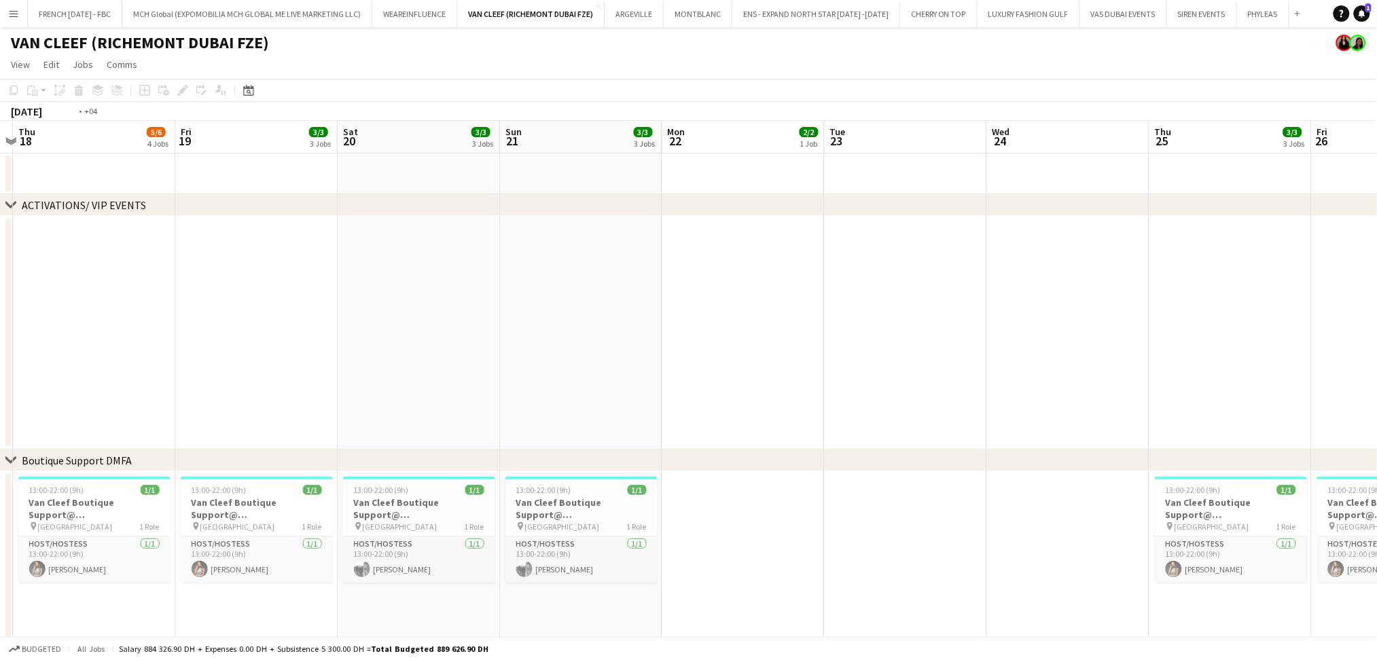
drag, startPoint x: 961, startPoint y: 401, endPoint x: 1022, endPoint y: 401, distance: 60.5
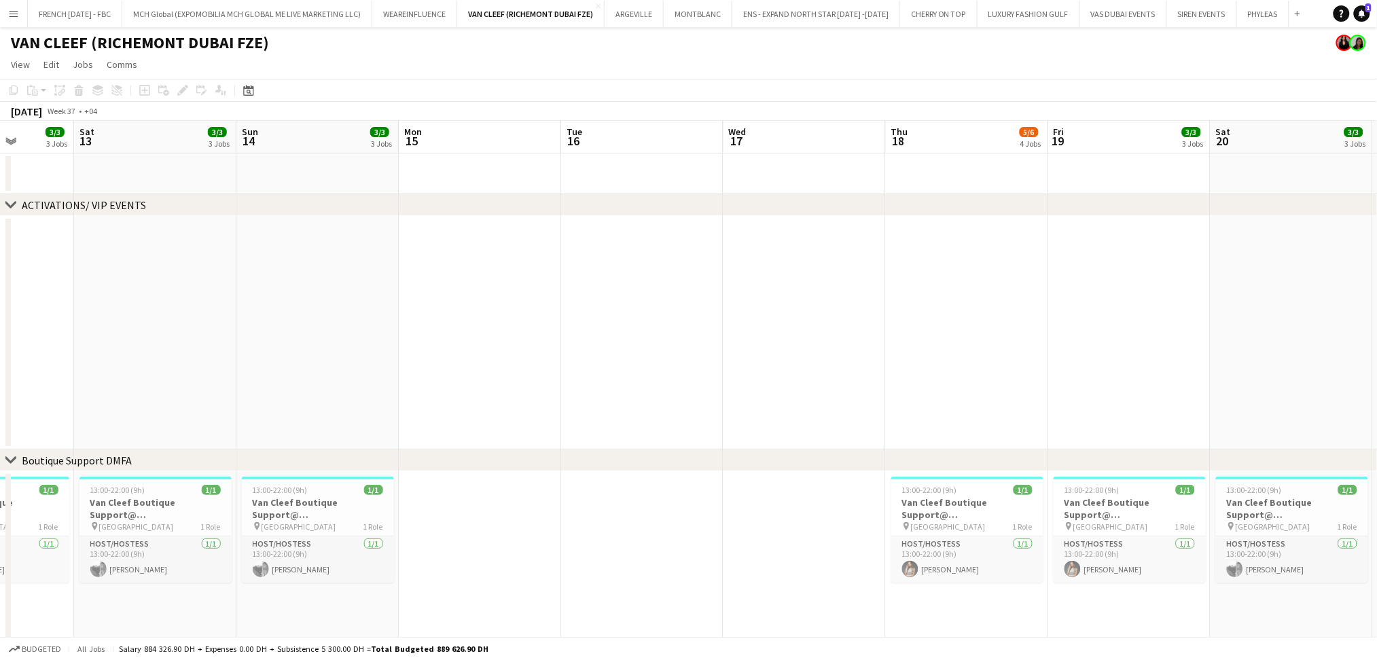
drag, startPoint x: 179, startPoint y: 368, endPoint x: 883, endPoint y: 368, distance: 703.8
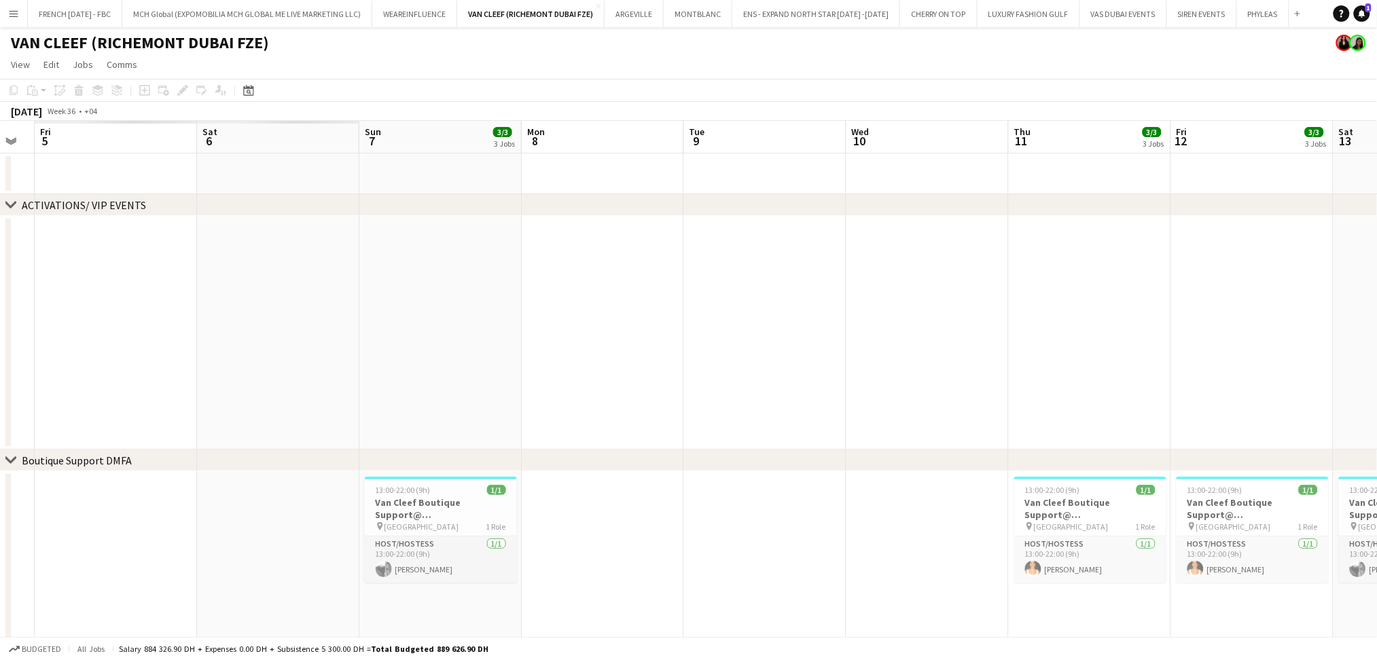
drag, startPoint x: 840, startPoint y: 349, endPoint x: 840, endPoint y: 360, distance: 11.5
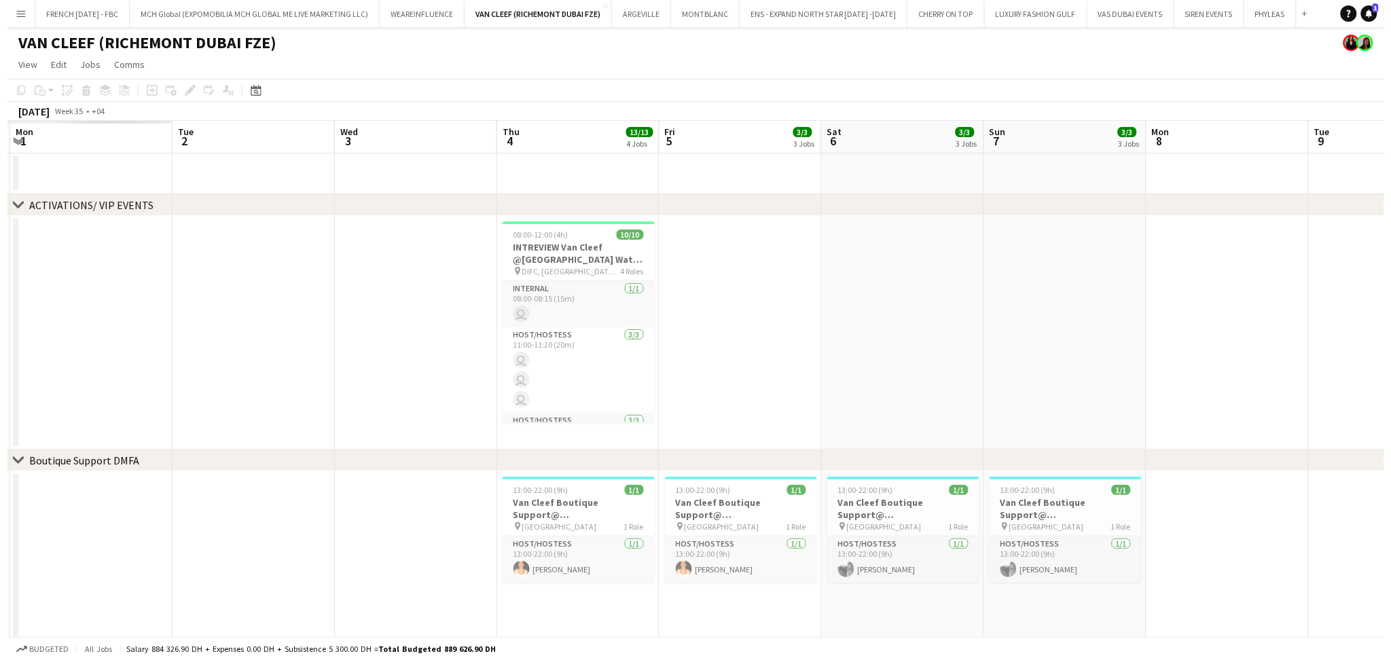
scroll to position [0, 285]
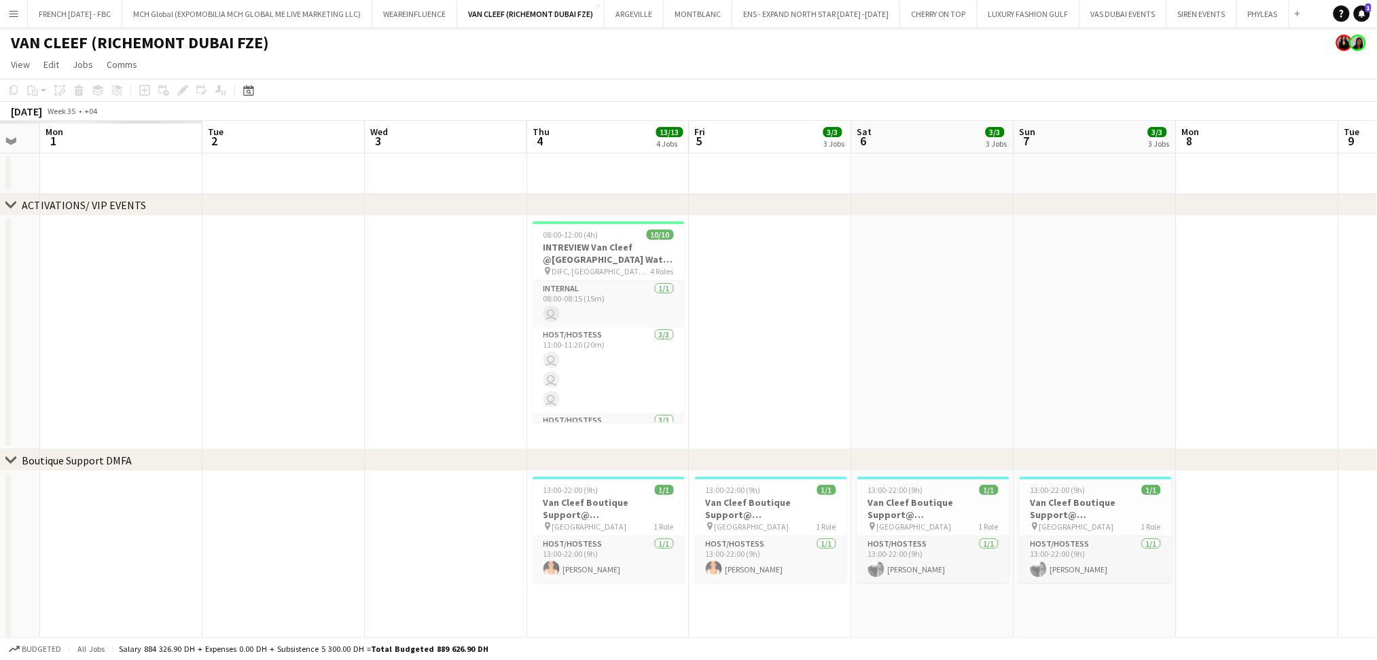
drag, startPoint x: 518, startPoint y: 363, endPoint x: 1090, endPoint y: 357, distance: 571.4
click at [497, 18] on button "VAN CLEEF (RICHEMONT DUBAI FZE) Close" at bounding box center [530, 14] width 147 height 26
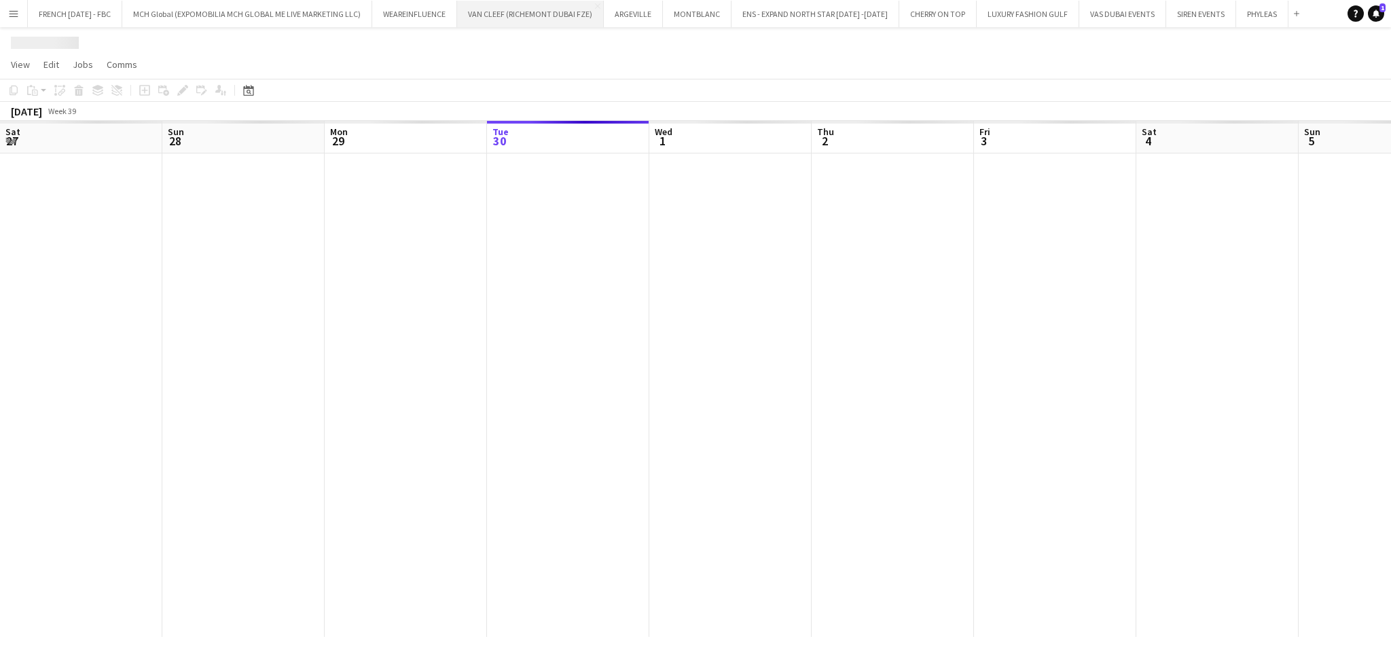
scroll to position [0, 324]
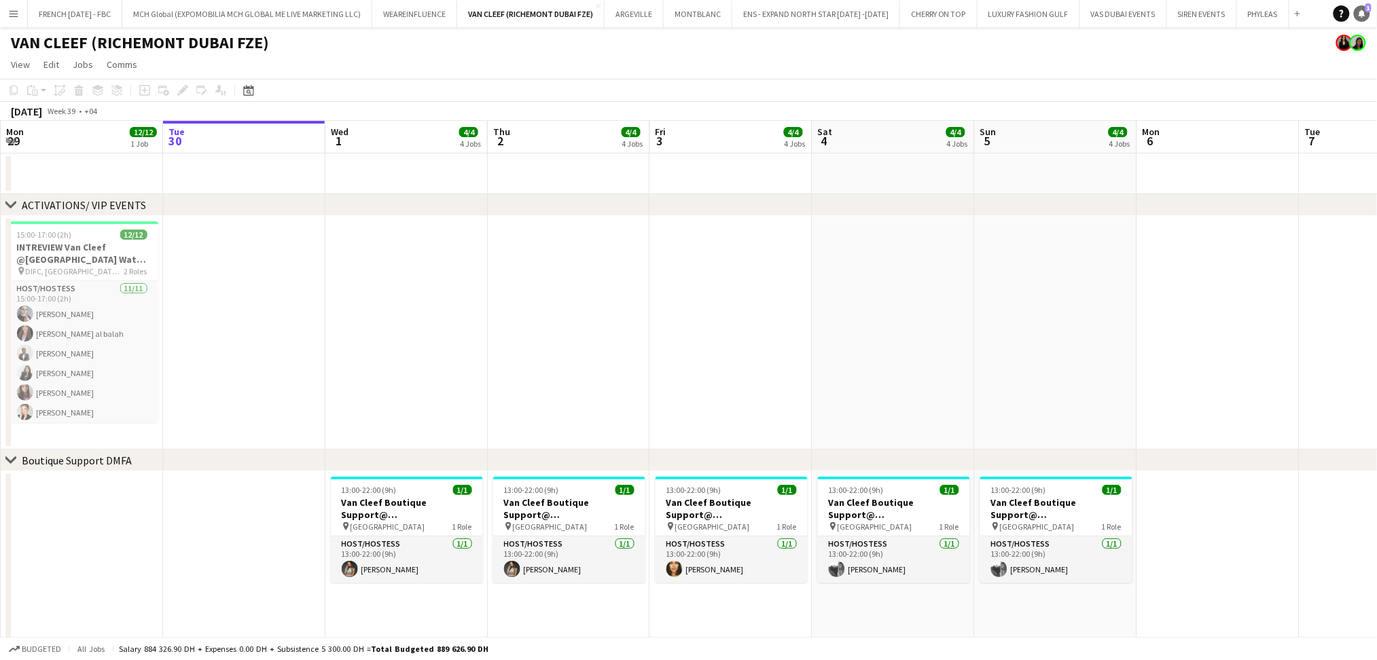
click at [1359, 12] on icon "Notifications" at bounding box center [1362, 14] width 8 height 8
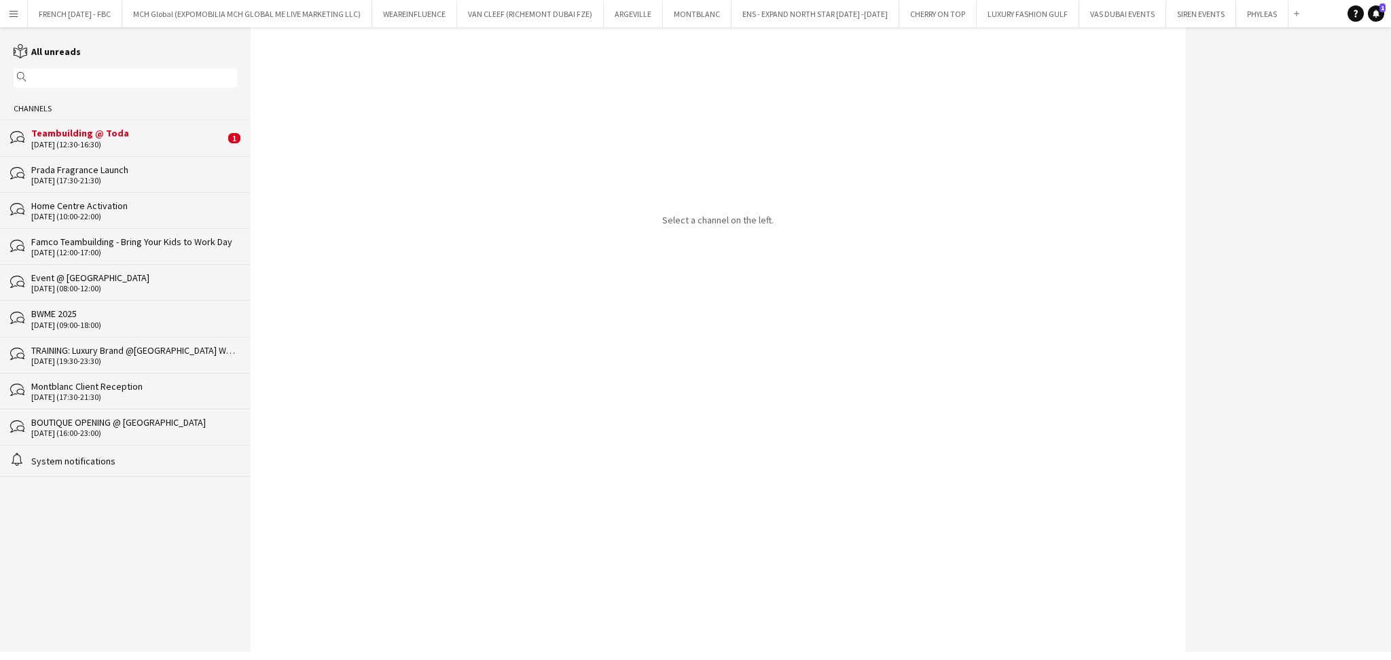
click at [165, 136] on div "Teambuilding @ Toda" at bounding box center [128, 133] width 194 height 12
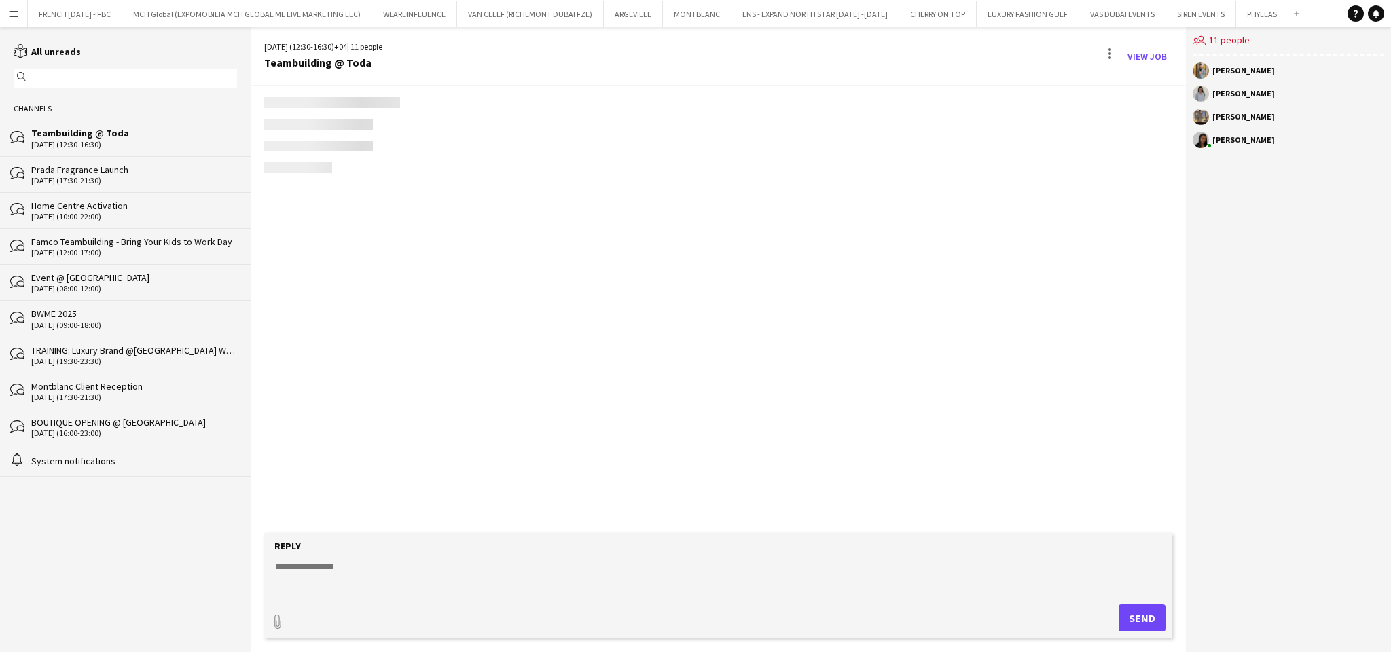
scroll to position [925, 0]
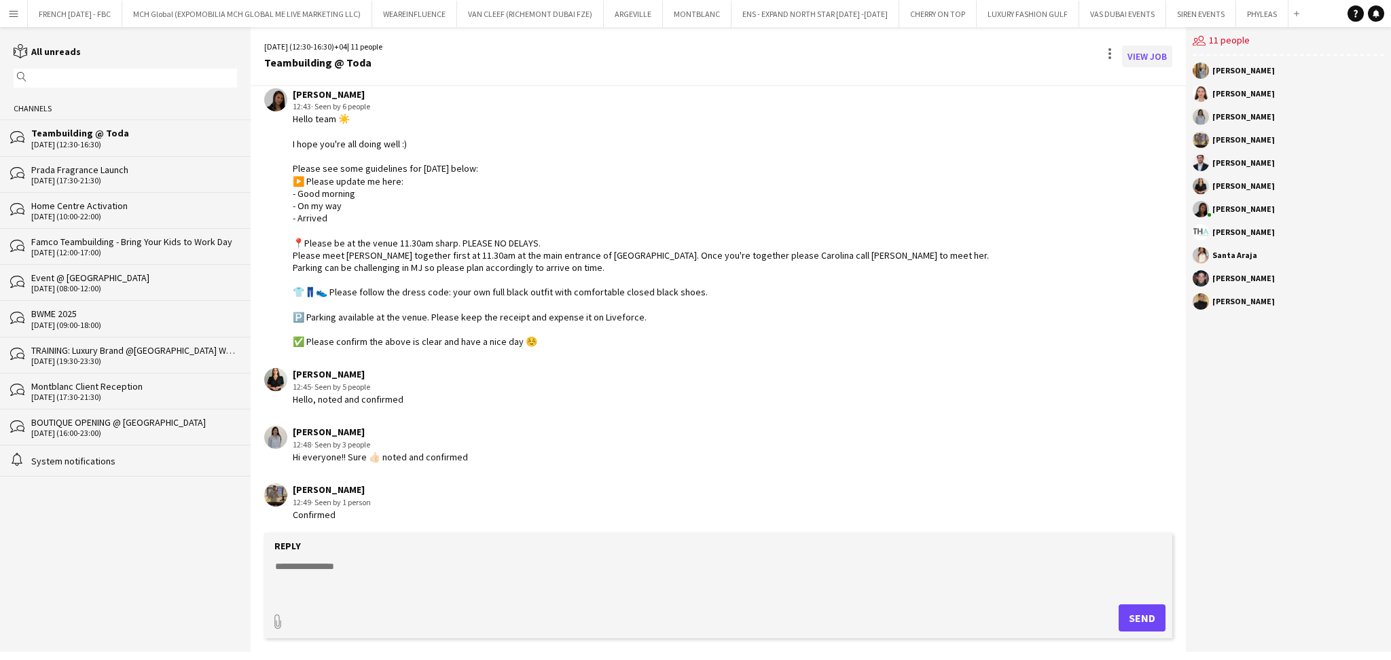
click at [1144, 65] on div "[DATE] (12:30-16:30) +04 | 11 people Teambuilding @ Toda View Job" at bounding box center [719, 56] width 936 height 59
click at [1145, 58] on link "View Job" at bounding box center [1147, 57] width 50 height 22
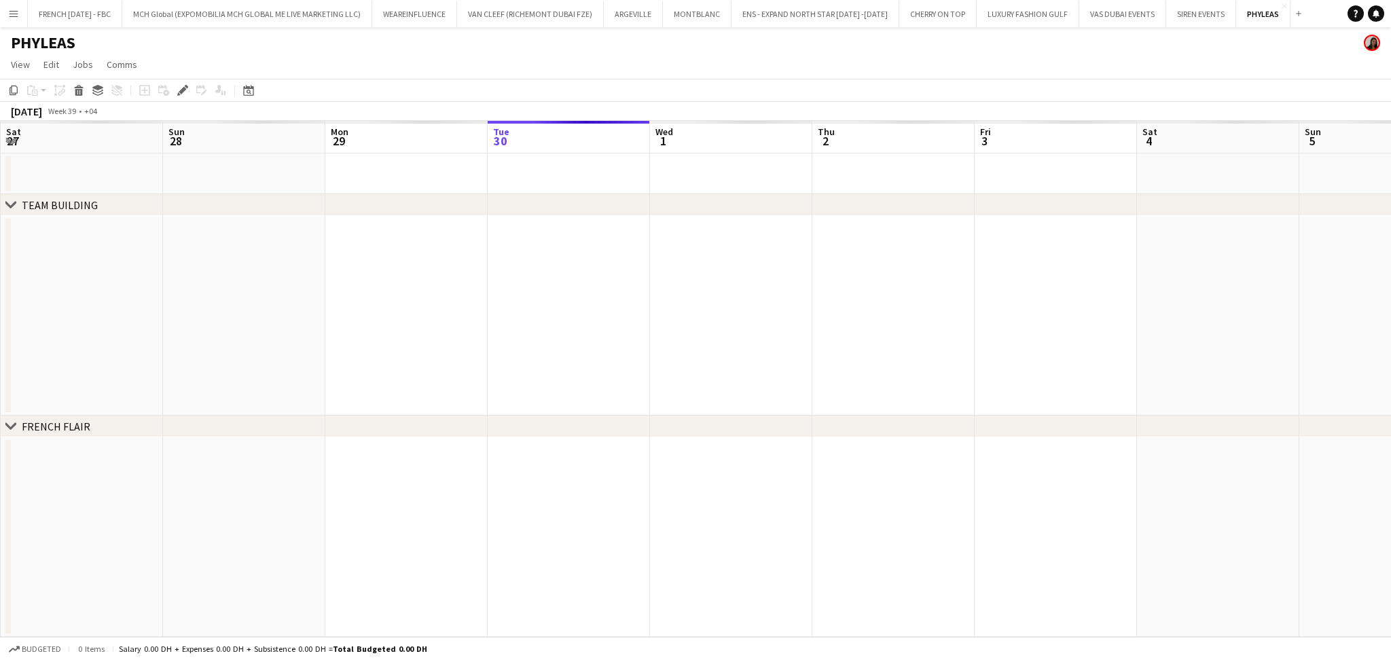
scroll to position [0, 467]
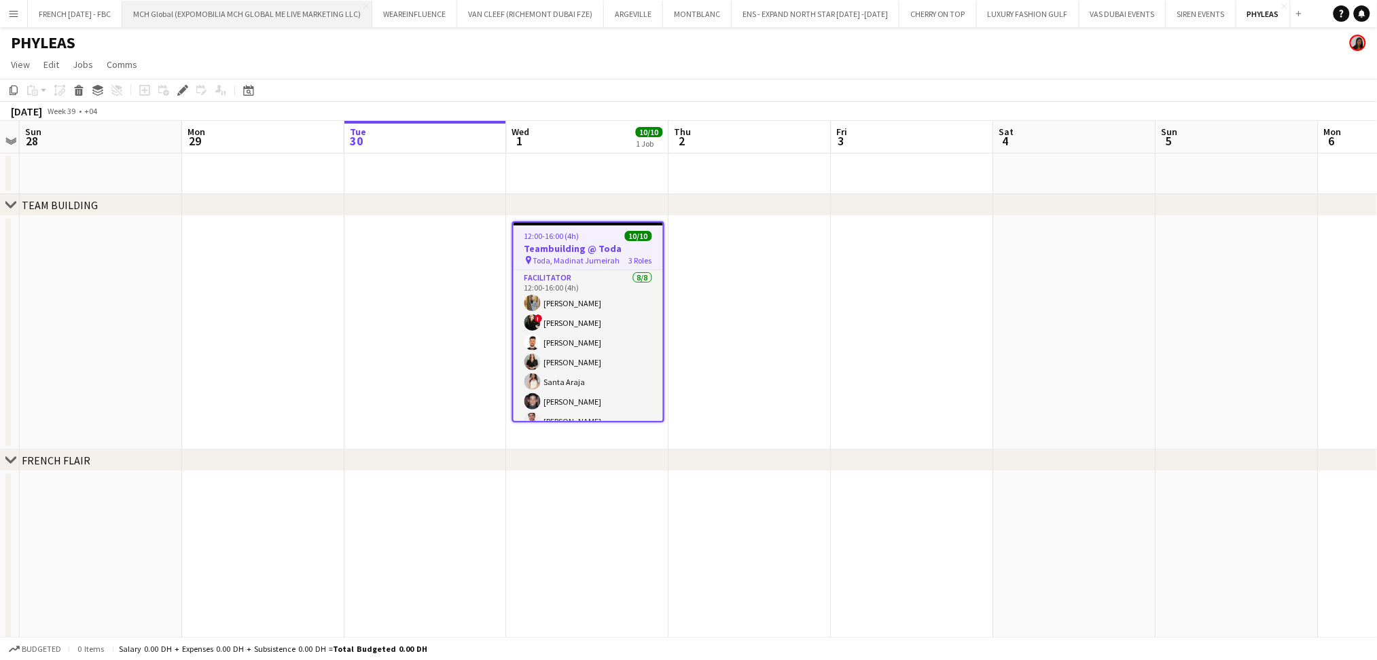
click at [159, 26] on button "MCH Global (EXPOMOBILIA MCH GLOBAL ME LIVE MARKETING LLC) Close" at bounding box center [247, 14] width 250 height 26
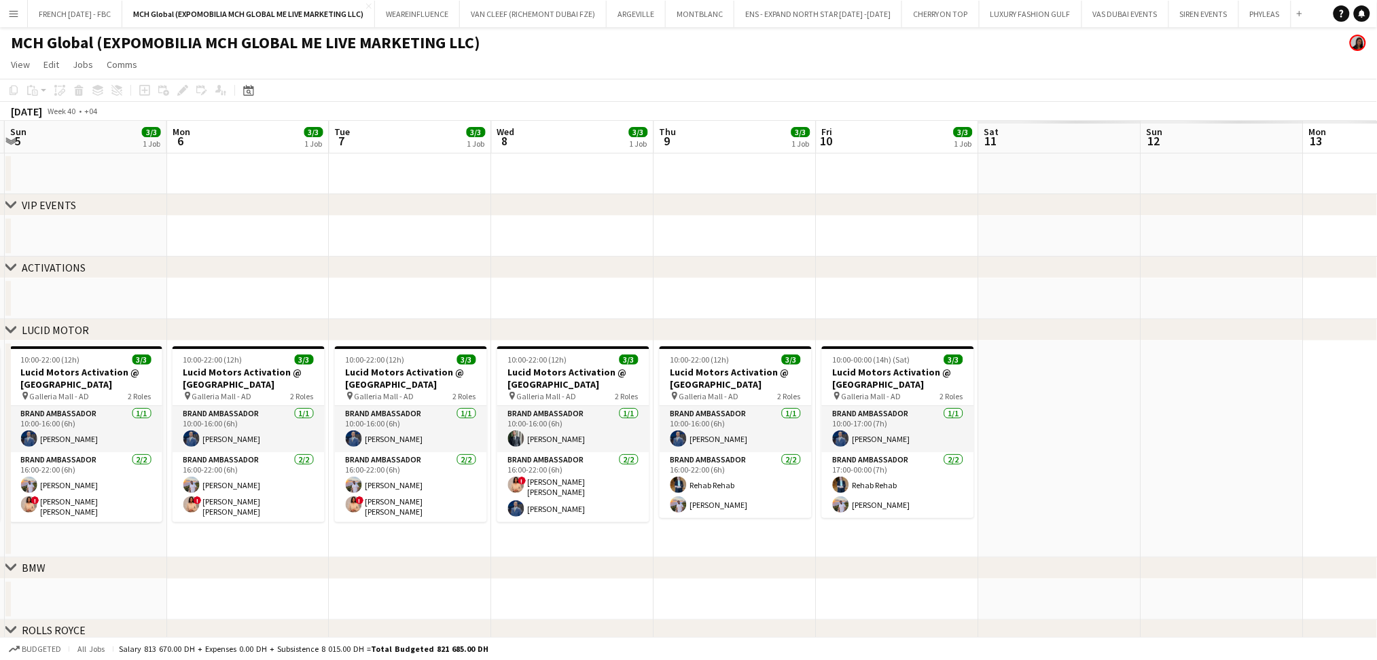
scroll to position [0, 548]
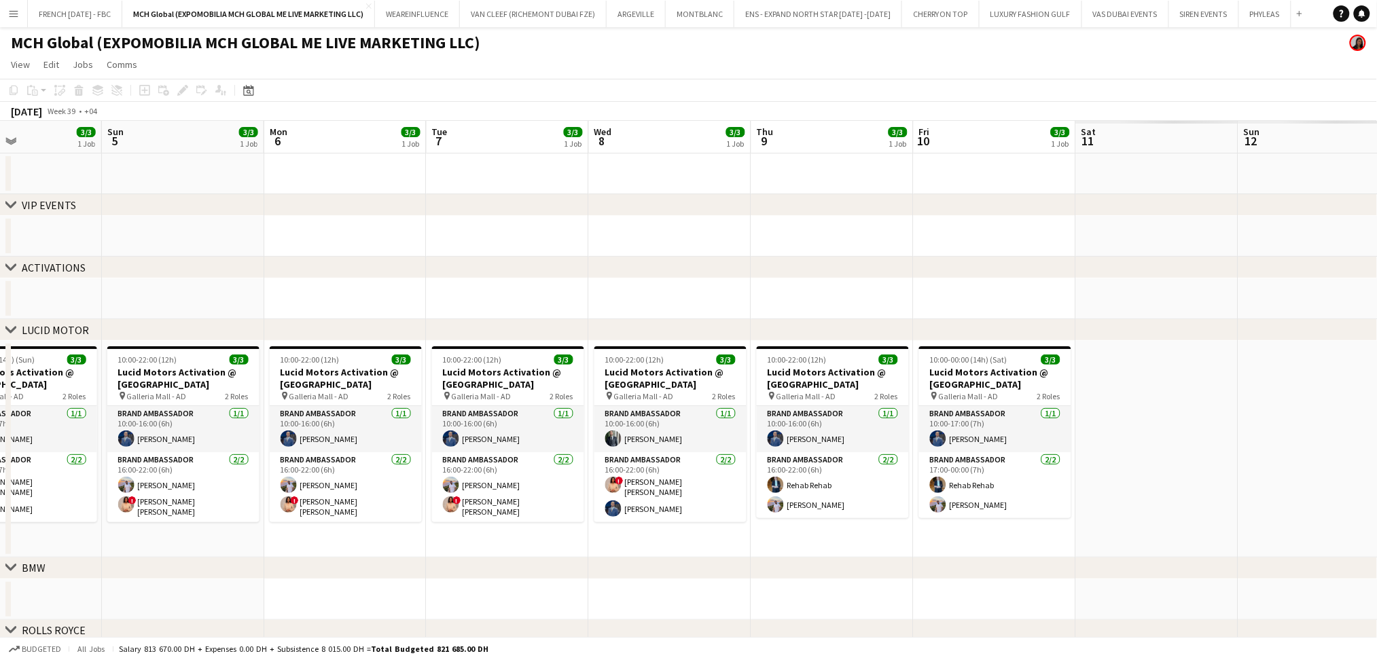
drag, startPoint x: 1194, startPoint y: 293, endPoint x: 14, endPoint y: 293, distance: 1180.1
click at [14, 293] on app-calendar-viewport "Wed 1 3/3 1 Job Thu 2 3/3 1 Job Fri 3 3/3 1 Job Sat 4 3/3 1 Job Sun 5 3/3 1 Job…" at bounding box center [688, 464] width 1377 height 687
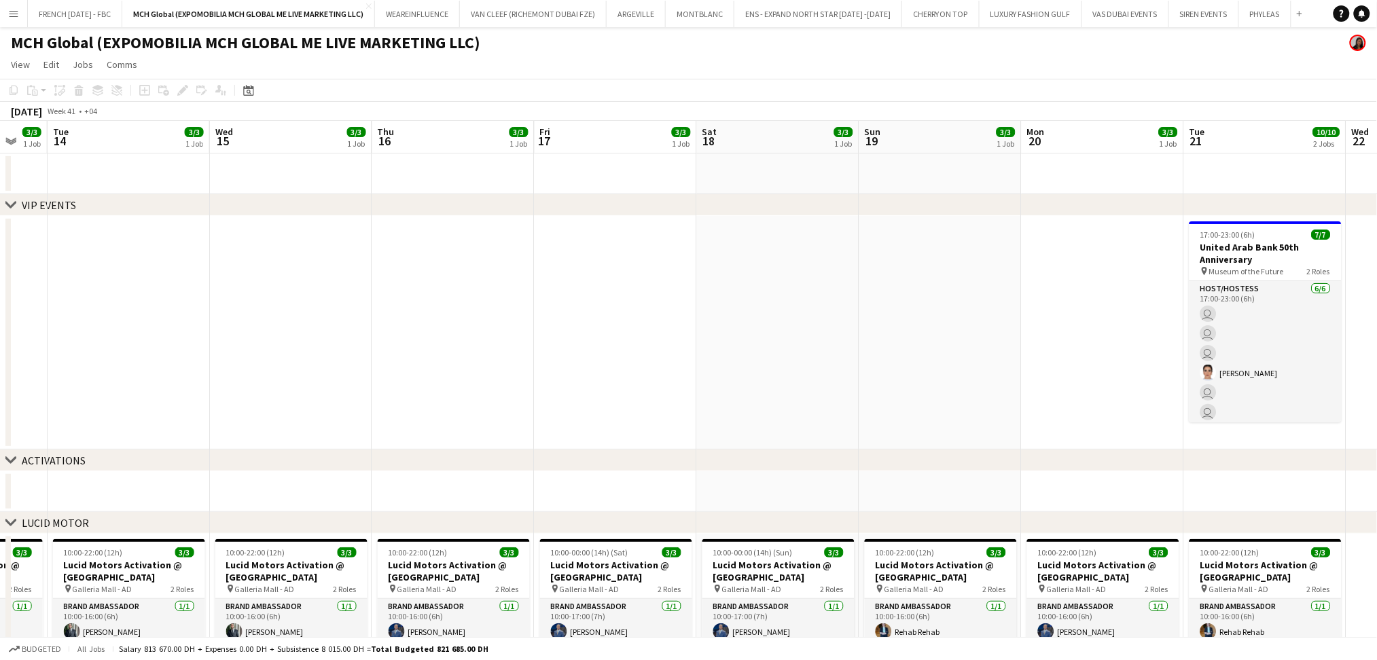
drag, startPoint x: 1190, startPoint y: 283, endPoint x: 0, endPoint y: 297, distance: 1190.4
click at [0, 297] on app-calendar-viewport "Fri 10 3/3 1 Job Sat 11 3/3 1 Job Sun 12 3/3 1 Job Mon 13 3/3 1 Job Tue 14 3/3 …" at bounding box center [688, 561] width 1377 height 880
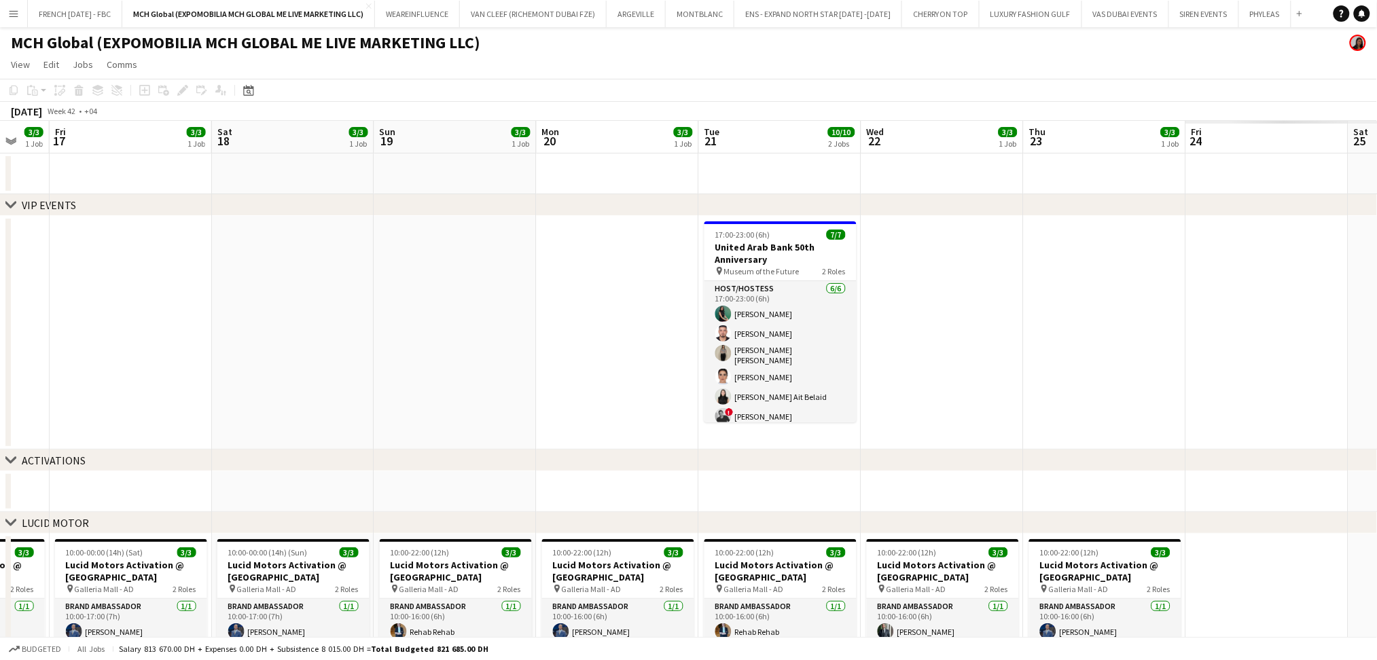
scroll to position [0, 492]
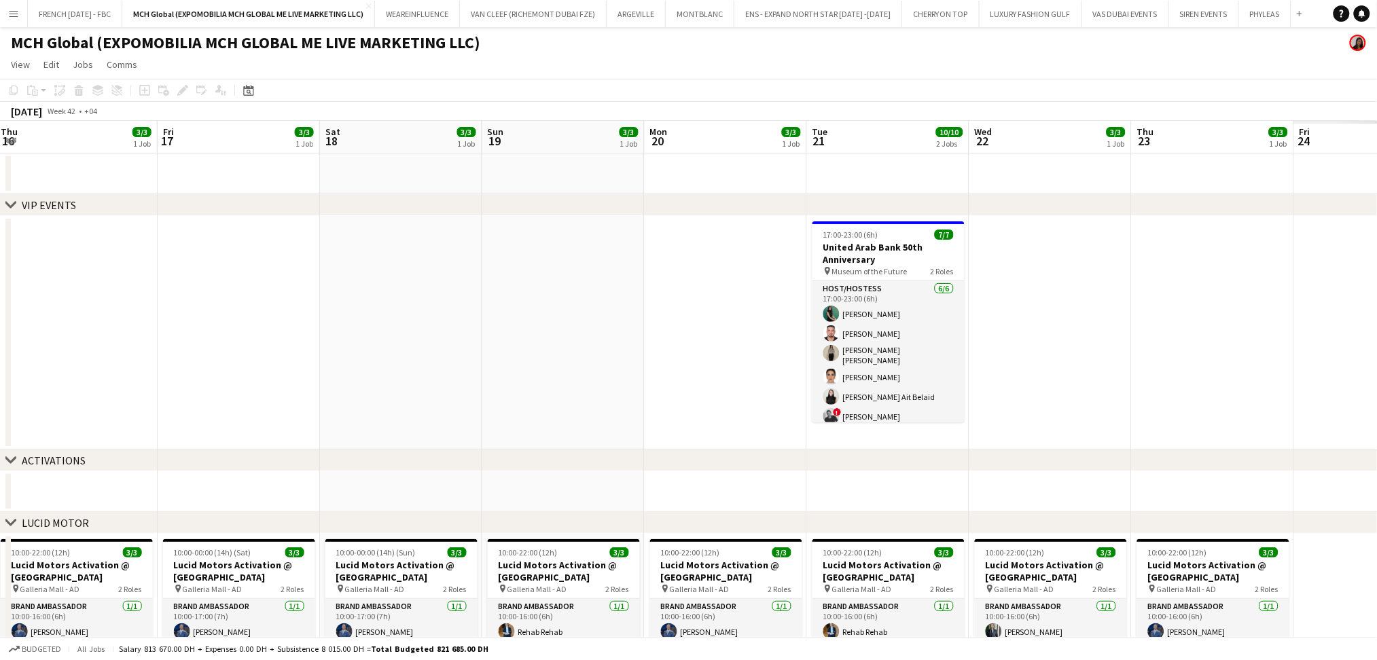
drag, startPoint x: 398, startPoint y: 376, endPoint x: 389, endPoint y: 374, distance: 9.1
click at [389, 374] on app-calendar-viewport "Mon 13 3/3 1 Job Tue 14 3/3 1 Job Wed 15 3/3 1 Job Thu 16 3/3 1 Job Fri 17 3/3 …" at bounding box center [688, 561] width 1377 height 880
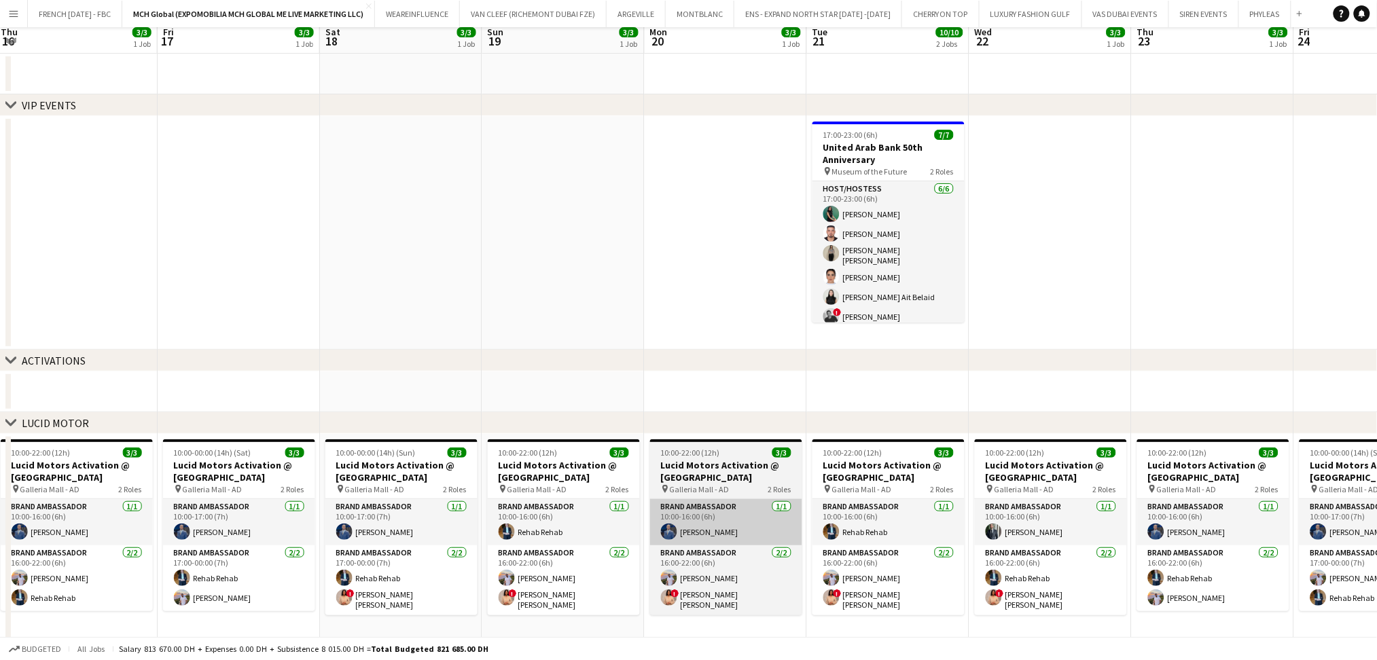
scroll to position [181, 0]
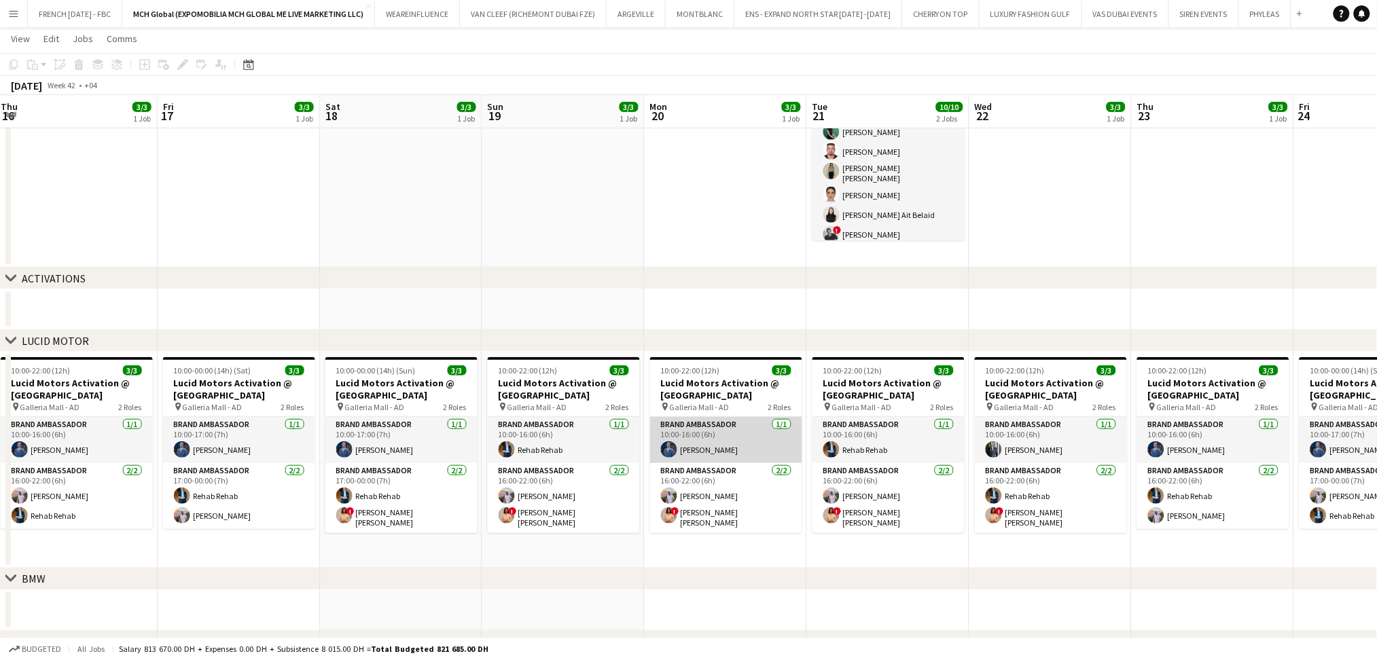
click at [741, 435] on app-card-role "Brand Ambassador [DATE] 10:00-16:00 (6h) [PERSON_NAME]" at bounding box center [726, 440] width 152 height 46
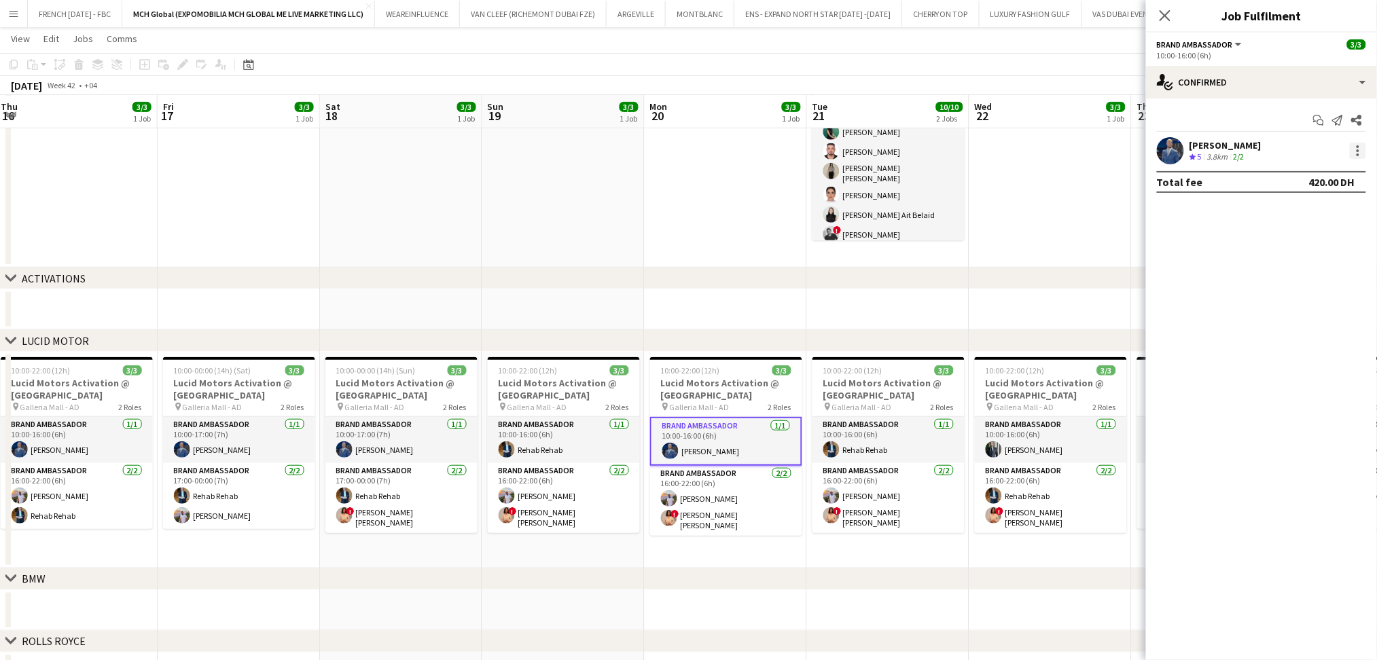
click at [1363, 154] on div at bounding box center [1358, 151] width 16 height 16
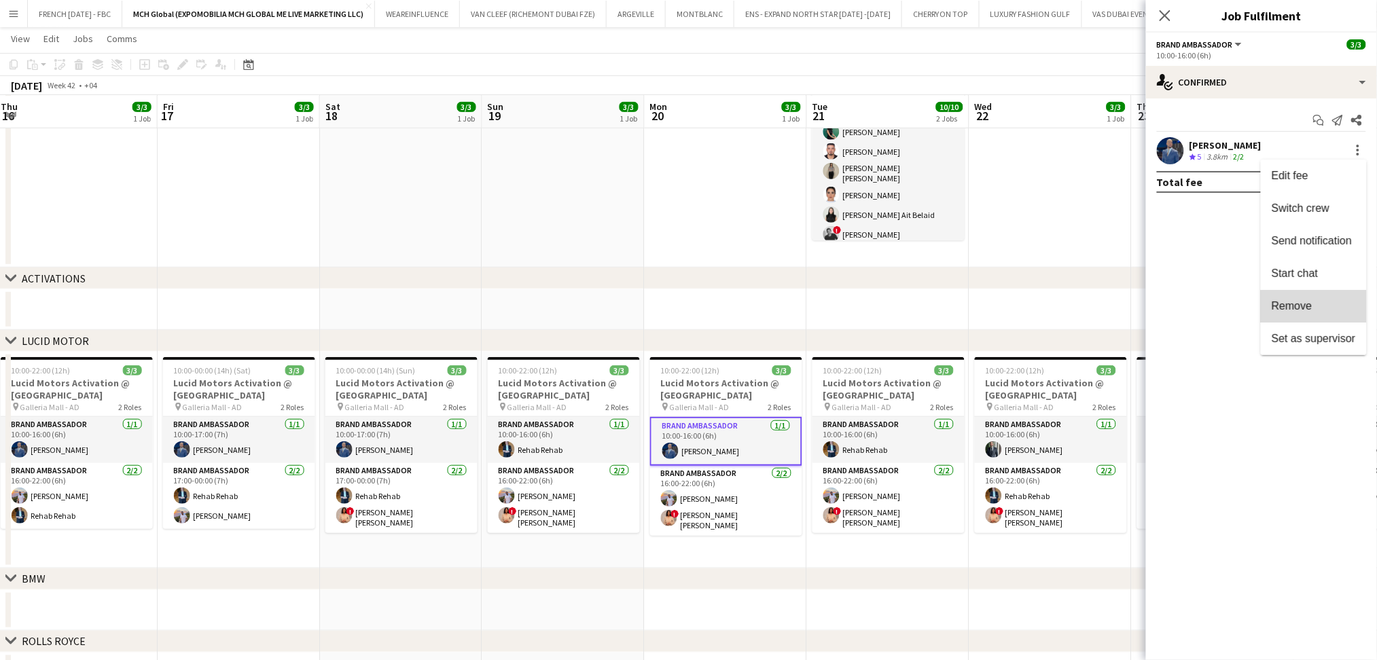
click at [1317, 310] on span "Remove" at bounding box center [1314, 306] width 84 height 12
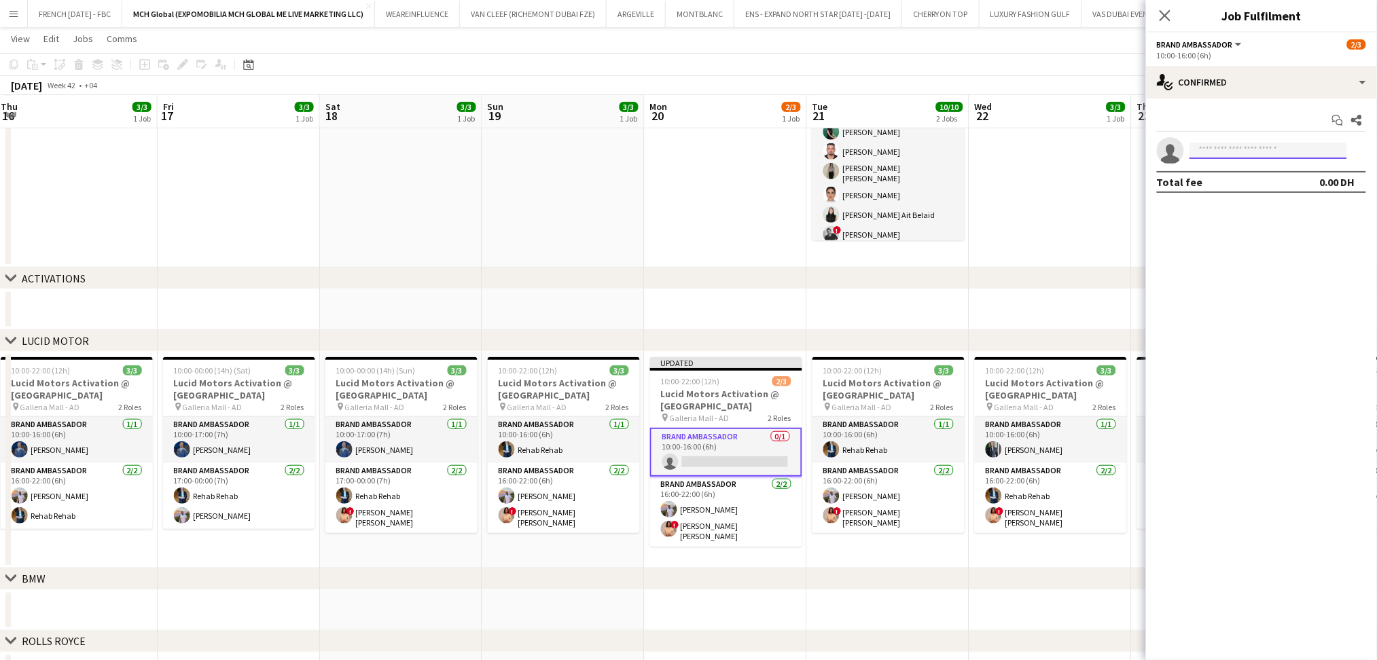
click at [1268, 151] on input at bounding box center [1269, 151] width 158 height 16
type input "*****"
click at [1264, 209] on span "[EMAIL_ADDRESS][DOMAIN_NAME]" at bounding box center [1269, 214] width 136 height 11
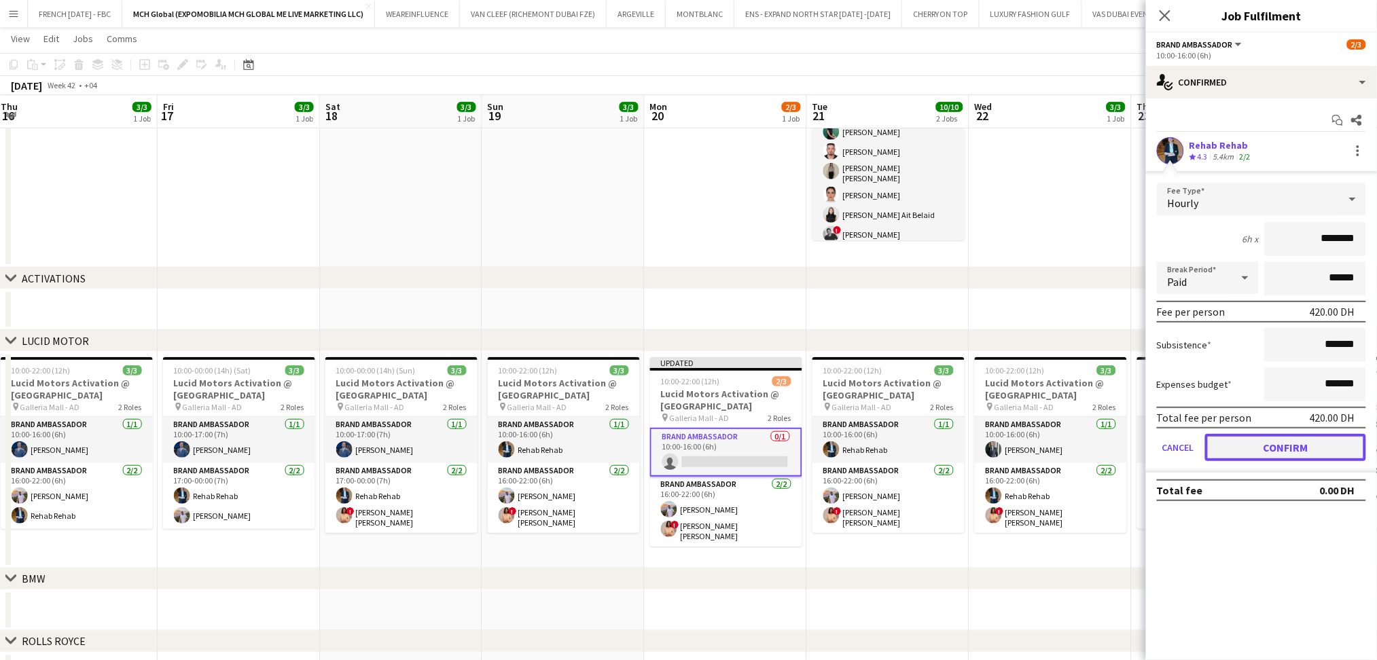
click at [1269, 444] on button "Confirm" at bounding box center [1285, 447] width 161 height 27
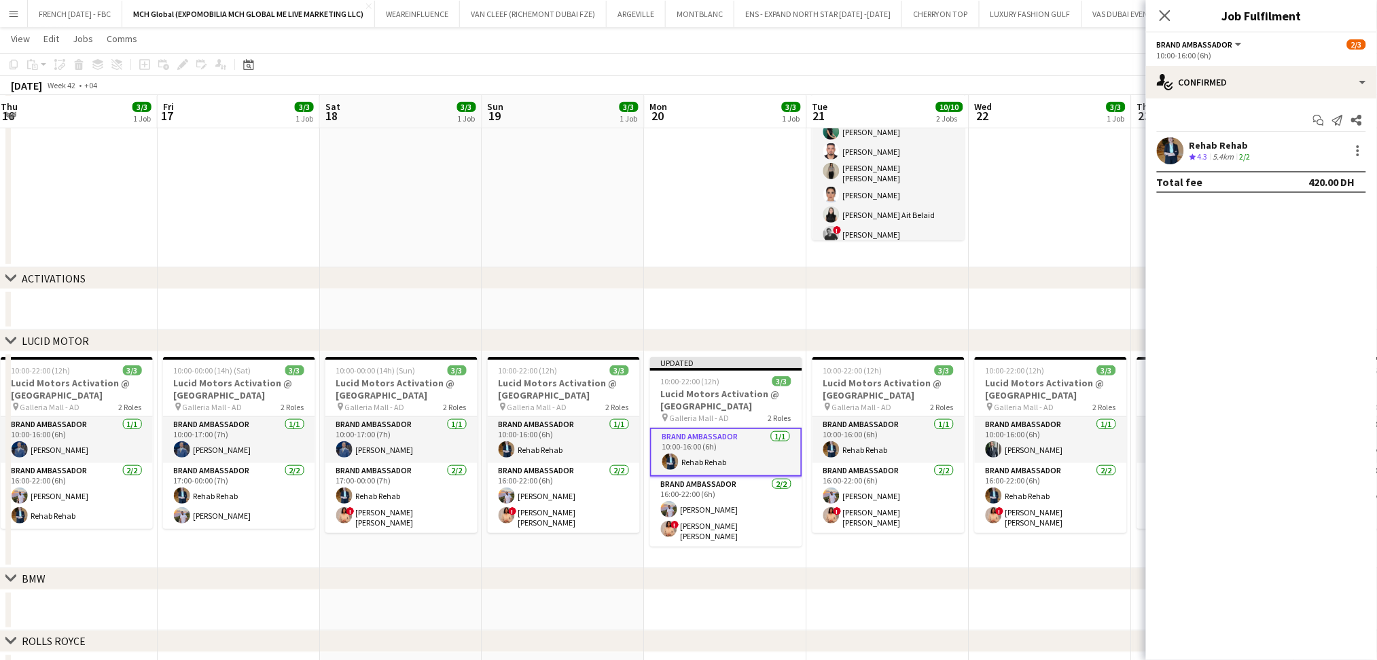
click at [1061, 295] on app-date-cell at bounding box center [1050, 309] width 162 height 41
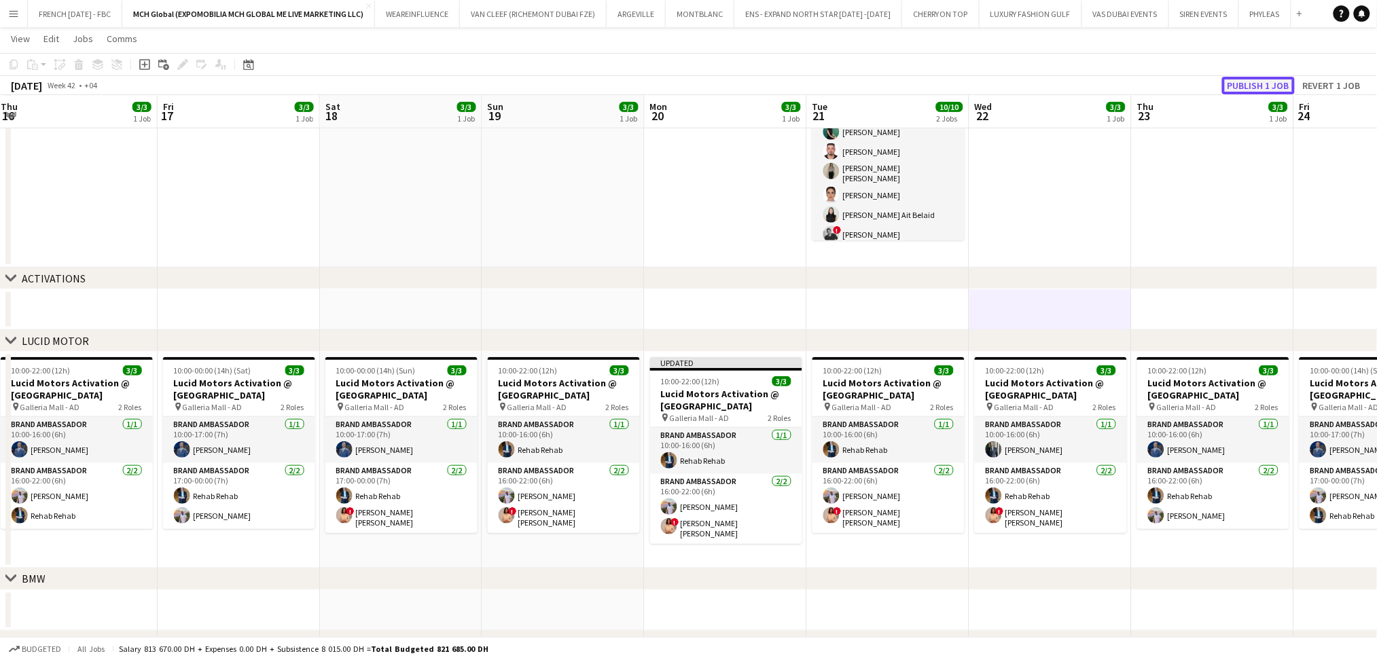
click at [1283, 87] on button "Publish 1 job" at bounding box center [1258, 86] width 73 height 18
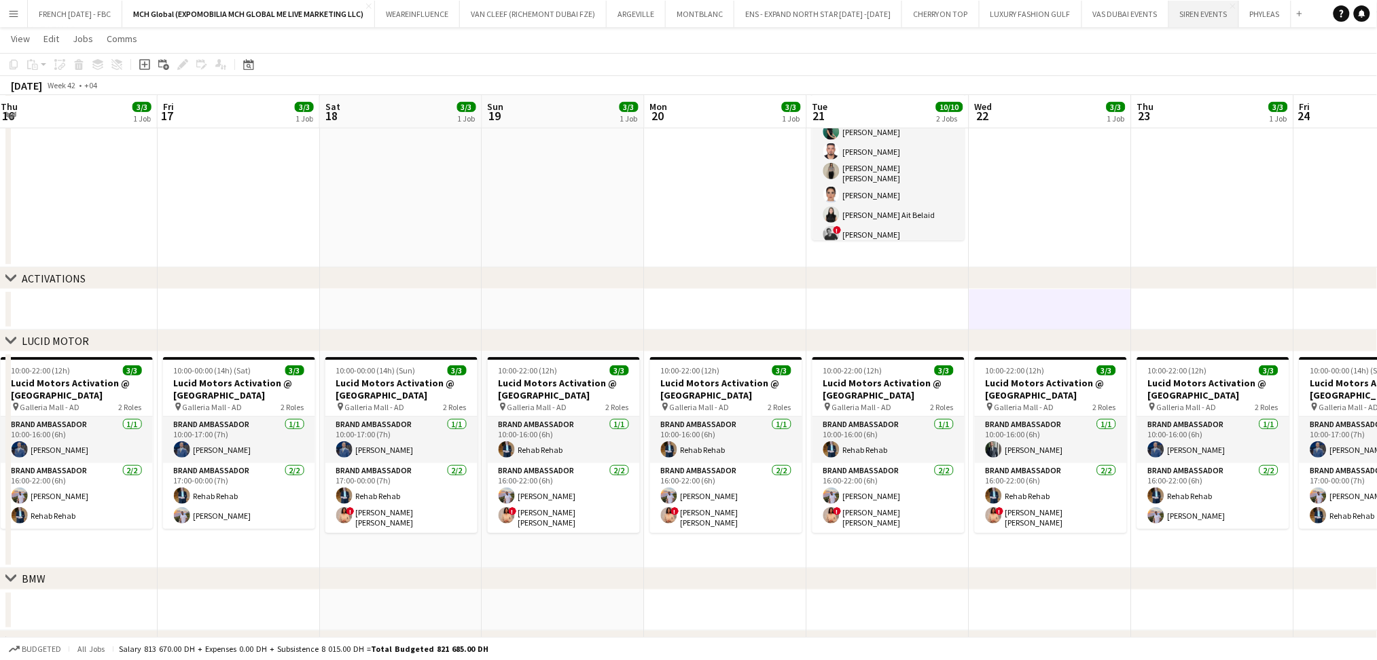
click at [1169, 21] on button "SIREN EVENTS Close" at bounding box center [1204, 14] width 70 height 26
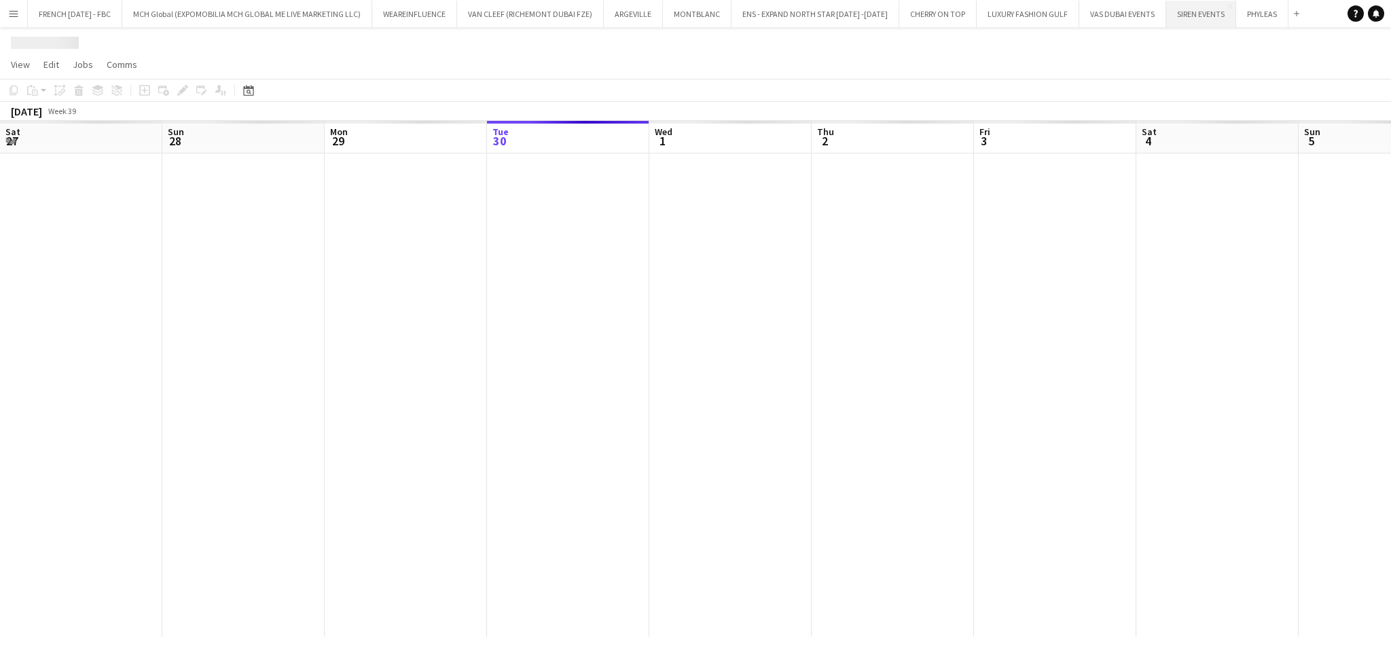
scroll to position [0, 324]
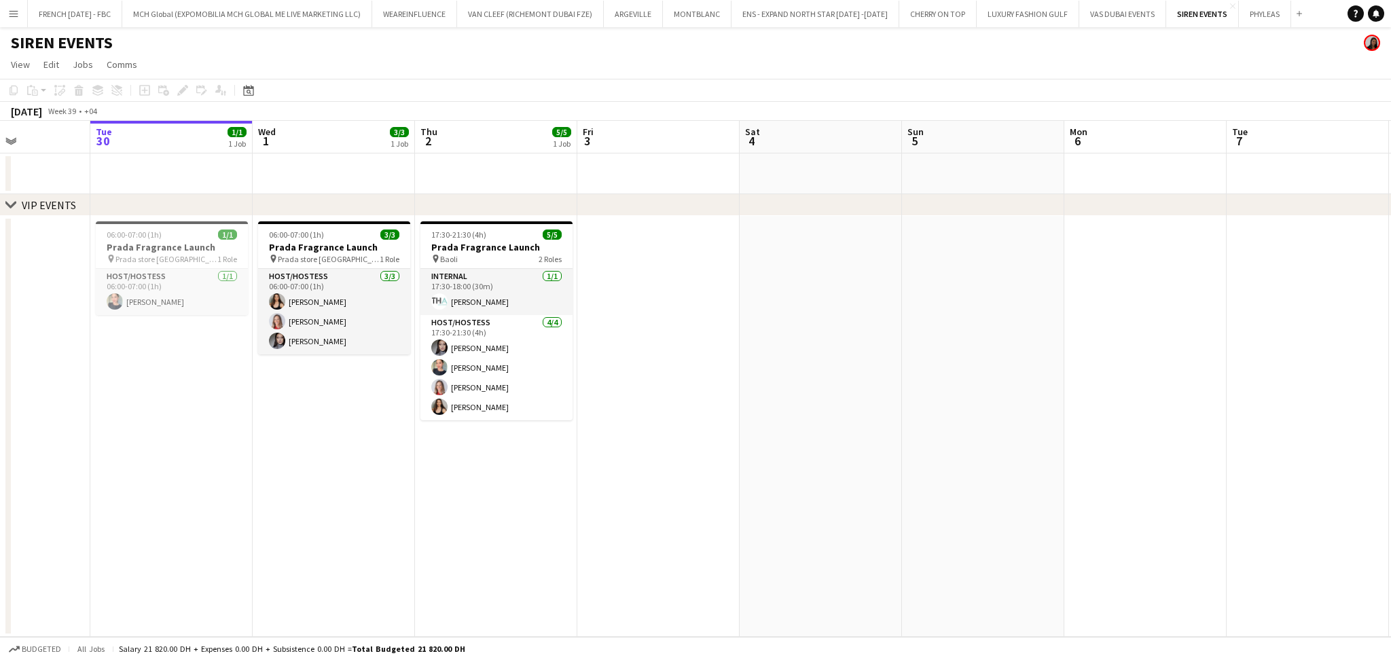
drag, startPoint x: 204, startPoint y: 345, endPoint x: 300, endPoint y: 340, distance: 95.3
click at [300, 340] on app-calendar-viewport "Sat 27 Sun 28 Mon 29 Tue 30 1/1 1 Job Wed 1 3/3 1 Job Thu 2 5/5 1 Job Fri 3 Sat…" at bounding box center [695, 379] width 1391 height 516
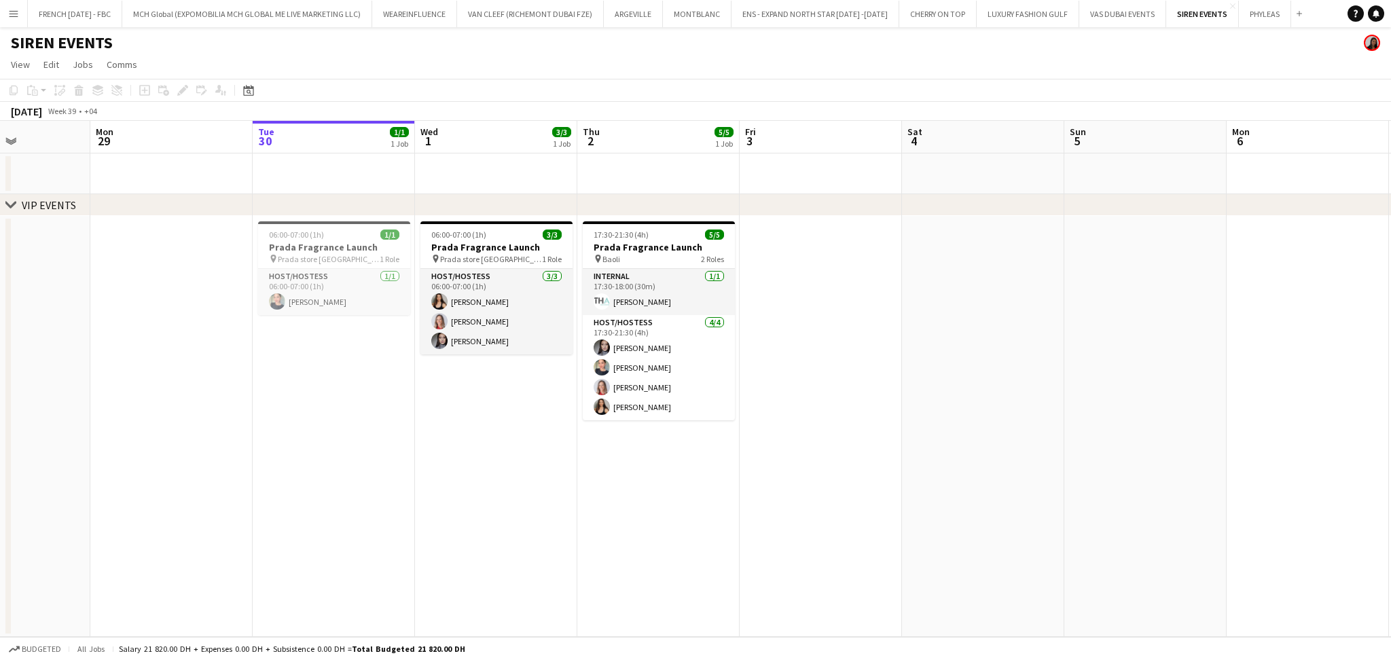
scroll to position [0, 392]
click at [332, 254] on span "Prada store [GEOGRAPHIC_DATA]" at bounding box center [334, 259] width 102 height 10
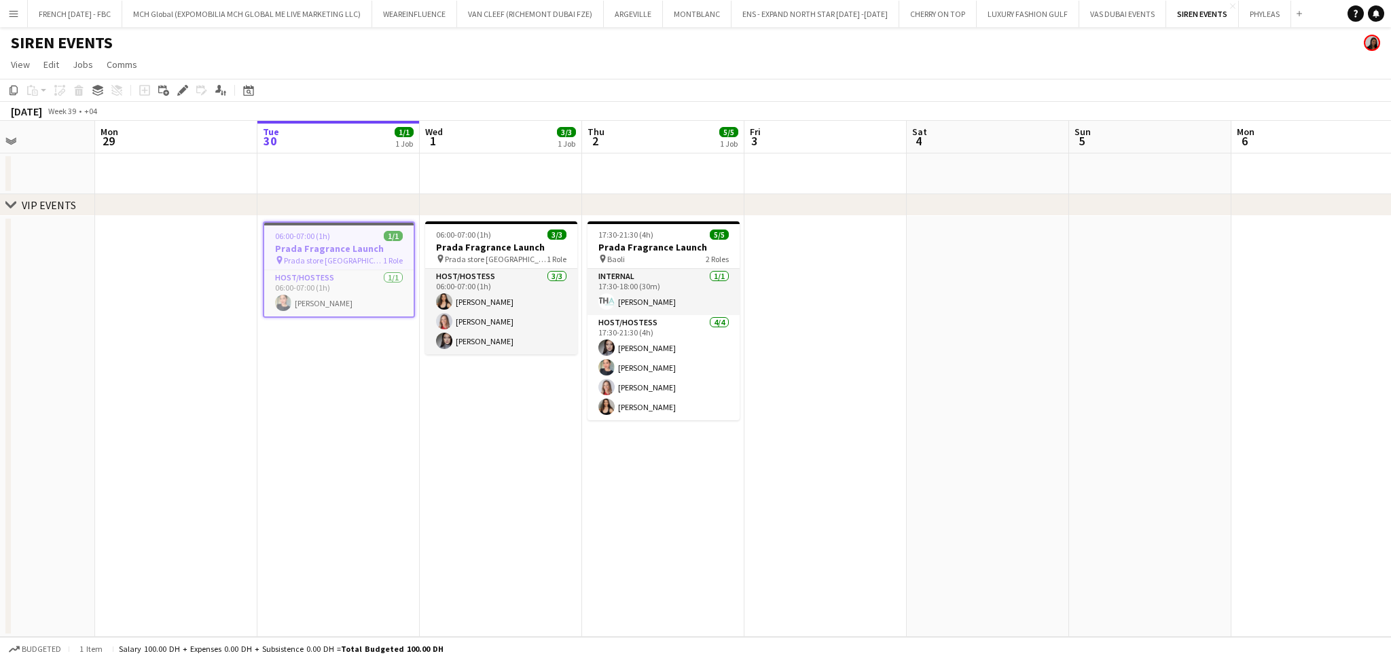
click at [349, 255] on div "pin Prada store [GEOGRAPHIC_DATA] 1 Role" at bounding box center [338, 260] width 149 height 11
click at [350, 254] on span "Prada store [GEOGRAPHIC_DATA]" at bounding box center [334, 259] width 102 height 10
drag, startPoint x: 349, startPoint y: 252, endPoint x: 327, endPoint y: 256, distance: 22.1
click at [327, 256] on span "Prada store [GEOGRAPHIC_DATA]" at bounding box center [334, 260] width 99 height 10
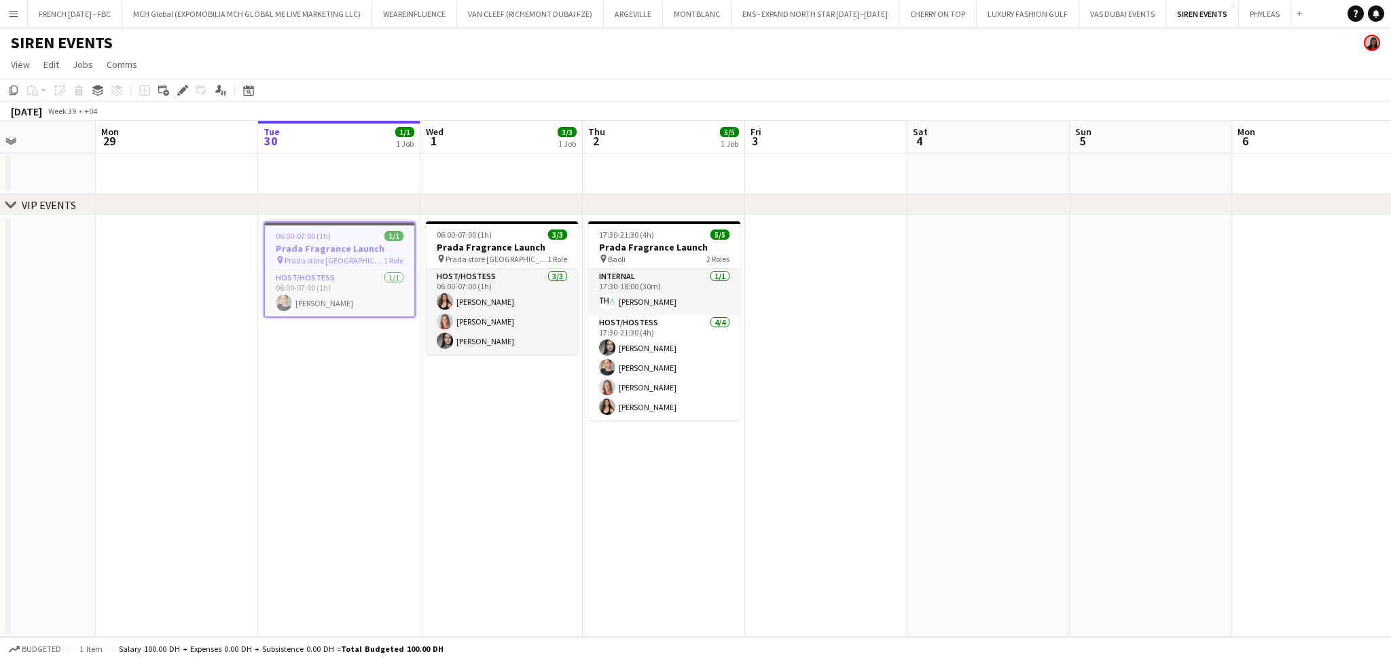
scroll to position [0, 390]
click at [327, 256] on span "Prada store [GEOGRAPHIC_DATA]" at bounding box center [336, 259] width 102 height 10
click at [331, 281] on app-card-role "Host/Hostess [DATE] 06:00-07:00 (1h) [PERSON_NAME]" at bounding box center [340, 293] width 149 height 46
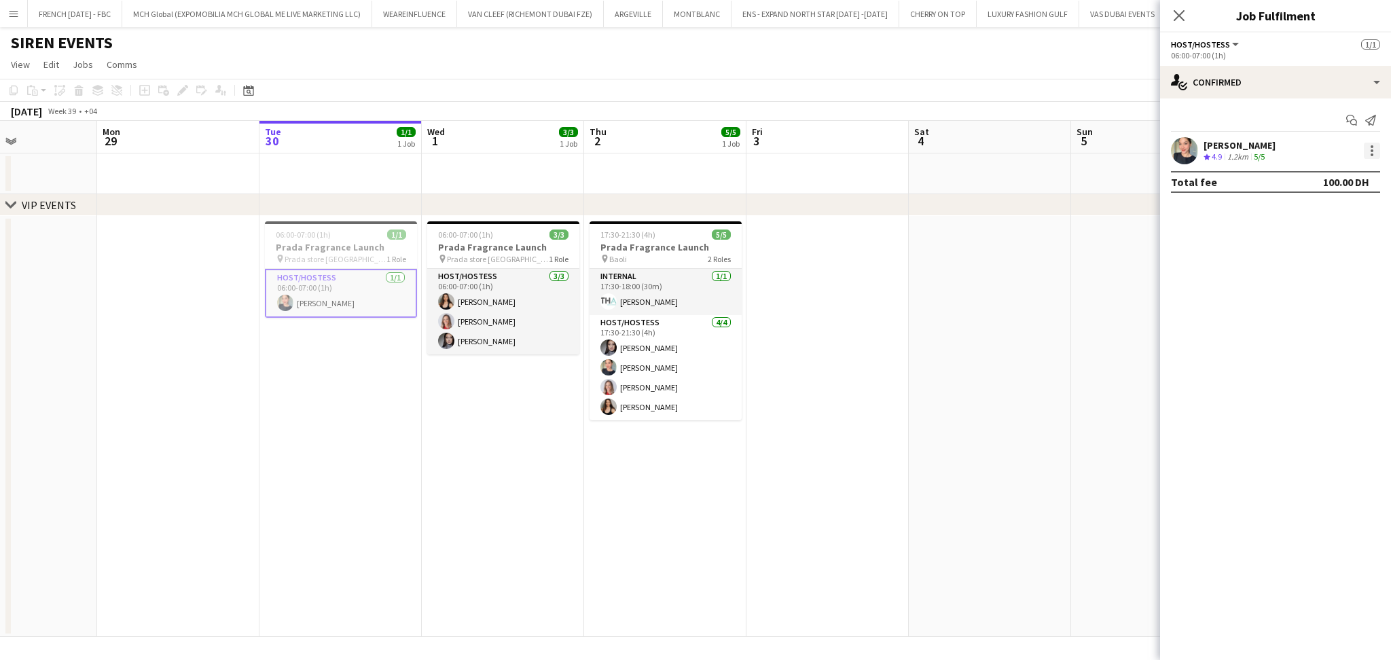
click at [1370, 145] on div at bounding box center [1372, 151] width 16 height 16
click at [1319, 321] on button "Remove" at bounding box center [1328, 306] width 106 height 33
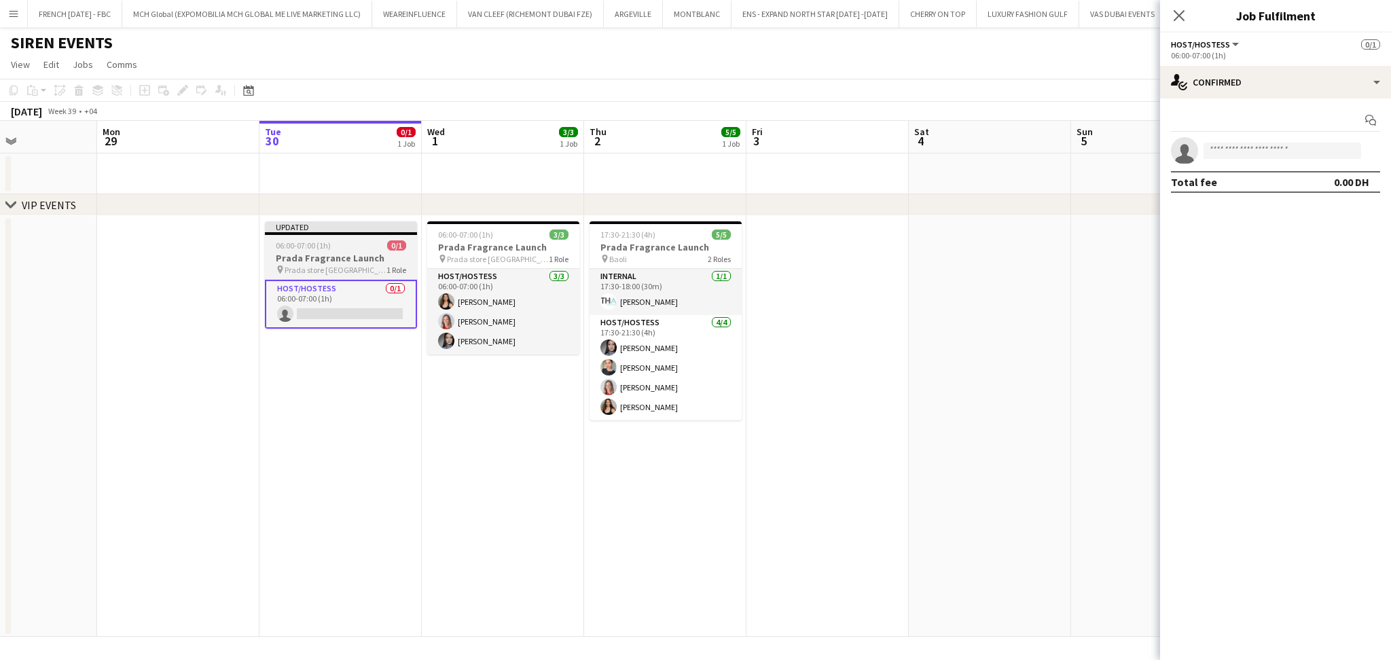
click at [330, 262] on h3 "Prada Fragrance Launch" at bounding box center [341, 258] width 152 height 12
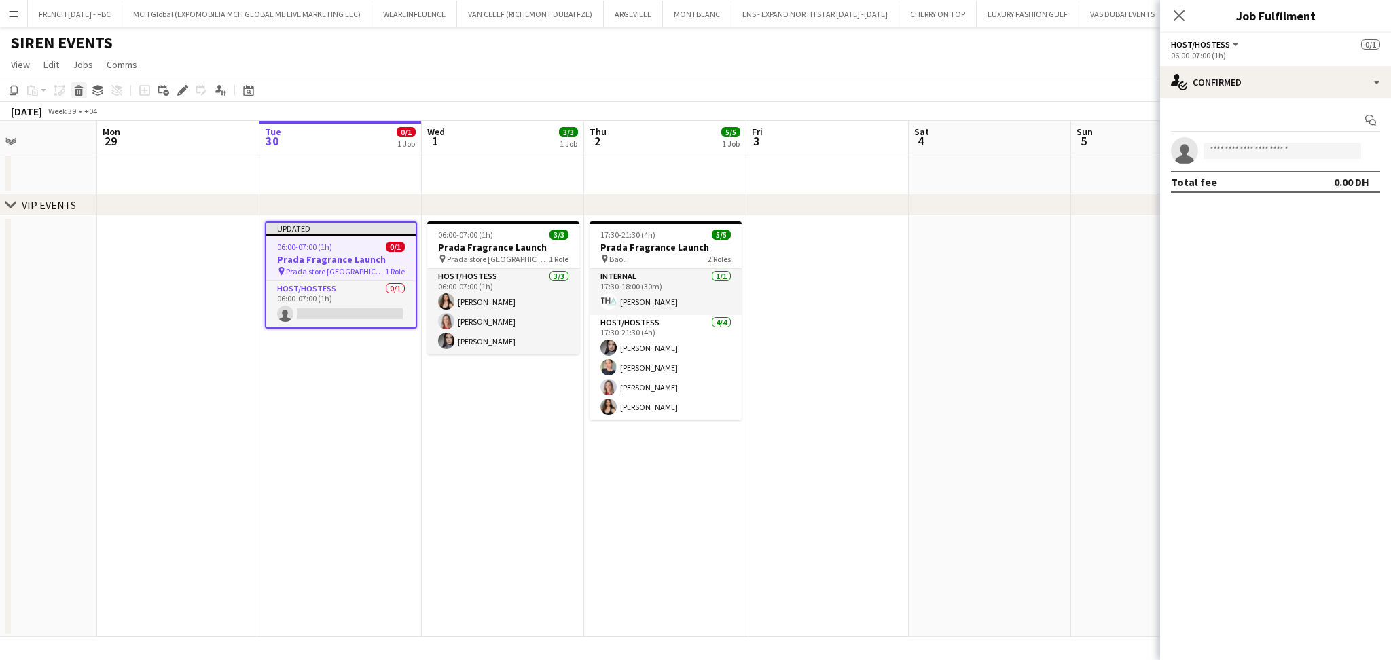
click at [79, 92] on icon "Delete" at bounding box center [78, 90] width 11 height 11
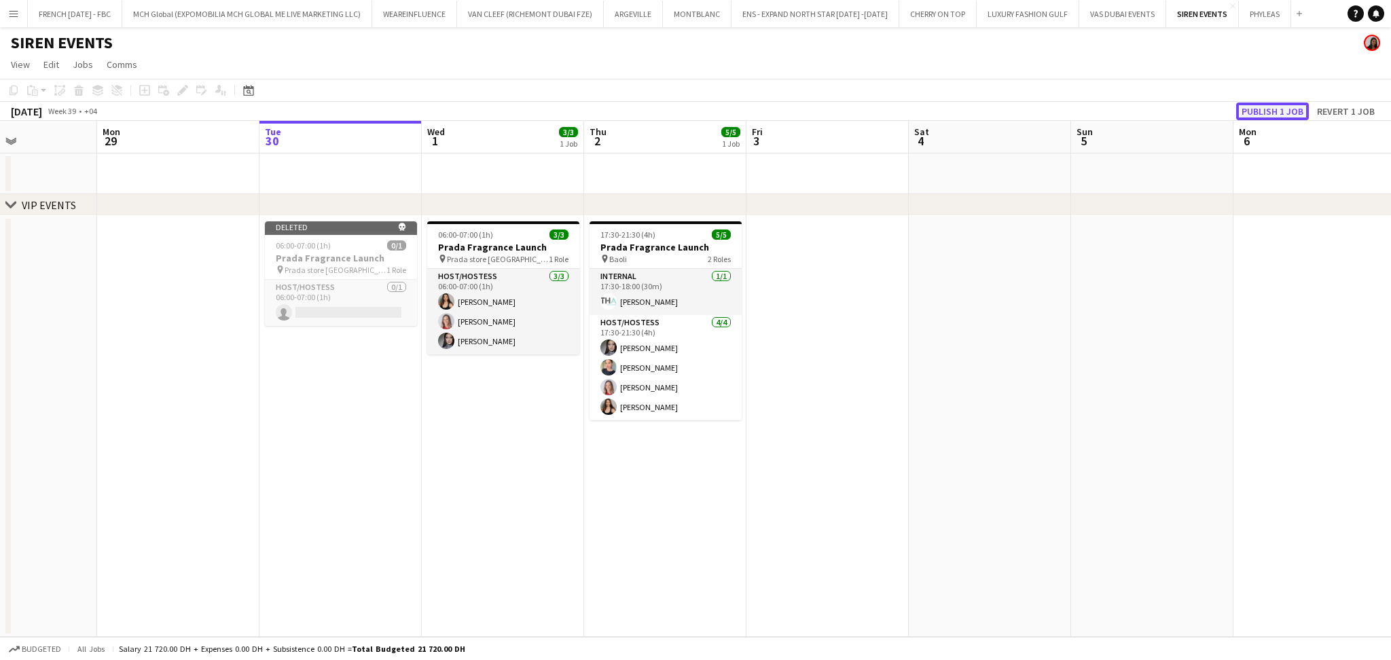
click at [1253, 113] on button "Publish 1 job" at bounding box center [1272, 112] width 73 height 18
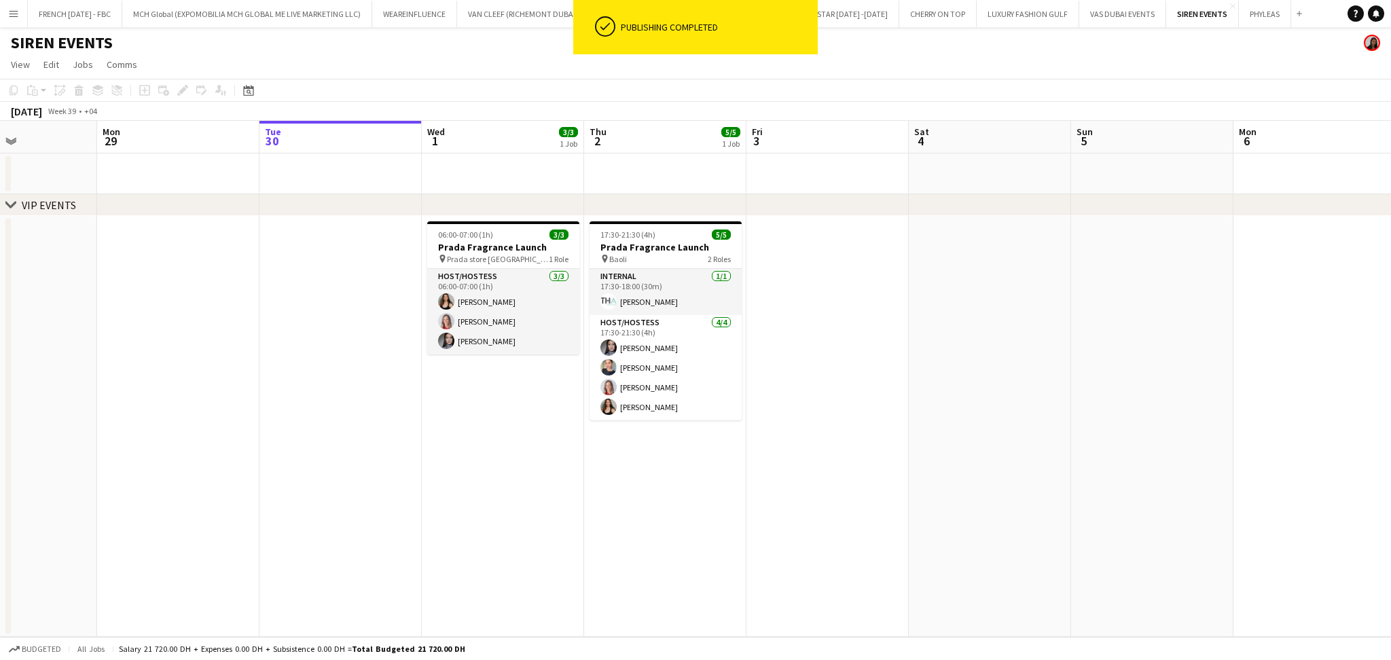
click at [894, 328] on app-date-cell at bounding box center [828, 426] width 162 height 421
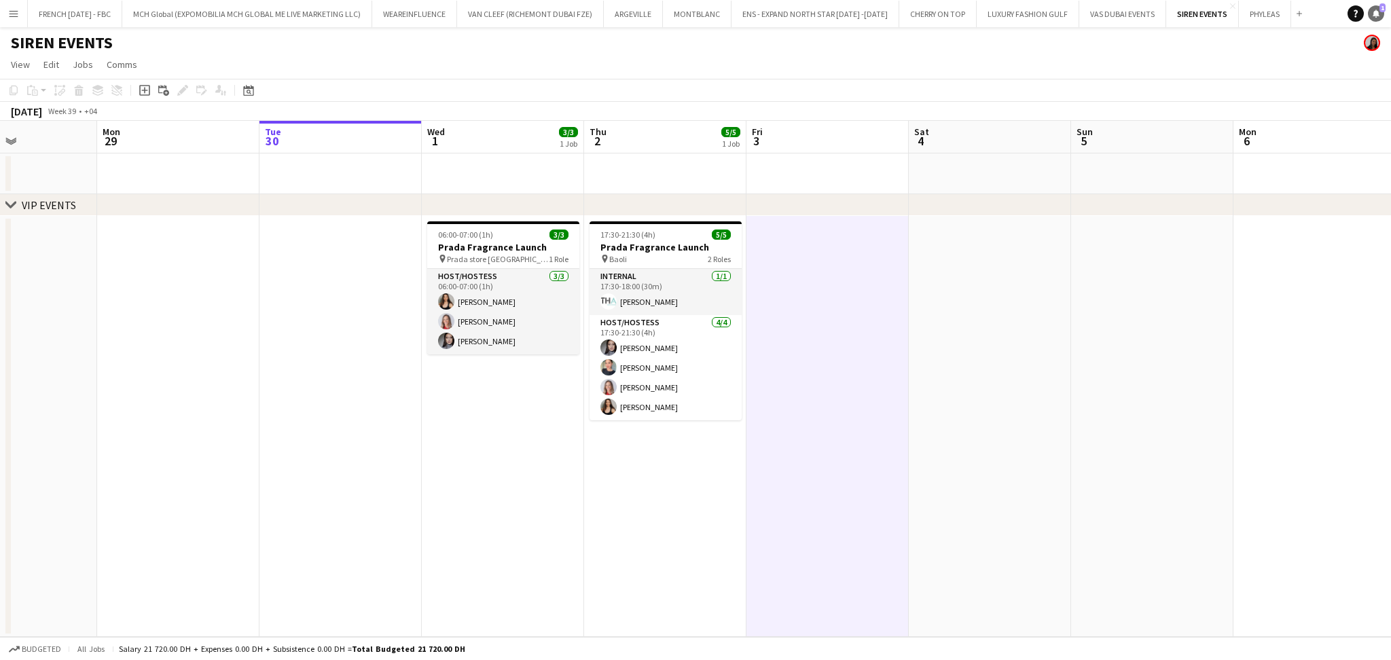
click at [1380, 11] on span "1" at bounding box center [1383, 7] width 6 height 9
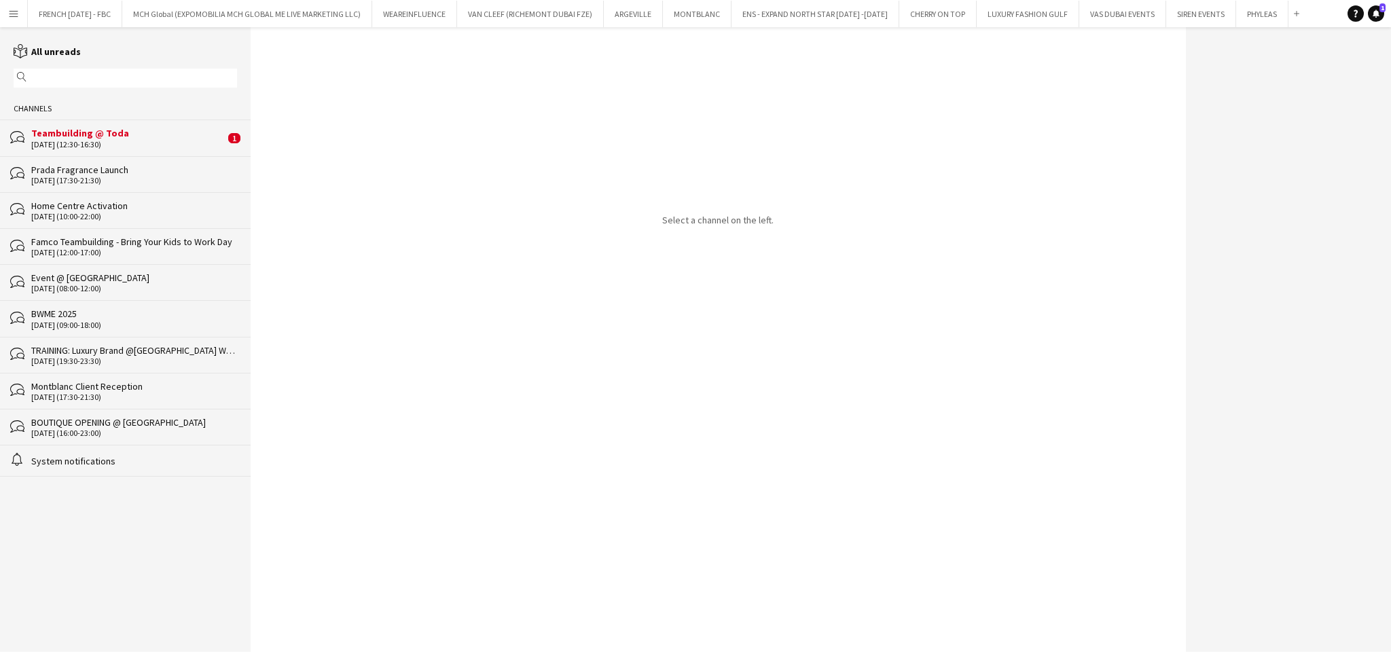
click at [113, 124] on div "bubbles Teambuilding @ Toda [DATE] (12:30-16:30) 1" at bounding box center [125, 138] width 251 height 36
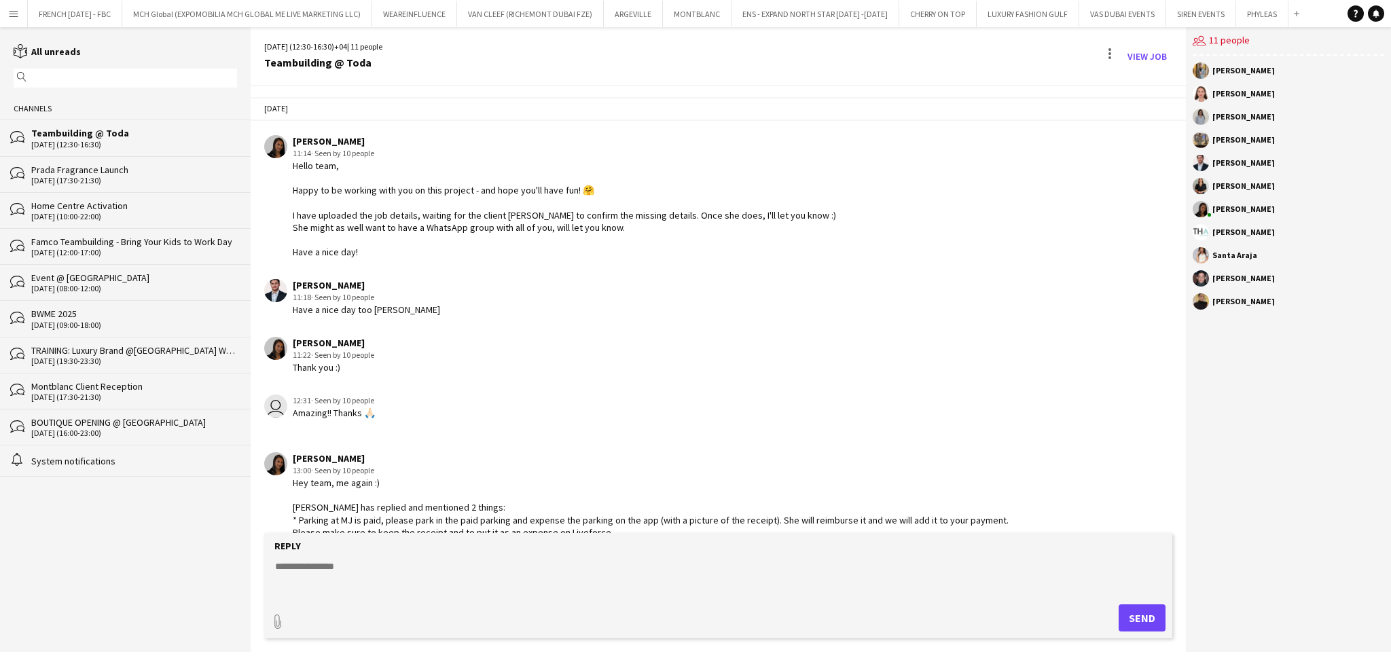
scroll to position [982, 0]
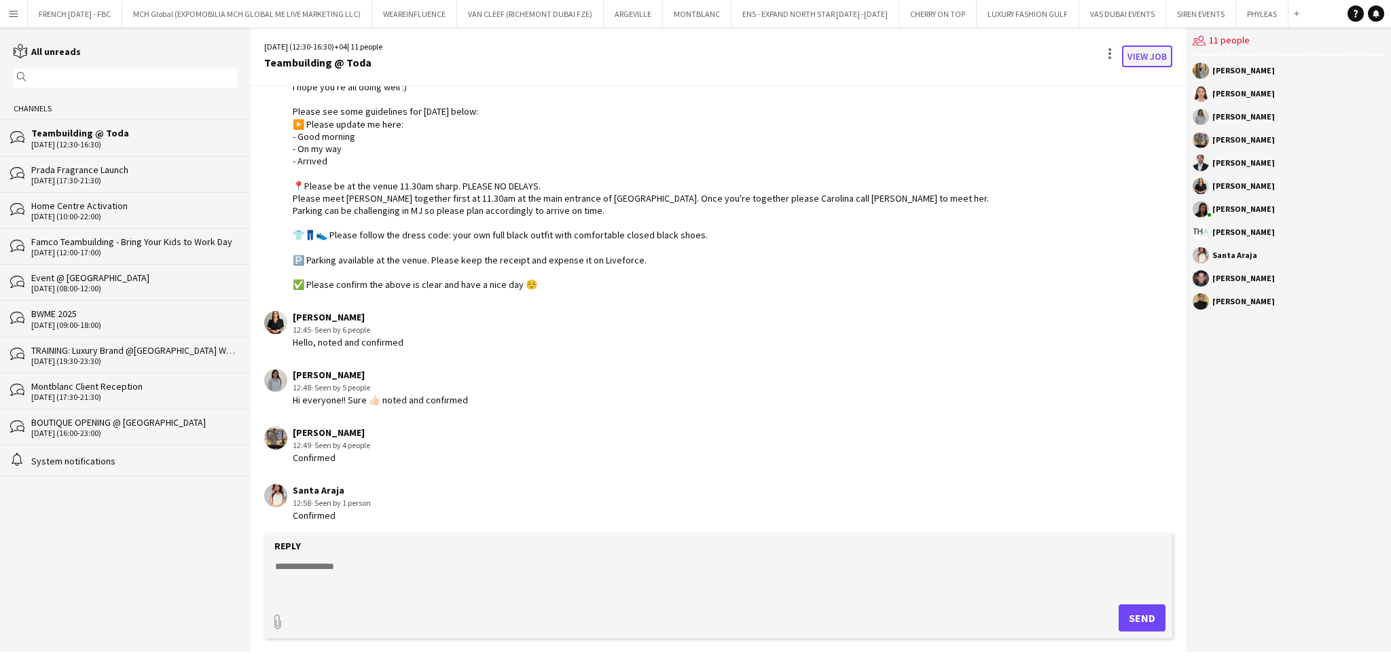
click at [1129, 52] on link "View Job" at bounding box center [1147, 57] width 50 height 22
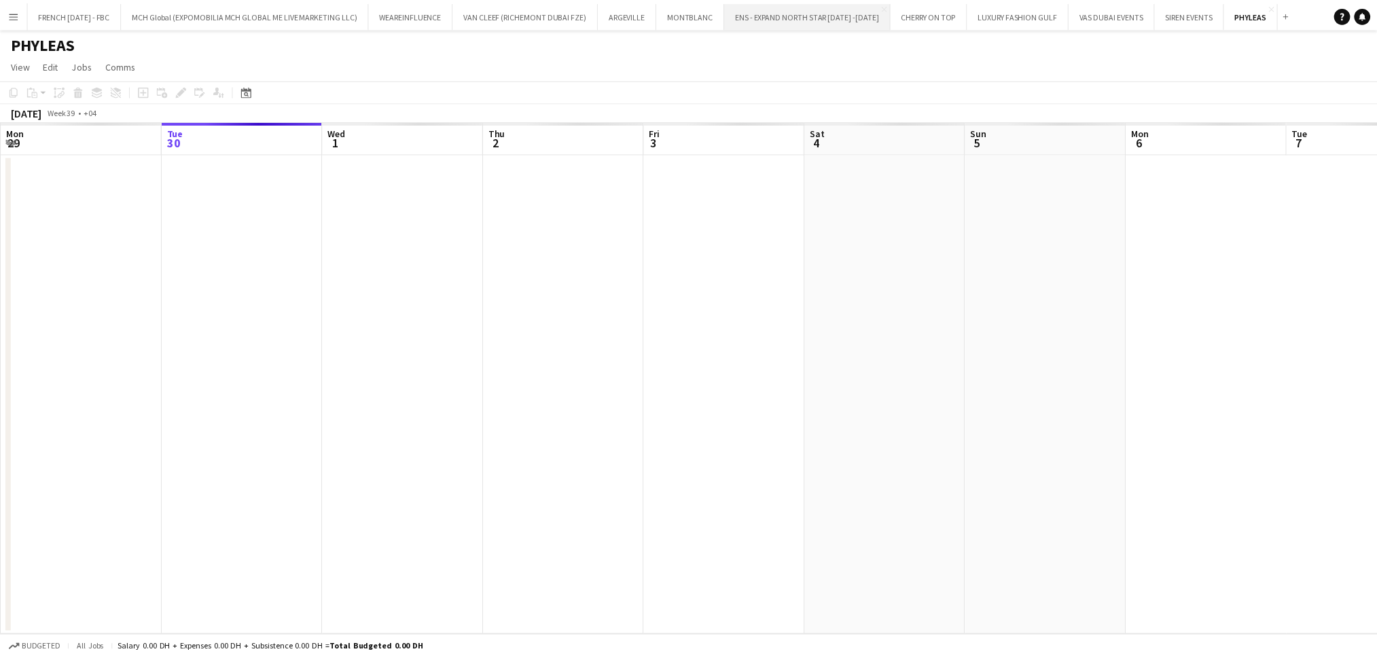
scroll to position [0, 467]
